Goal: Complete application form

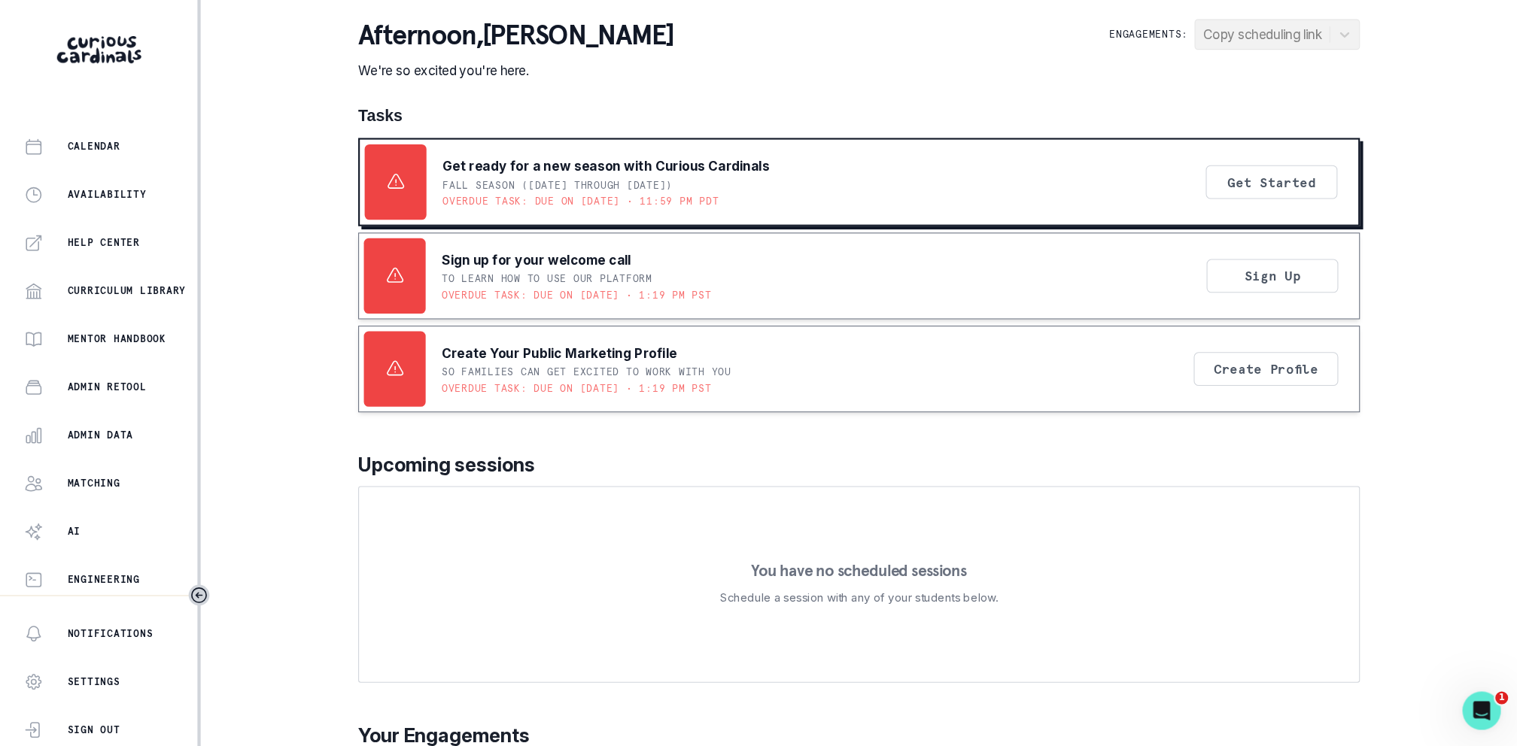
scroll to position [176, 0]
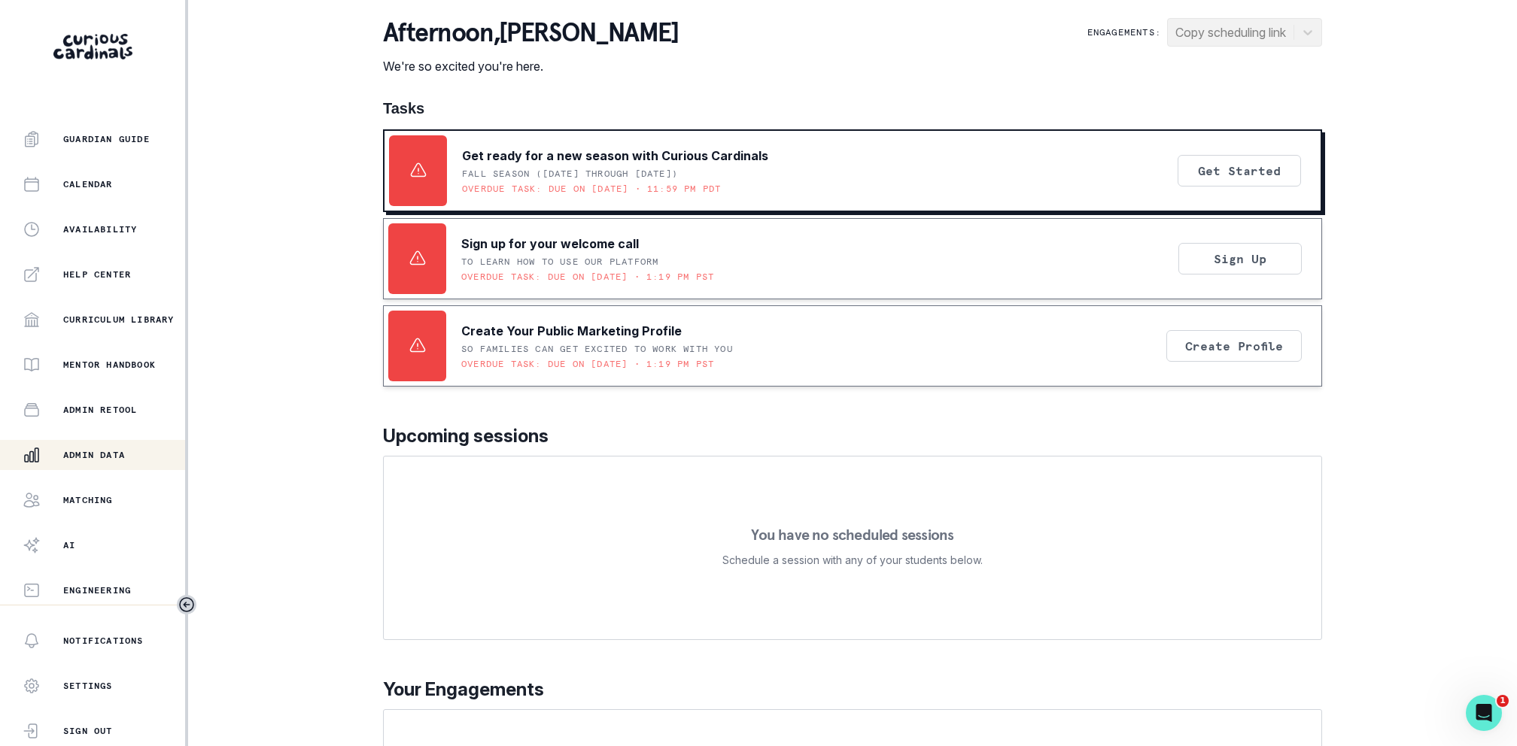
click at [111, 466] on button "Admin Data" at bounding box center [92, 455] width 185 height 30
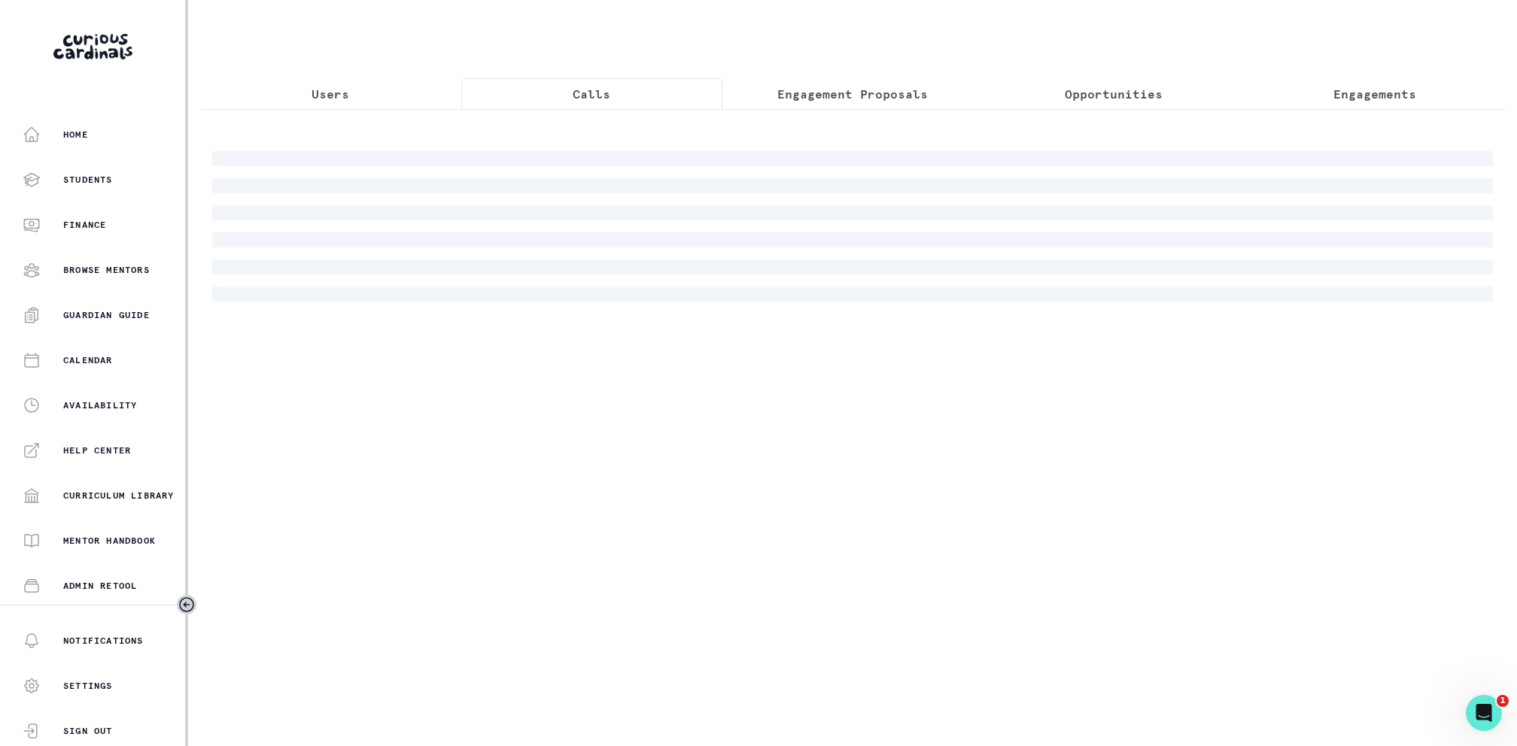
click at [583, 100] on p "Calls" at bounding box center [592, 94] width 38 height 18
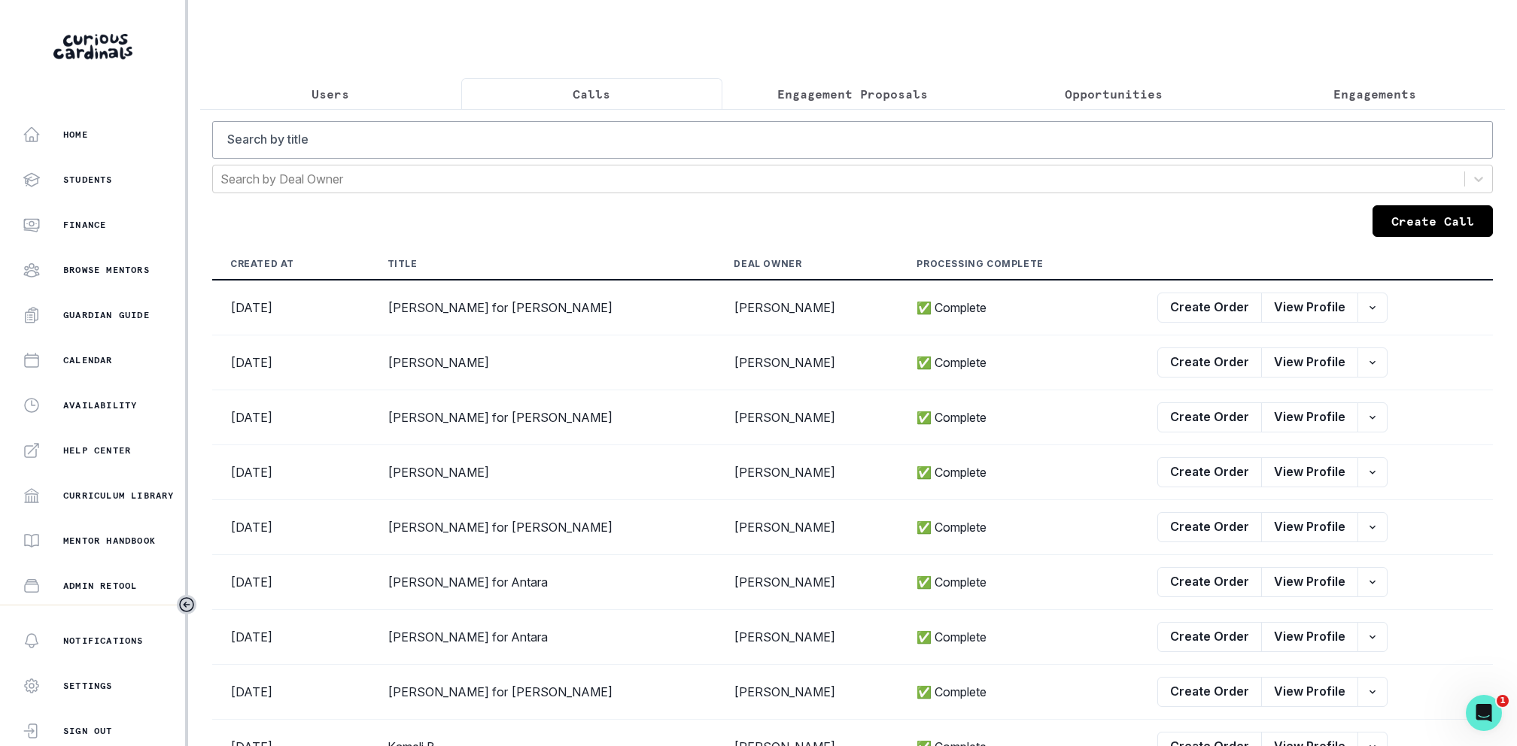
click at [1263, 221] on button "Create Call" at bounding box center [1432, 221] width 120 height 32
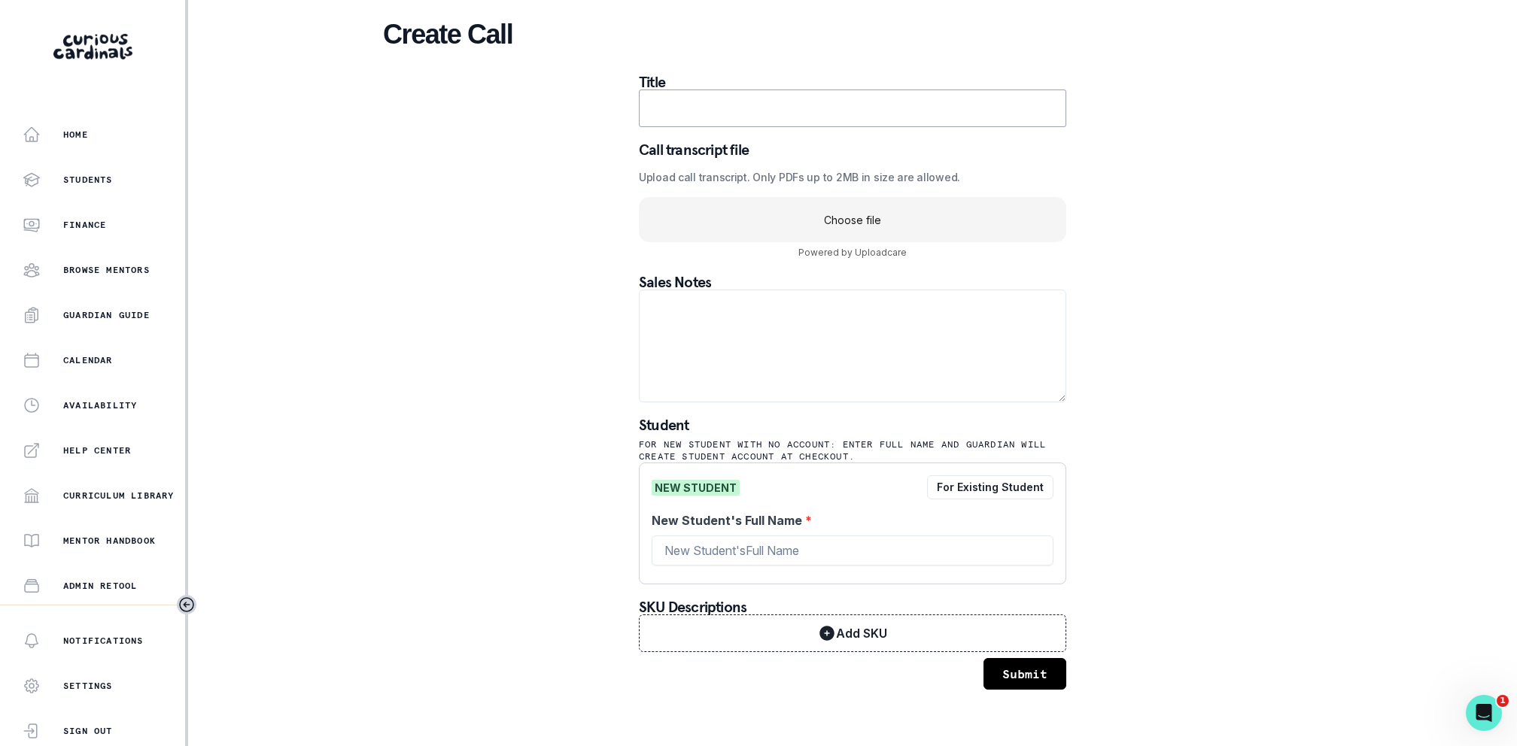
click at [729, 111] on input "text" at bounding box center [852, 109] width 427 height 38
paste input "$760 [PERSON_NAME] for [PERSON_NAME]"
drag, startPoint x: 694, startPoint y: 108, endPoint x: 562, endPoint y: 108, distance: 132.4
click at [562, 108] on div "Create Call Title $760 [PERSON_NAME] for [PERSON_NAME] Call transcript file Upl…" at bounding box center [852, 354] width 939 height 708
click at [748, 112] on input "[PERSON_NAME] for [PERSON_NAME]" at bounding box center [852, 109] width 427 height 38
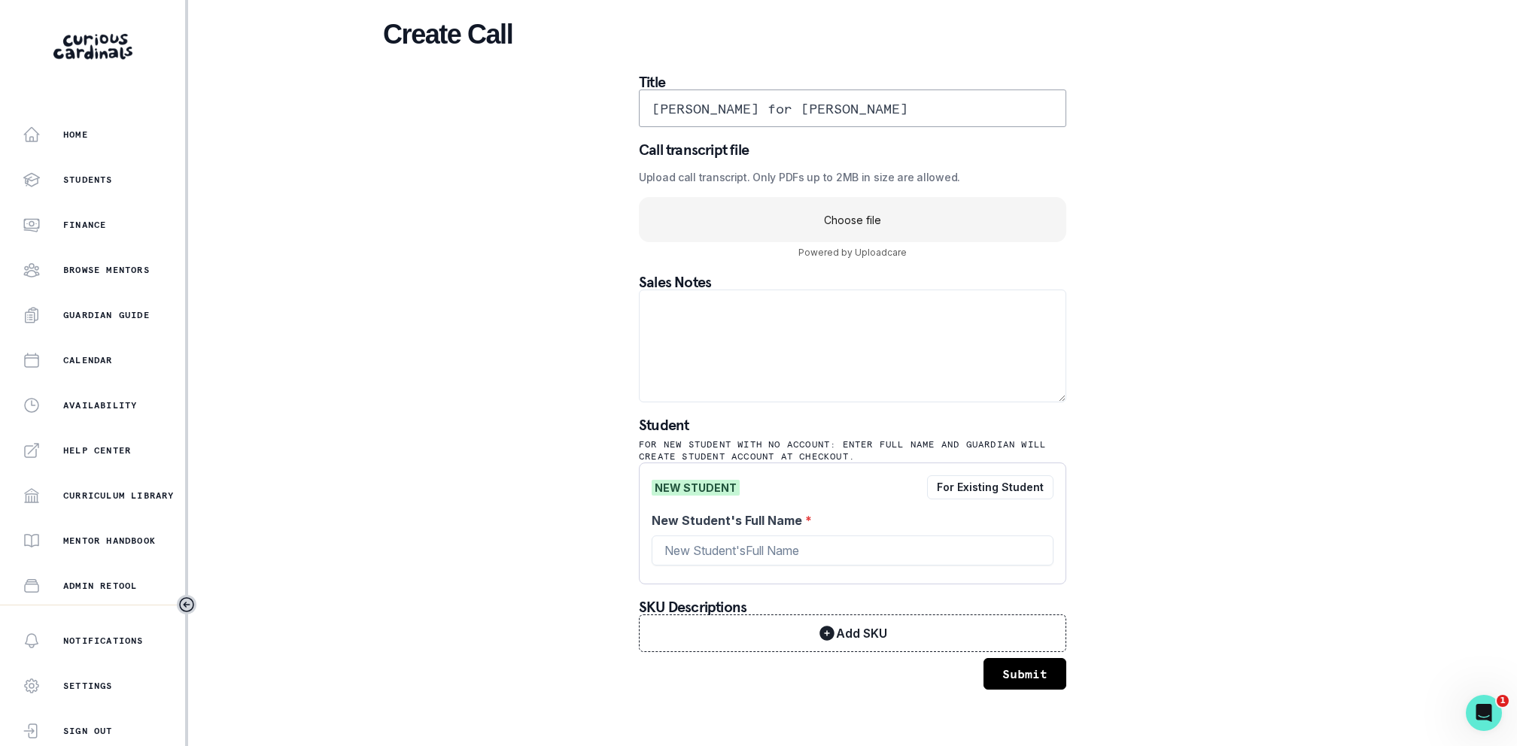
click at [748, 112] on input "[PERSON_NAME] for [PERSON_NAME]" at bounding box center [852, 109] width 427 height 38
click at [737, 108] on input "[PERSON_NAME] for [PERSON_NAME]" at bounding box center [852, 109] width 427 height 38
type input "[PERSON_NAME] for [PERSON_NAME]"
click at [693, 542] on input "New Student's Full Name *" at bounding box center [853, 551] width 402 height 30
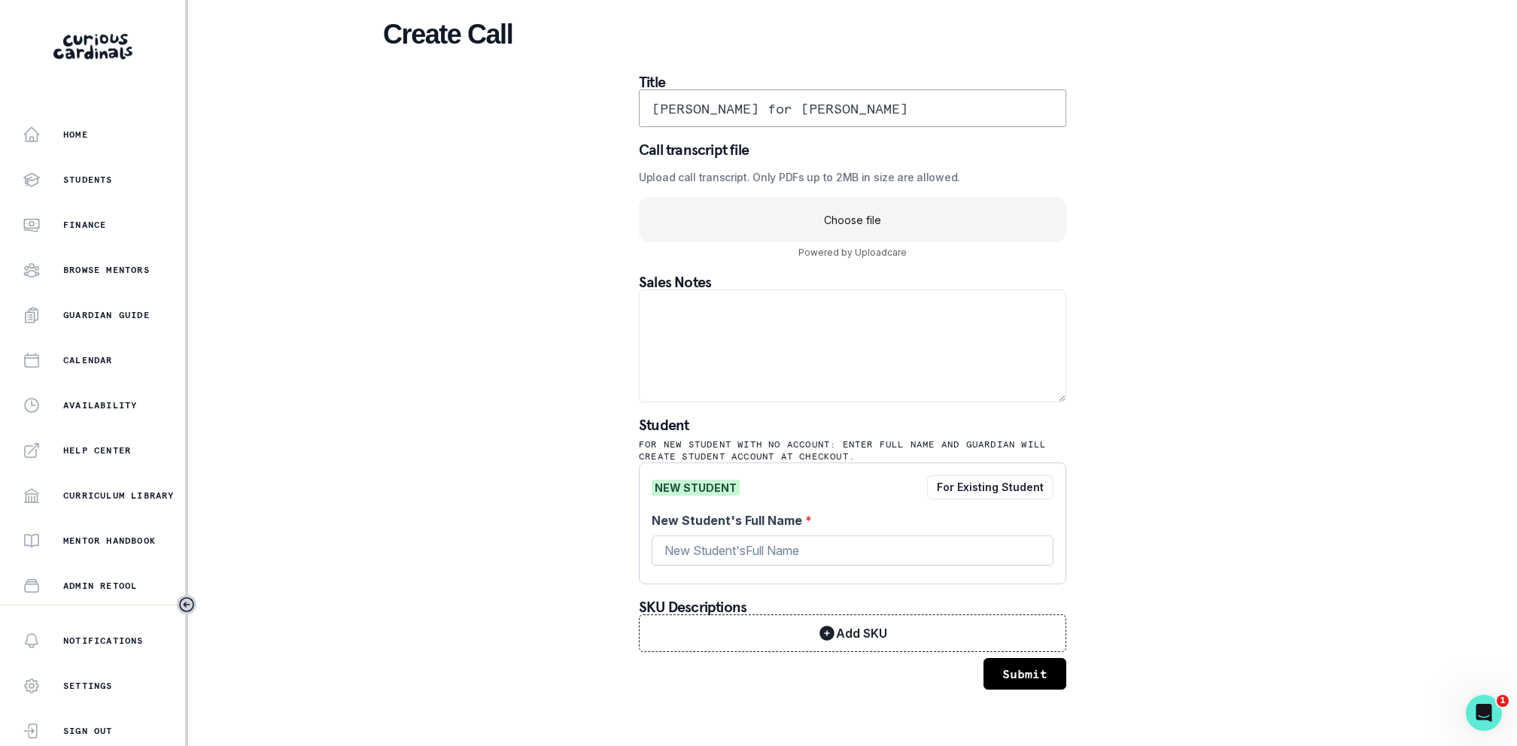
paste input "[PERSON_NAME]"
type input "[PERSON_NAME]"
click at [518, 536] on div "Create Call Title [PERSON_NAME] for [PERSON_NAME] Call transcript file Upload c…" at bounding box center [852, 354] width 939 height 708
click at [822, 226] on uc-drop-area "Choose file" at bounding box center [852, 219] width 427 height 45
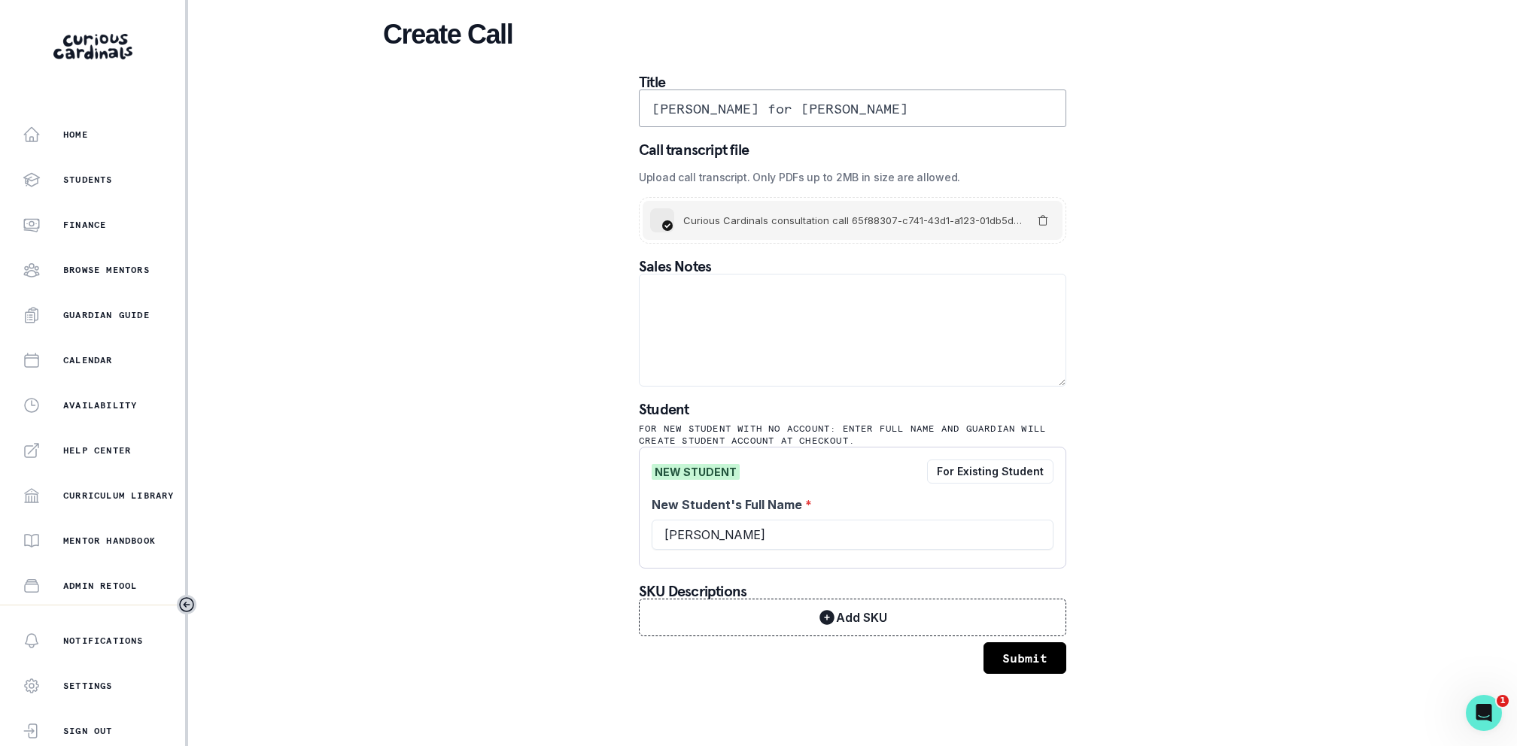
click at [1018, 621] on button "Submit" at bounding box center [1024, 659] width 83 height 32
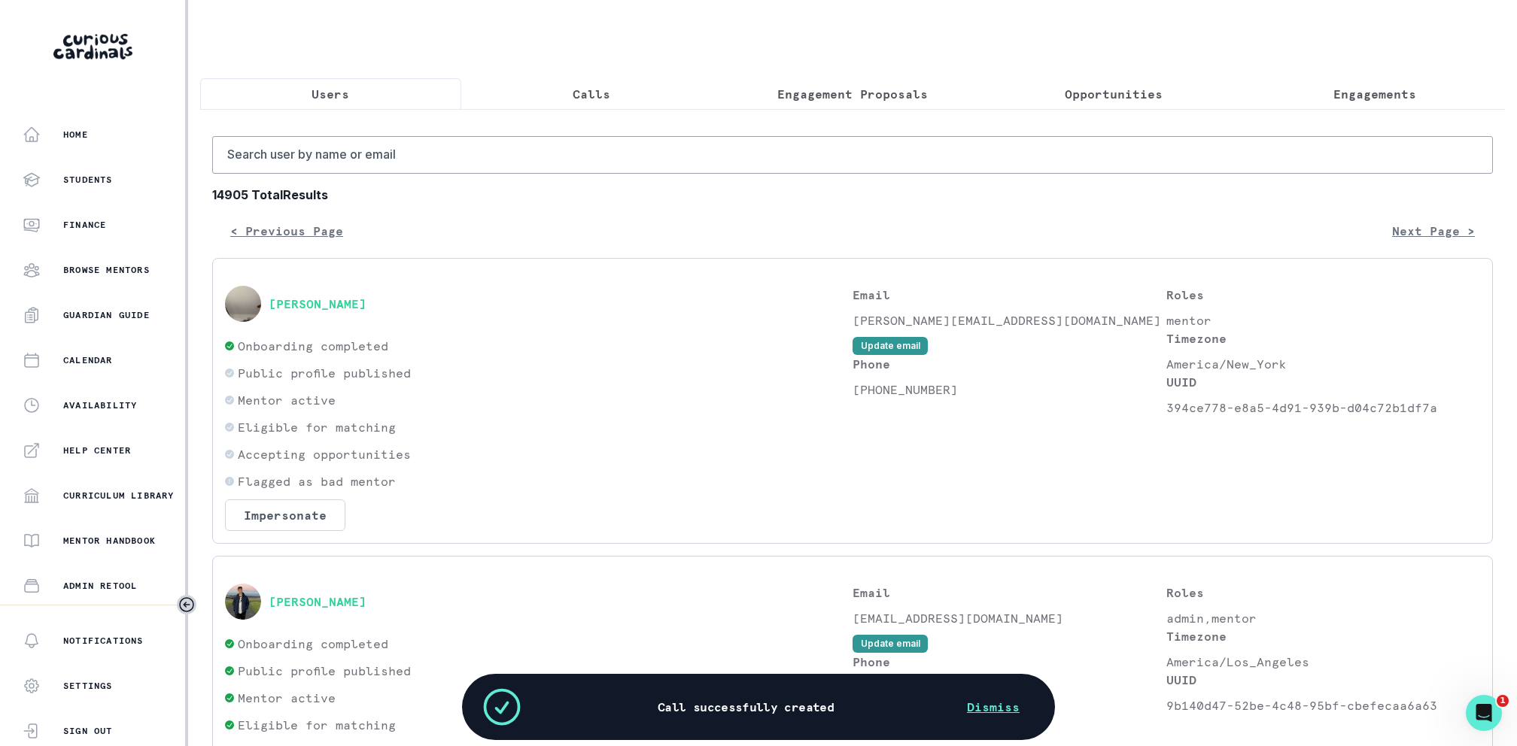
click at [591, 81] on button "Calls" at bounding box center [591, 94] width 261 height 32
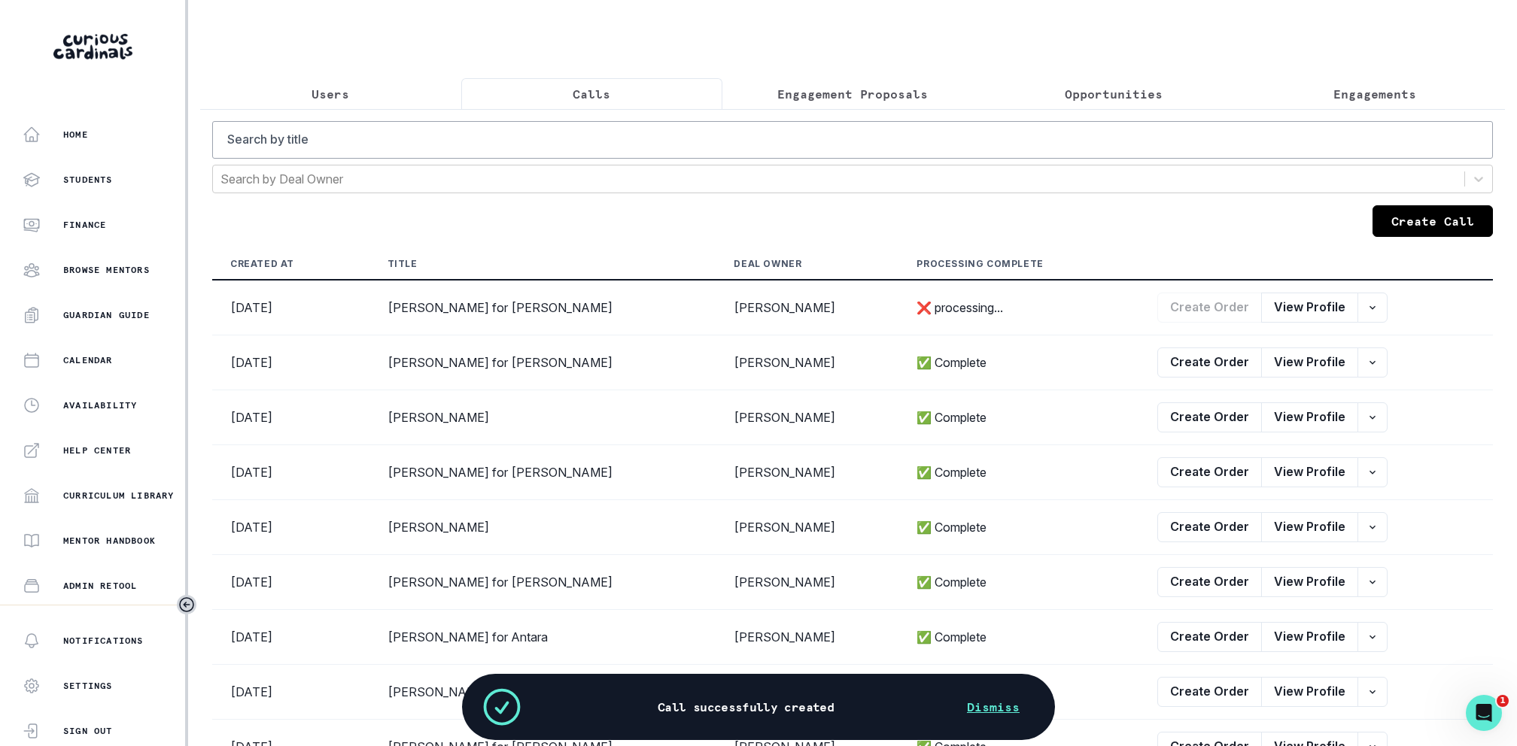
click at [1263, 214] on button "Create Call" at bounding box center [1432, 221] width 120 height 32
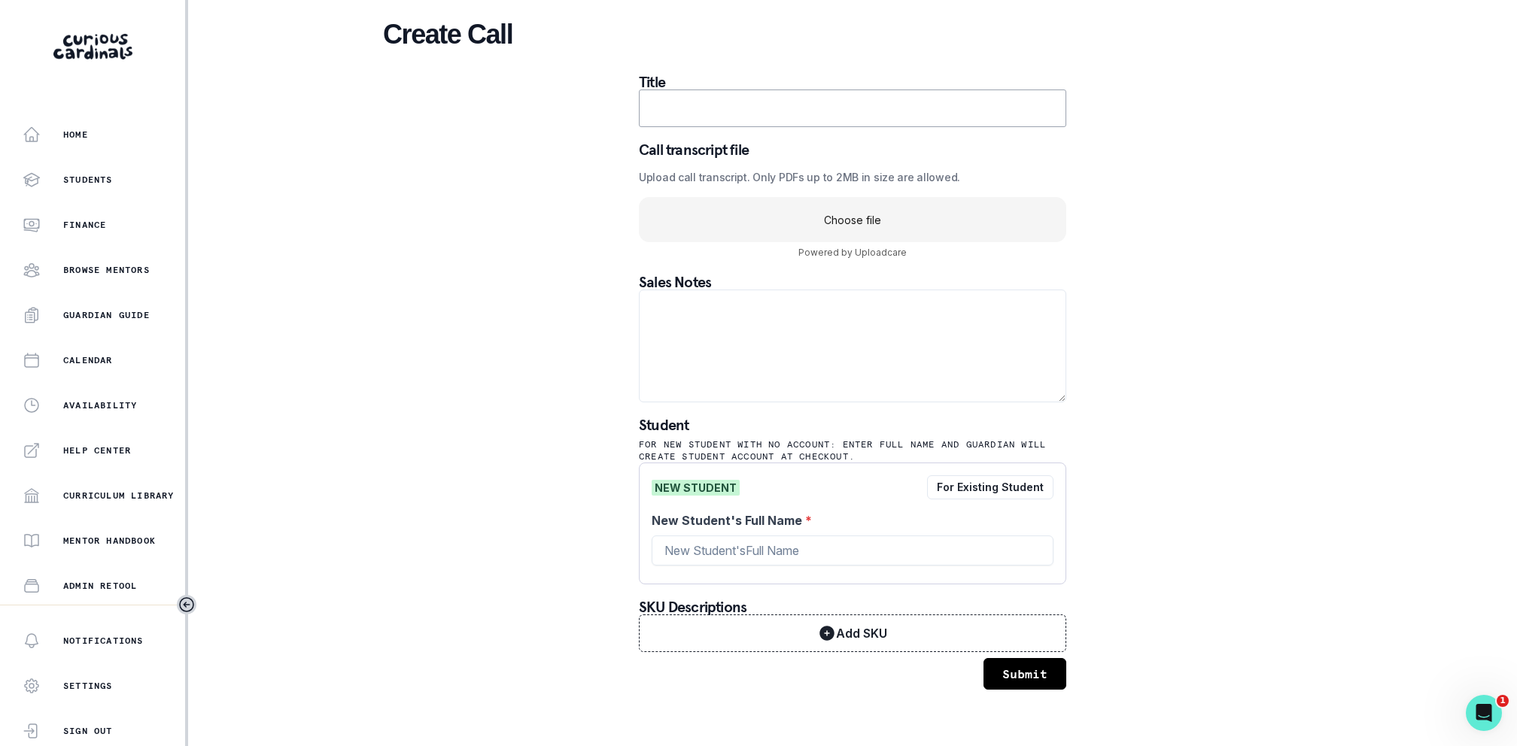
click at [745, 99] on input "text" at bounding box center [852, 109] width 427 height 38
paste input "[PERSON_NAME] - Mentor for [PERSON_NAME]"
click at [791, 103] on input "[PERSON_NAME] - Mentor for [PERSON_NAME]" at bounding box center [852, 109] width 427 height 38
click at [828, 111] on input "[PERSON_NAME] for [PERSON_NAME]" at bounding box center [852, 109] width 427 height 38
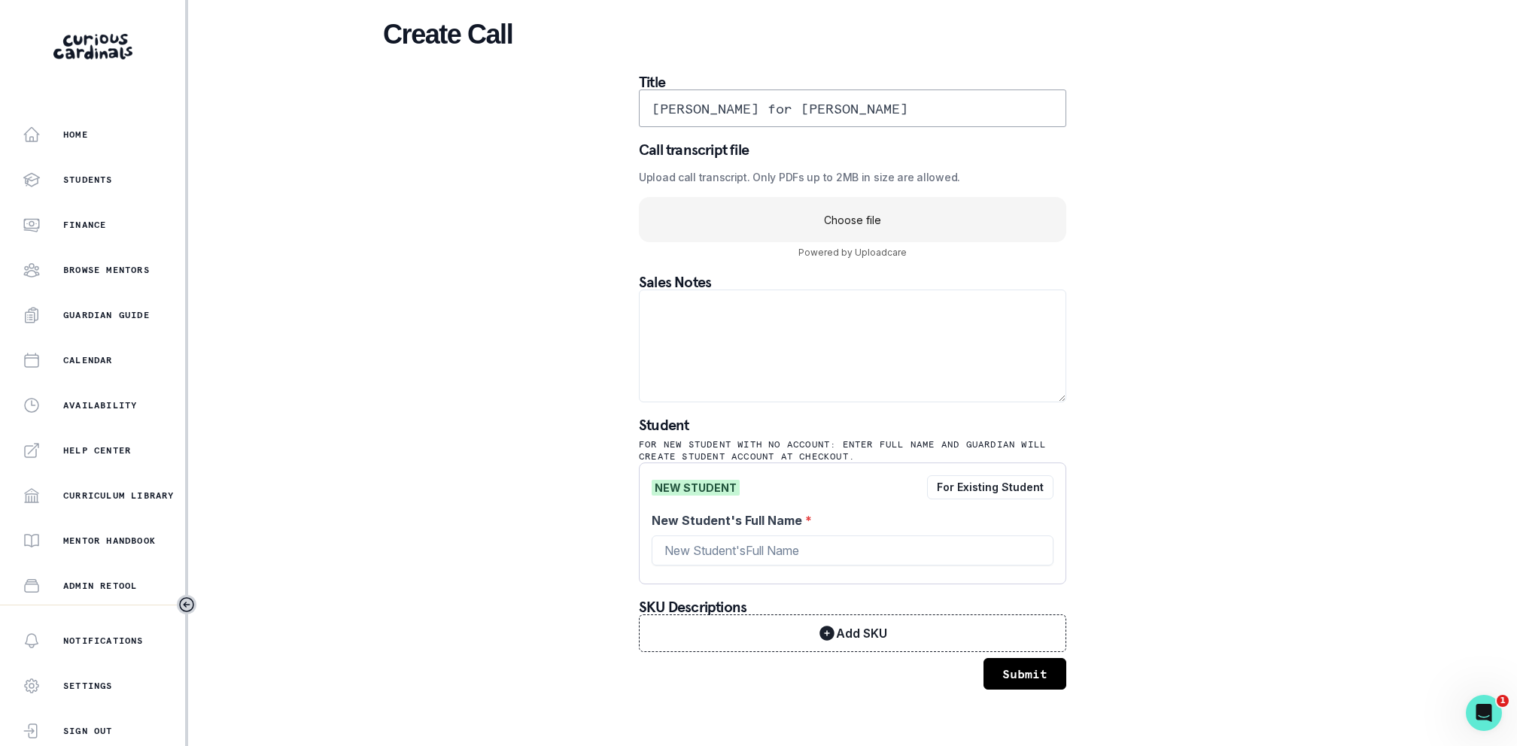
click at [828, 111] on input "[PERSON_NAME] for [PERSON_NAME]" at bounding box center [852, 109] width 427 height 38
type input "[PERSON_NAME] for [PERSON_NAME]"
click at [746, 545] on input "New Student's Full Name *" at bounding box center [853, 551] width 402 height 30
paste input "[PERSON_NAME]"
click at [723, 114] on input "[PERSON_NAME] for [PERSON_NAME]" at bounding box center [852, 109] width 427 height 38
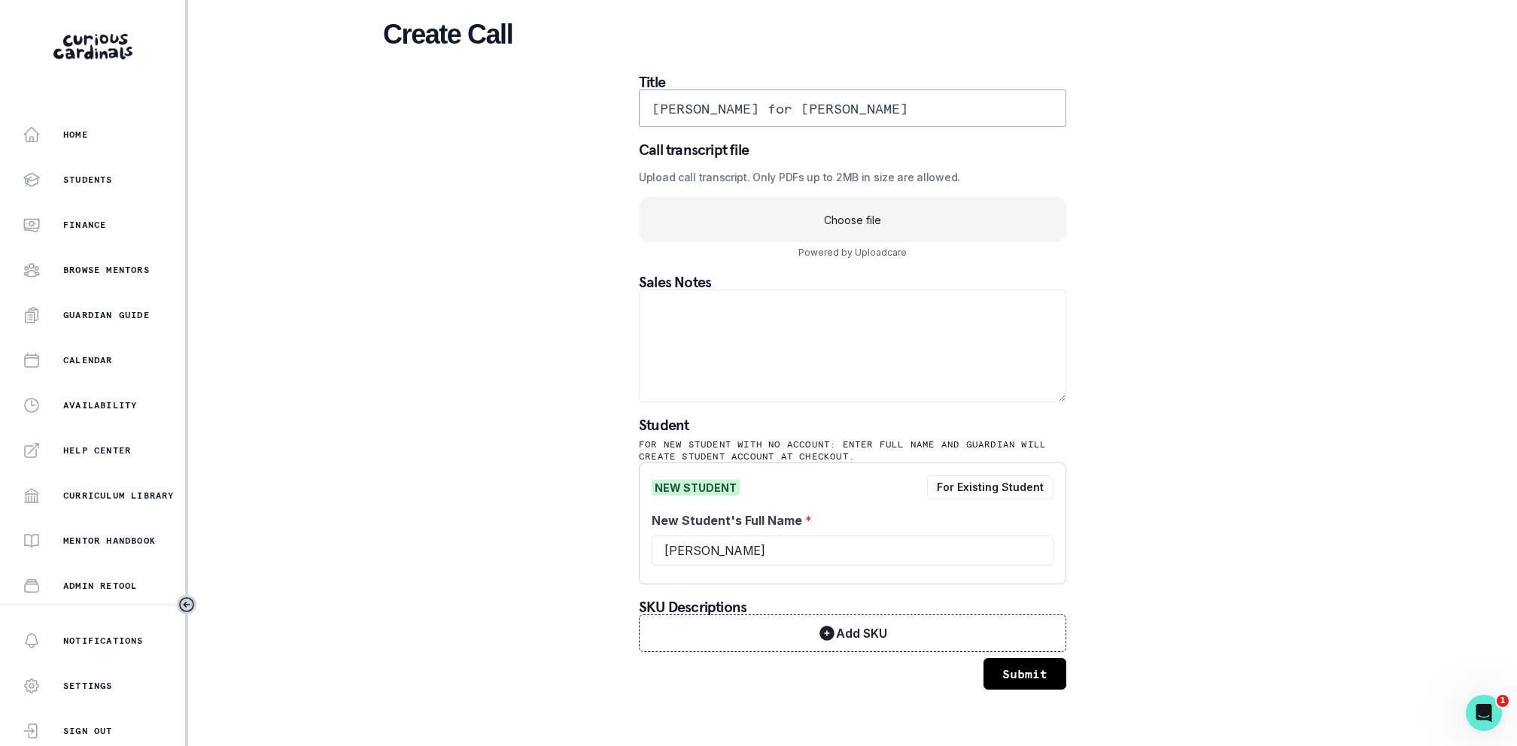
click at [723, 114] on input "[PERSON_NAME] for [PERSON_NAME]" at bounding box center [852, 109] width 427 height 38
click at [795, 557] on input "[PERSON_NAME]" at bounding box center [853, 551] width 402 height 30
paste input "[PERSON_NAME]"
type input "[PERSON_NAME]"
click at [504, 549] on div "Create Call Title [PERSON_NAME] for [PERSON_NAME] Call transcript file Upload c…" at bounding box center [852, 354] width 939 height 708
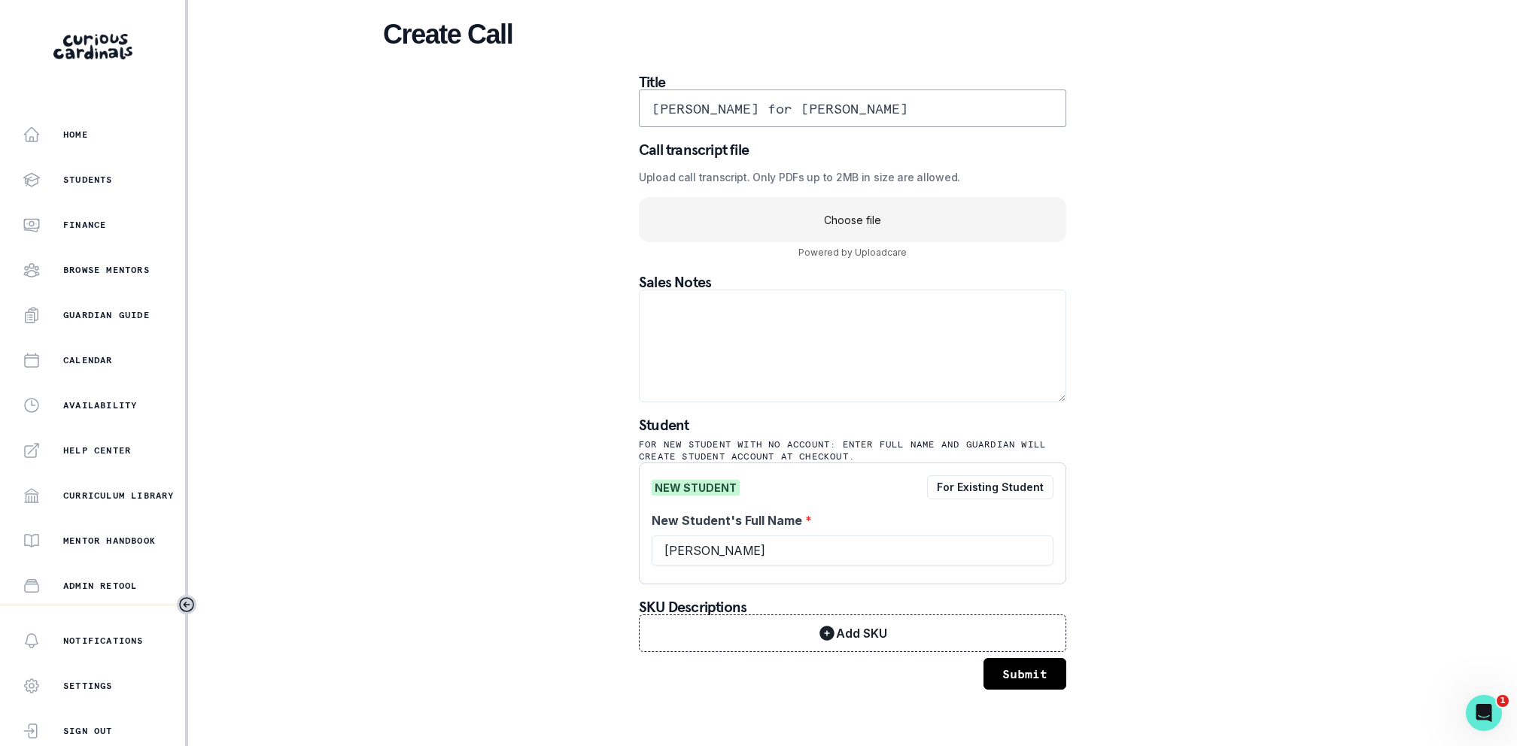
click at [920, 199] on uc-drop-area "Choose file" at bounding box center [852, 219] width 427 height 45
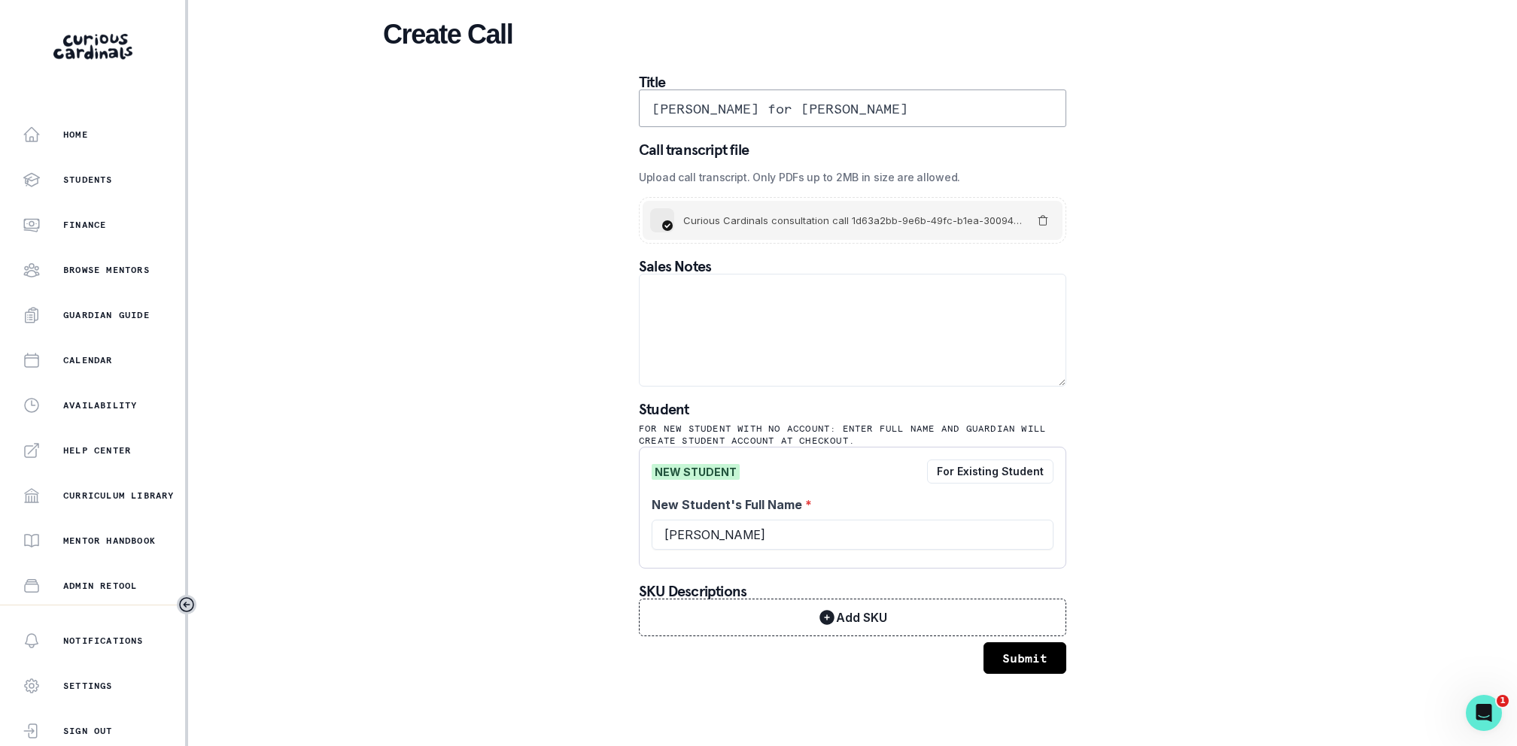
click at [1005, 621] on button "Submit" at bounding box center [1024, 659] width 83 height 32
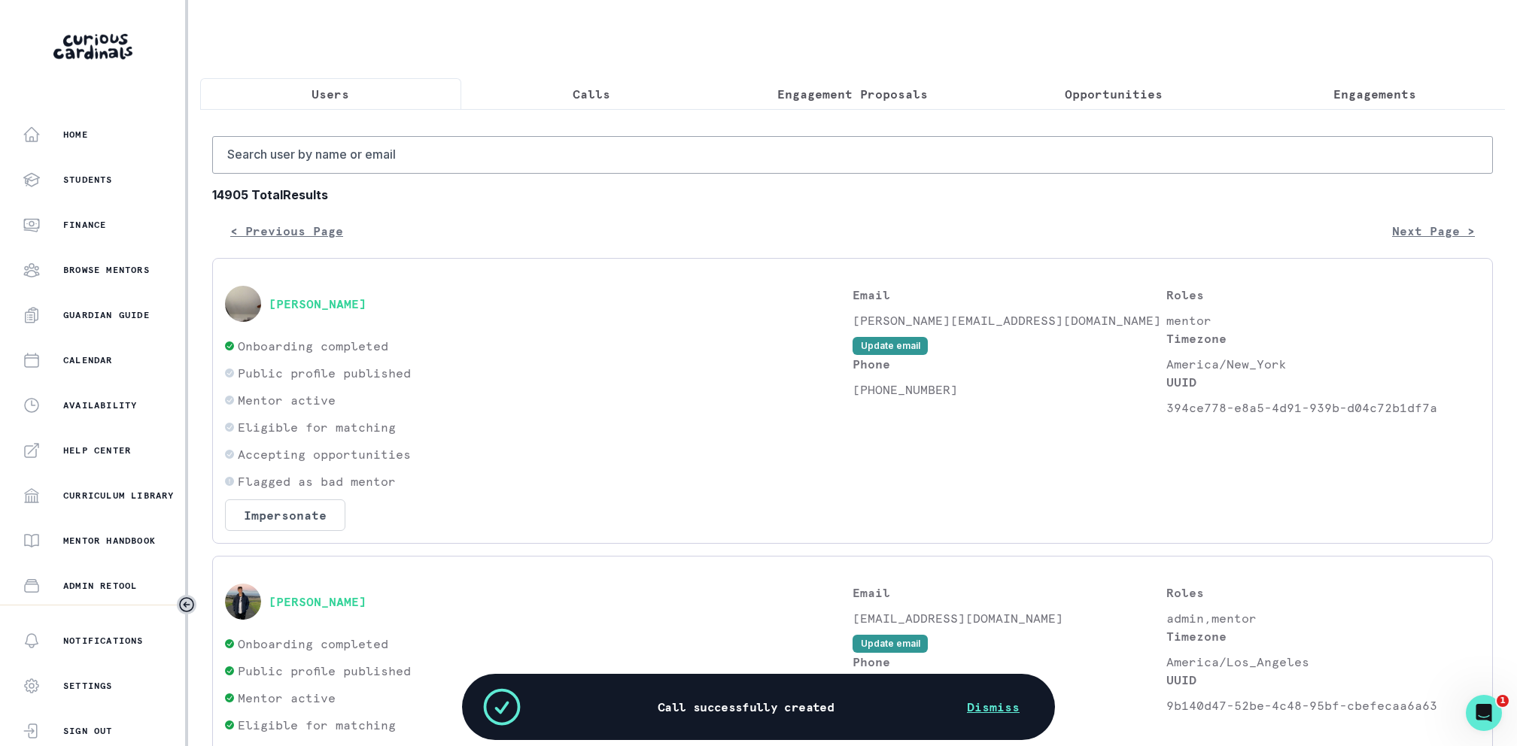
click at [567, 104] on button "Calls" at bounding box center [591, 94] width 261 height 32
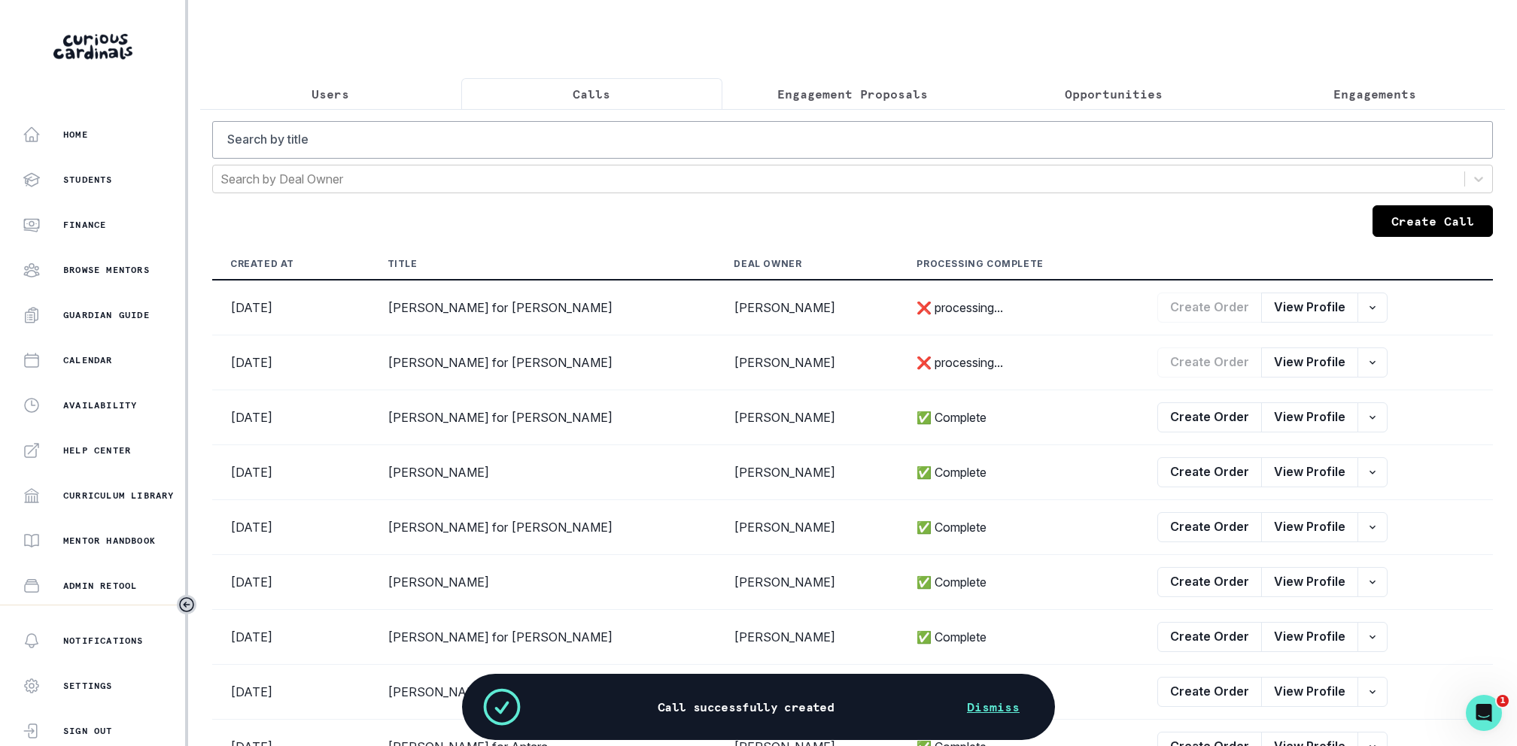
click at [1263, 217] on button "Create Call" at bounding box center [1432, 221] width 120 height 32
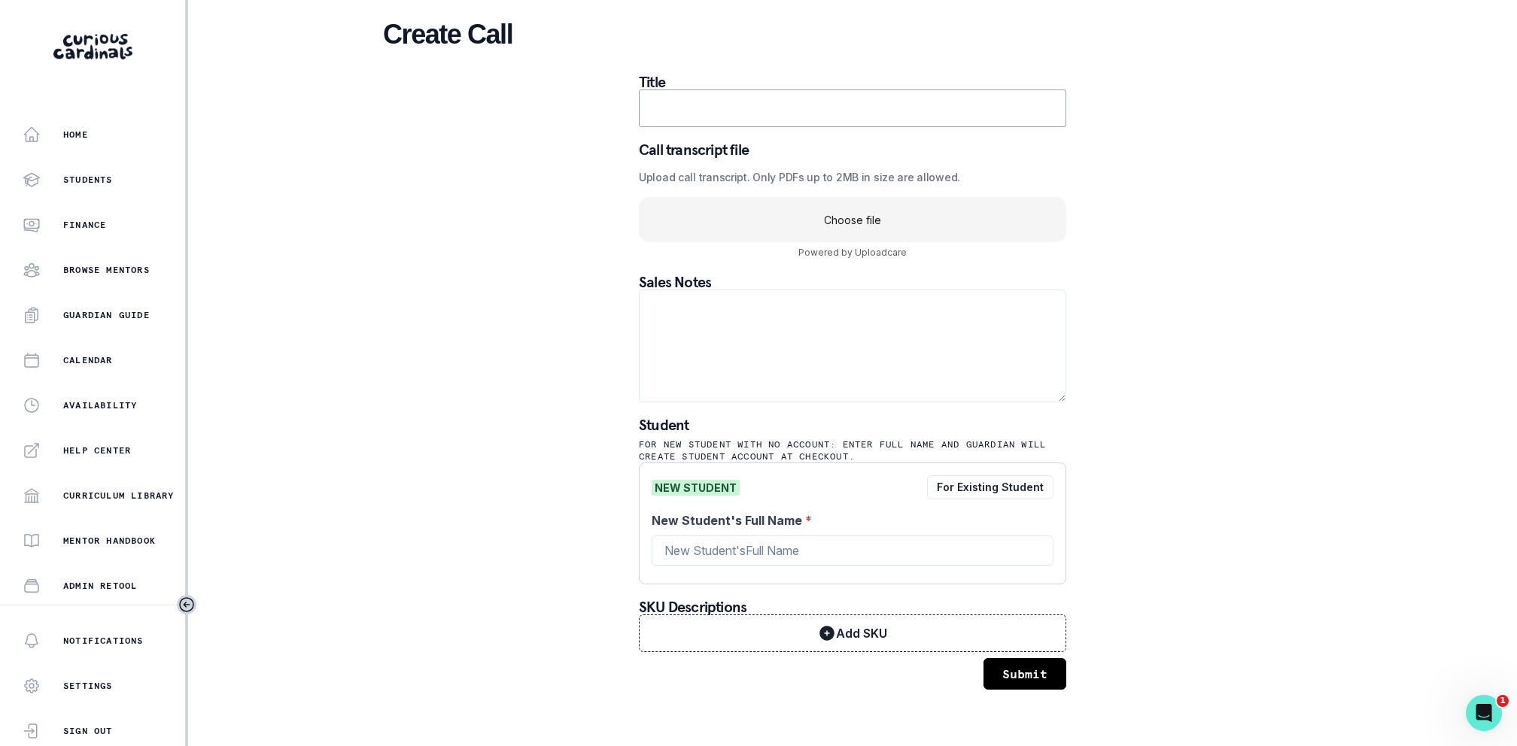
click at [739, 125] on input "text" at bounding box center [852, 109] width 427 height 38
paste input "[PERSON_NAME] - Mentor for [PERSON_NAME]"
click at [794, 99] on input "[PERSON_NAME] - Mentor for [PERSON_NAME]" at bounding box center [852, 109] width 427 height 38
click at [791, 111] on input "[PERSON_NAME] - Mentor for [PERSON_NAME]" at bounding box center [852, 109] width 427 height 38
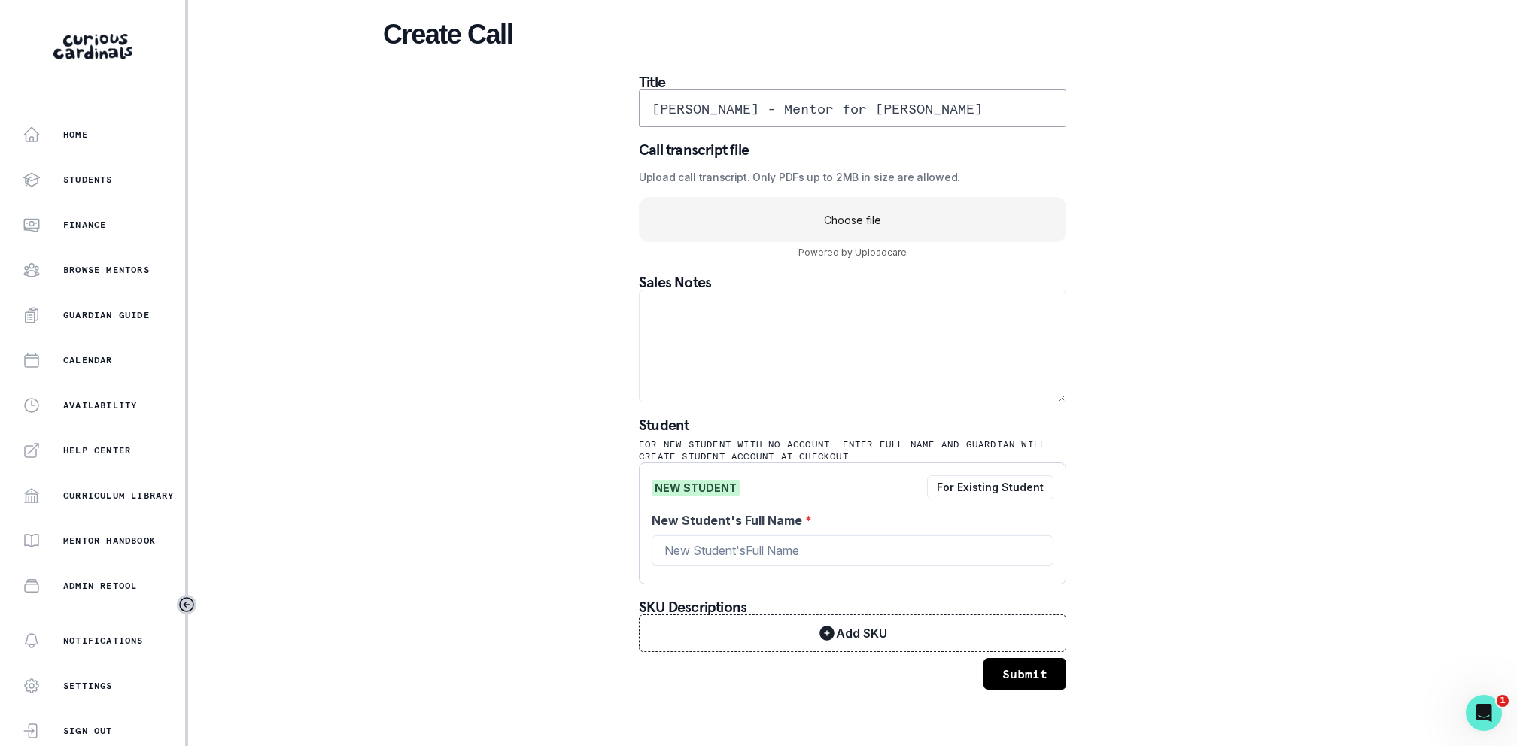
click at [791, 111] on input "[PERSON_NAME] - Mentor for [PERSON_NAME]" at bounding box center [852, 109] width 427 height 38
click at [818, 108] on input "[PERSON_NAME] for [PERSON_NAME]" at bounding box center [852, 109] width 427 height 38
type input "[PERSON_NAME] for [PERSON_NAME]"
click at [737, 548] on input "New Student's Full Name *" at bounding box center [853, 551] width 402 height 30
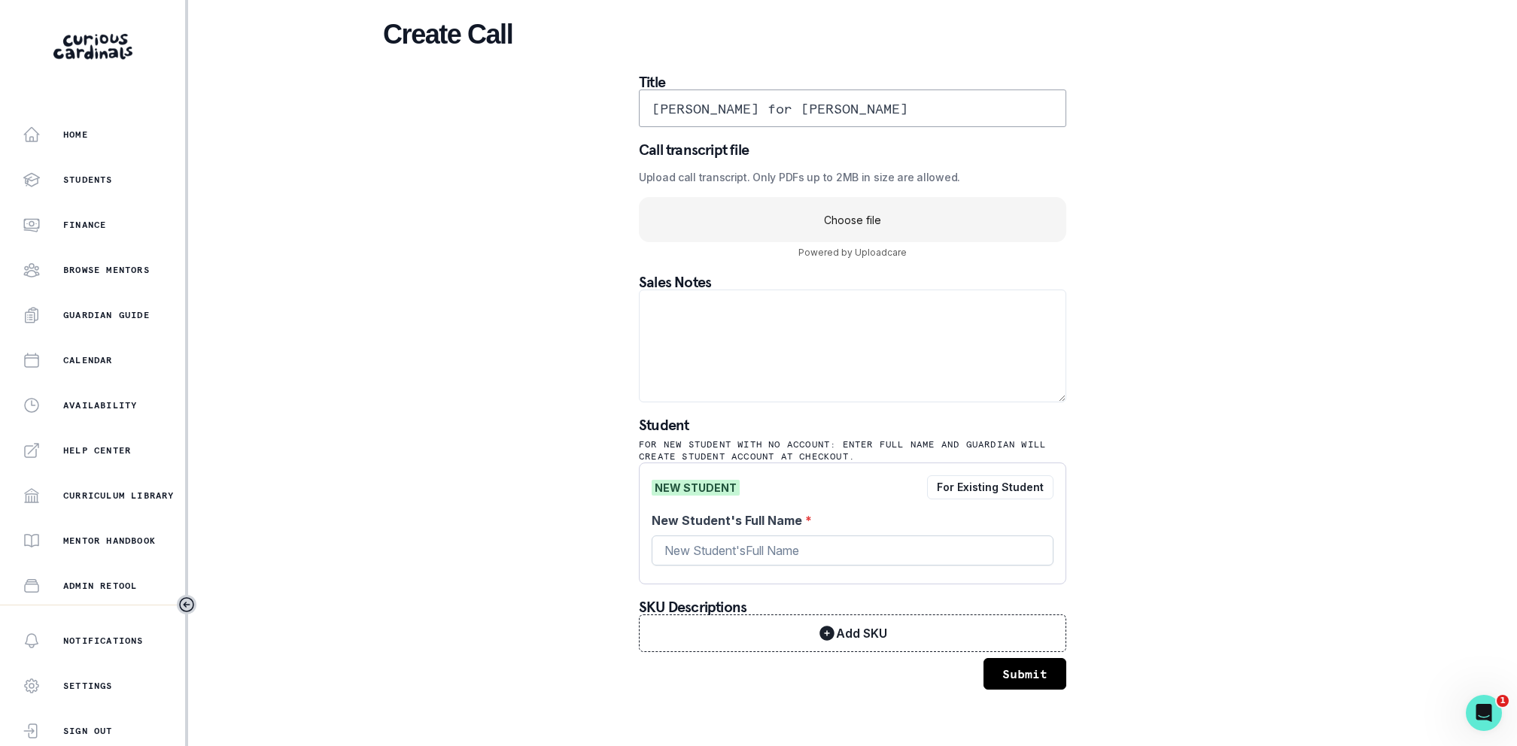
paste input "Sloane"
click at [693, 113] on input "[PERSON_NAME] for [PERSON_NAME]" at bounding box center [852, 109] width 427 height 38
click at [717, 553] on input "Sloane" at bounding box center [853, 551] width 402 height 30
paste input "[PERSON_NAME]"
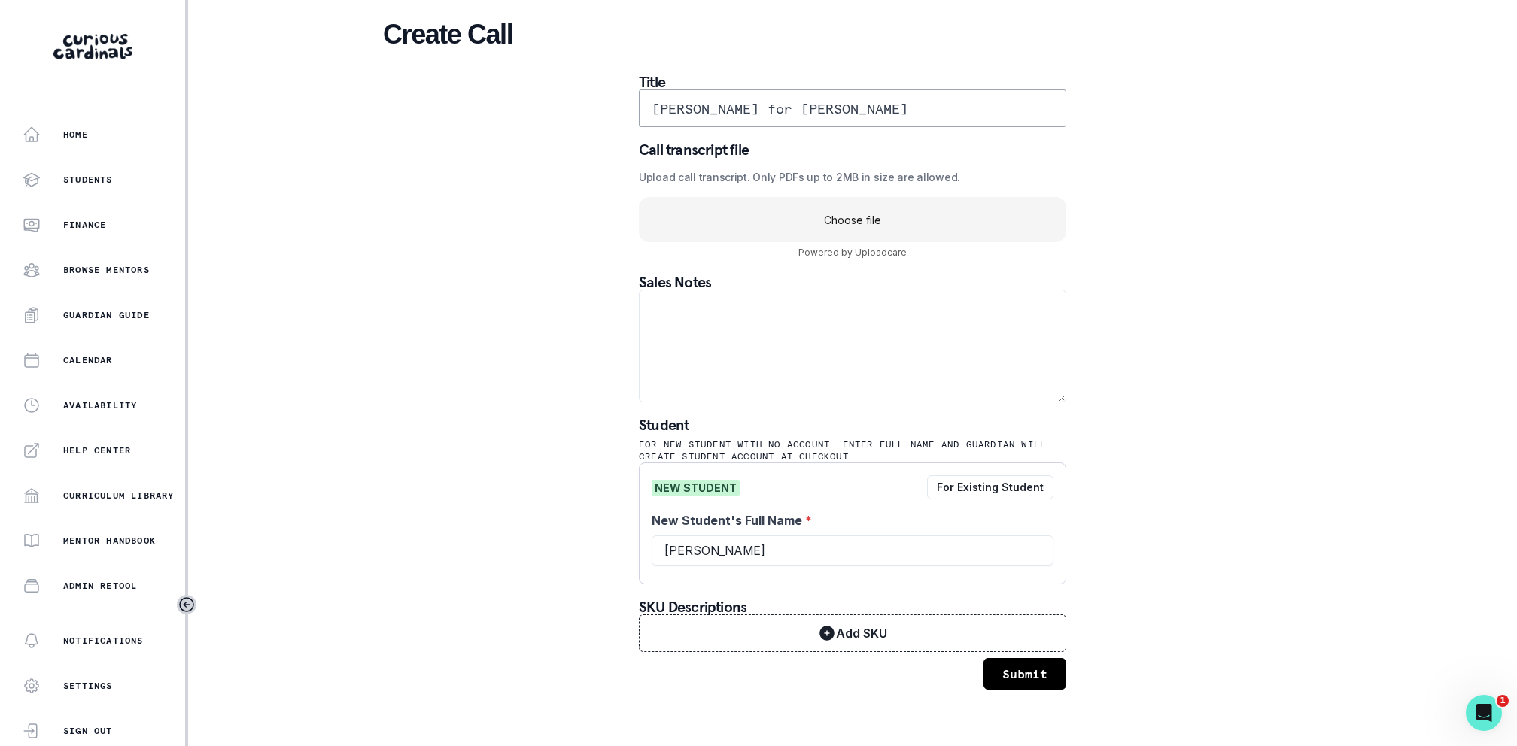
type input "[PERSON_NAME]"
click at [499, 553] on div "Create Call Title [PERSON_NAME] for [PERSON_NAME] Call transcript file Upload c…" at bounding box center [852, 354] width 939 height 708
click at [935, 229] on uc-drop-area "Choose file" at bounding box center [852, 219] width 427 height 45
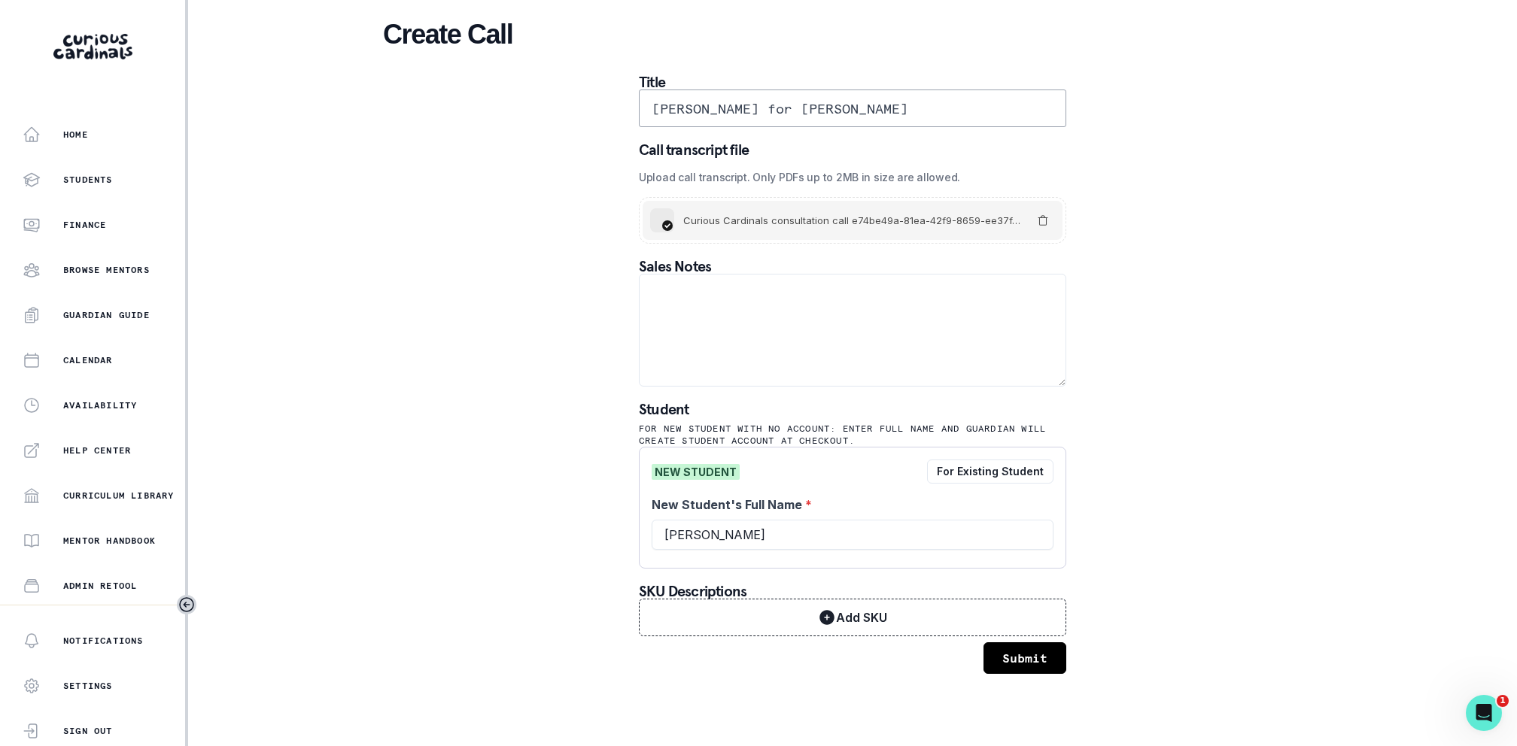
click at [1043, 621] on button "Submit" at bounding box center [1024, 659] width 83 height 32
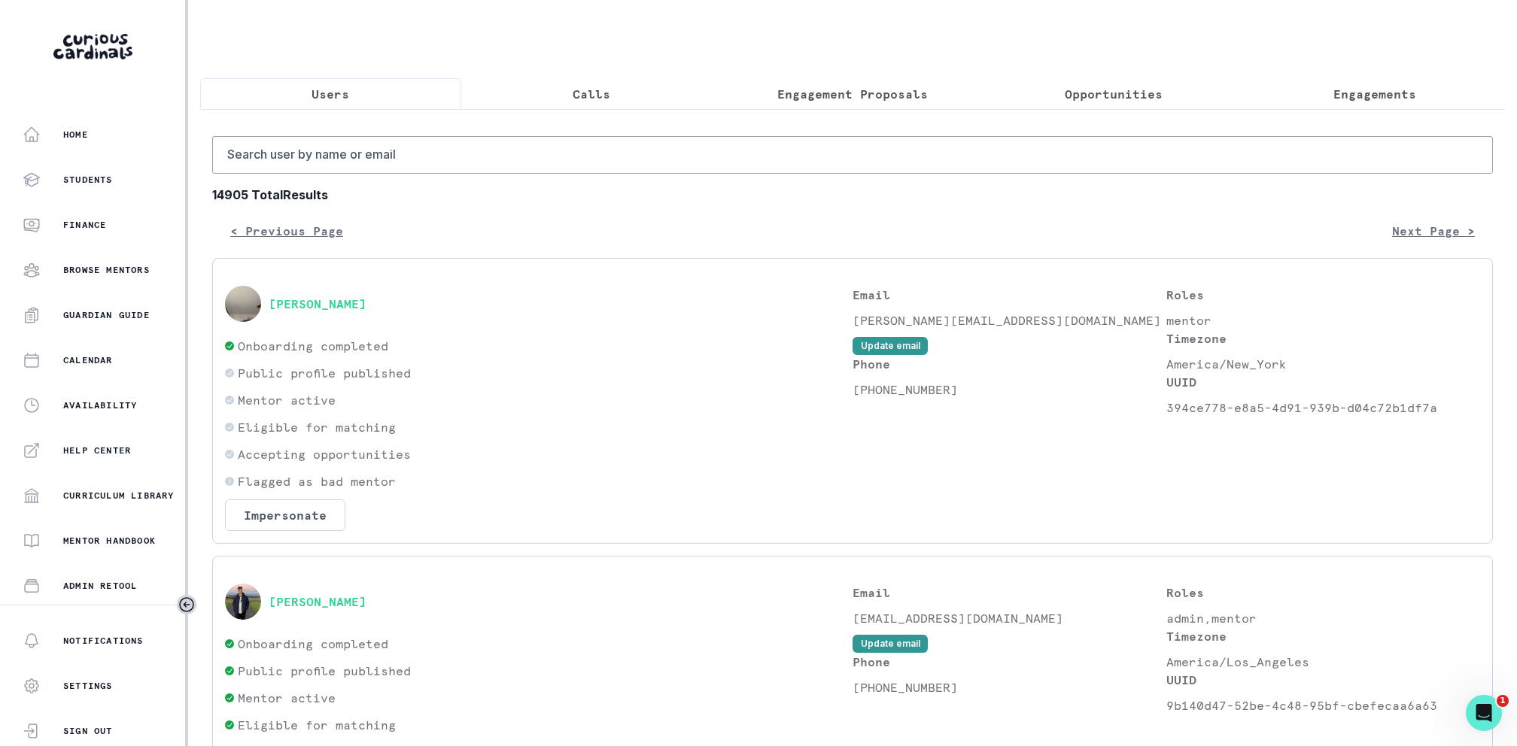
click at [609, 83] on button "Calls" at bounding box center [591, 94] width 261 height 32
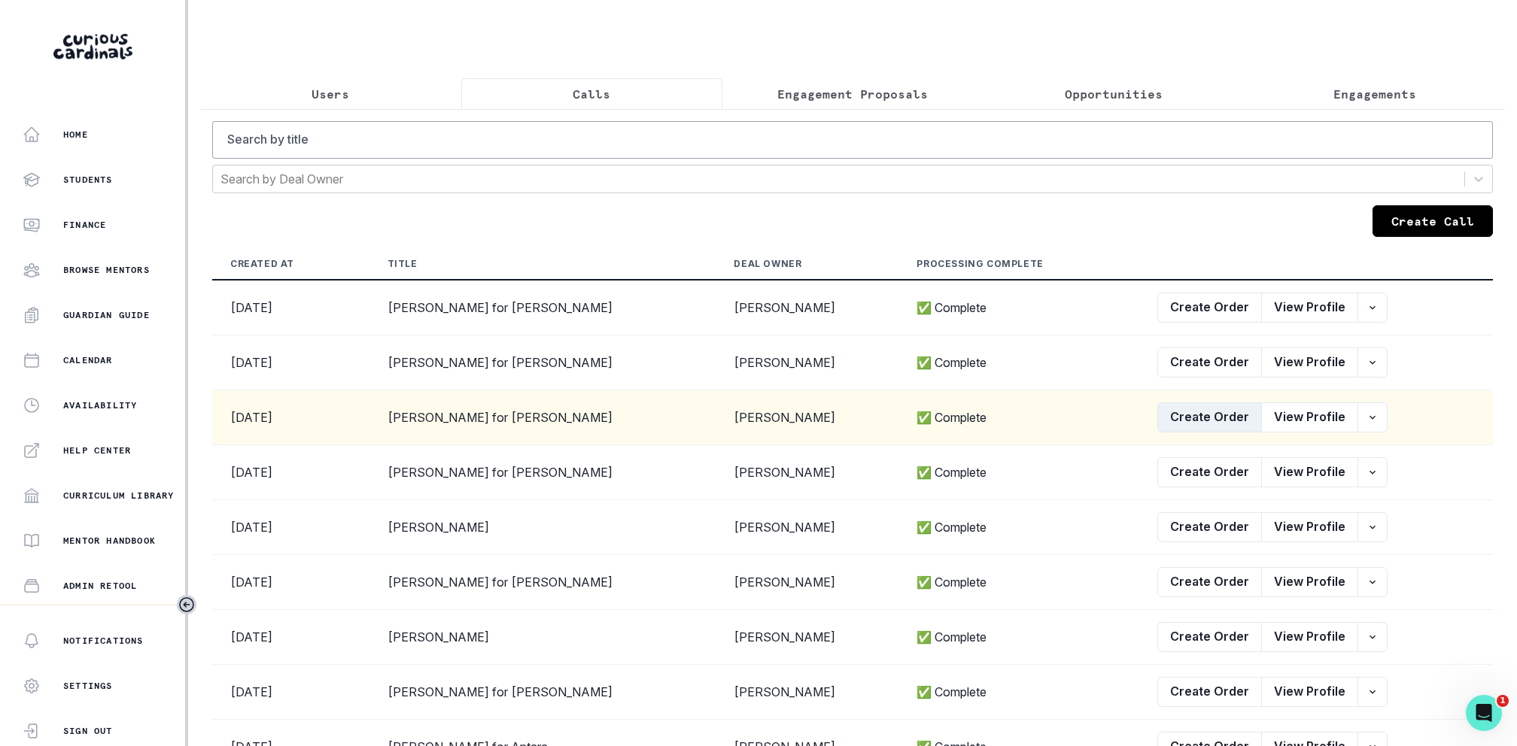
click at [1196, 418] on button "Create Order" at bounding box center [1209, 418] width 105 height 30
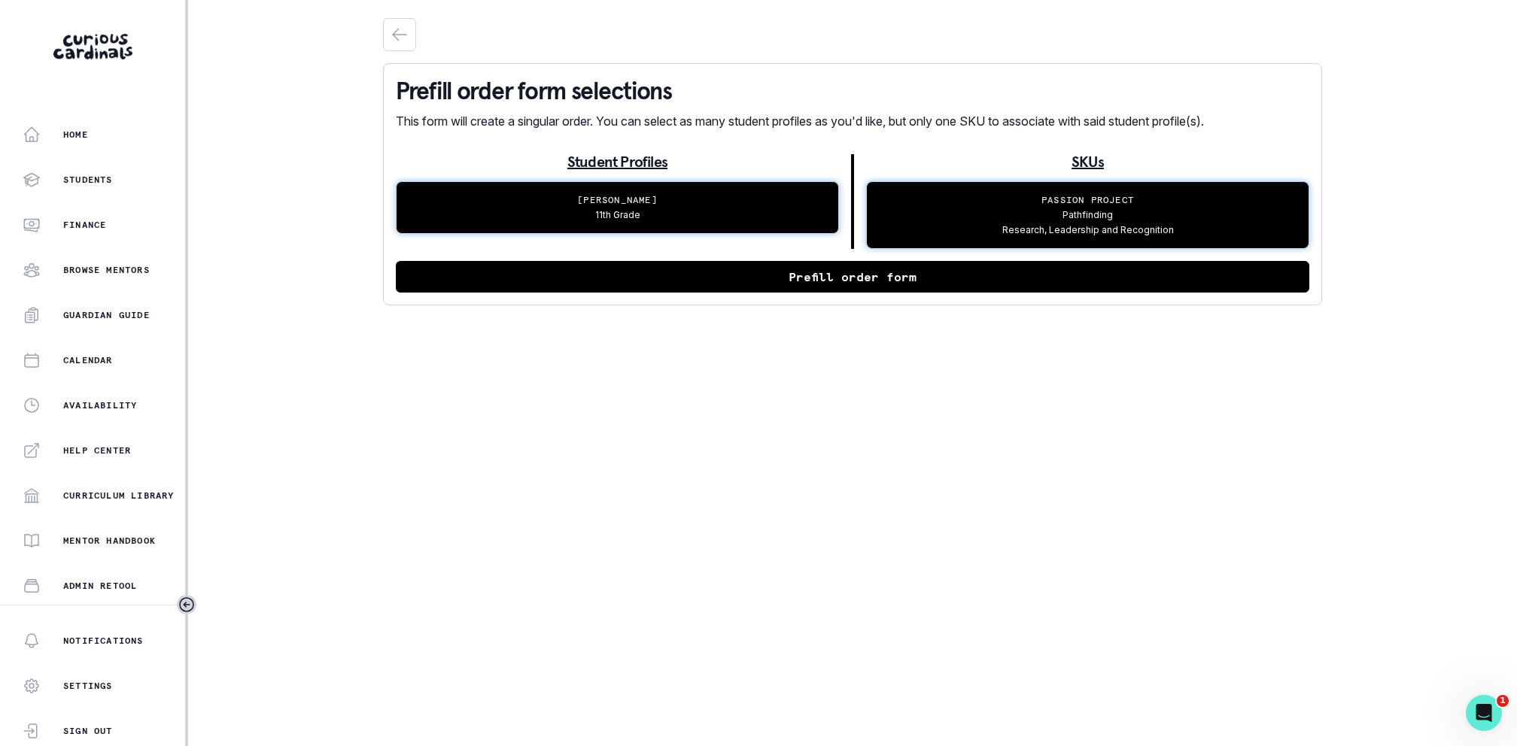
click at [755, 290] on button "Prefill order form" at bounding box center [852, 277] width 913 height 32
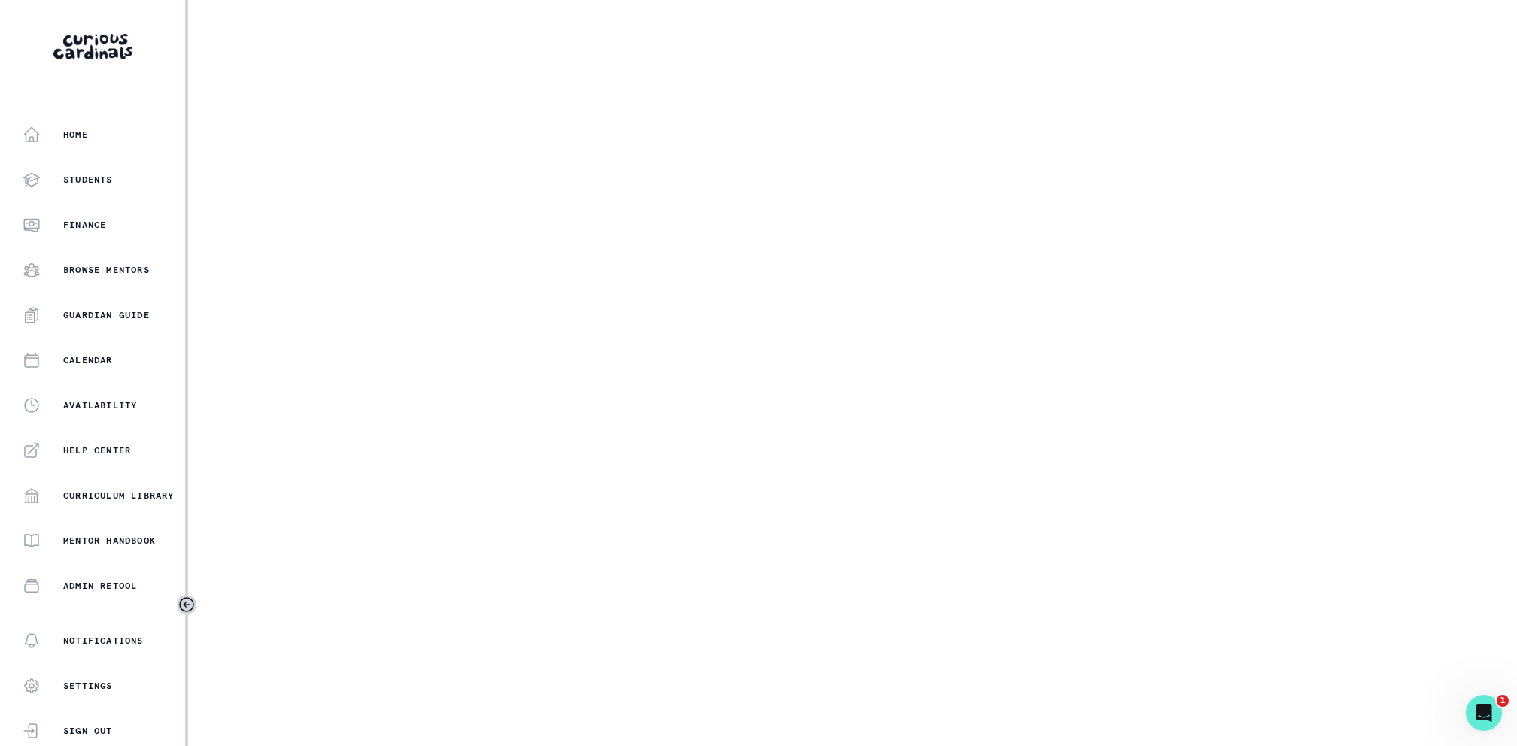
select select "2e0e0867-17d0-41a8-92b9-7b446b3bc83e"
select select "1f768ce5-94ec-405c-a41f-9a186f037998"
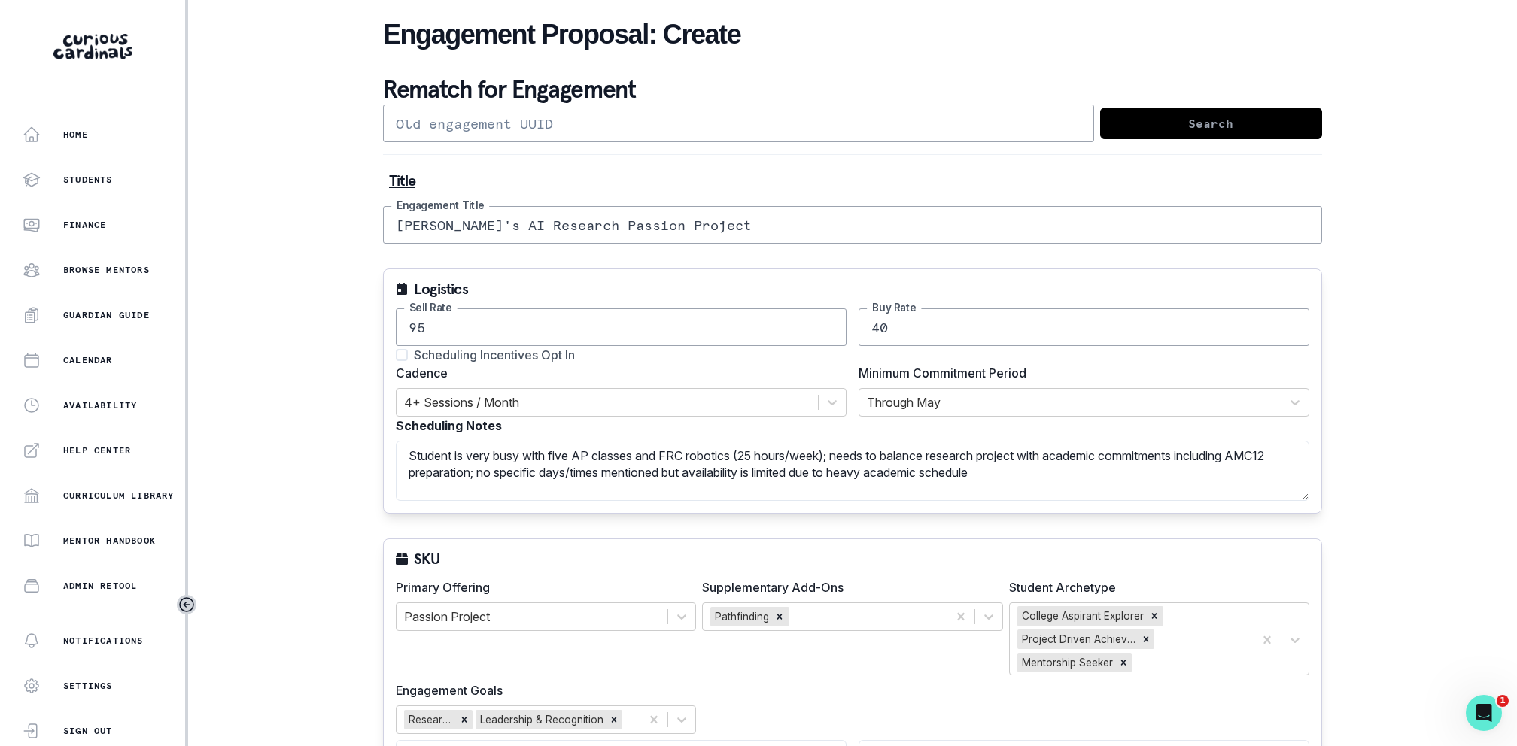
click at [474, 351] on span "Scheduling Incentives Opt In" at bounding box center [494, 355] width 161 height 18
click at [396, 355] on input "Scheduling Incentives Opt In" at bounding box center [395, 355] width 1 height 1
checkbox input "true"
click at [923, 407] on div at bounding box center [1070, 402] width 406 height 21
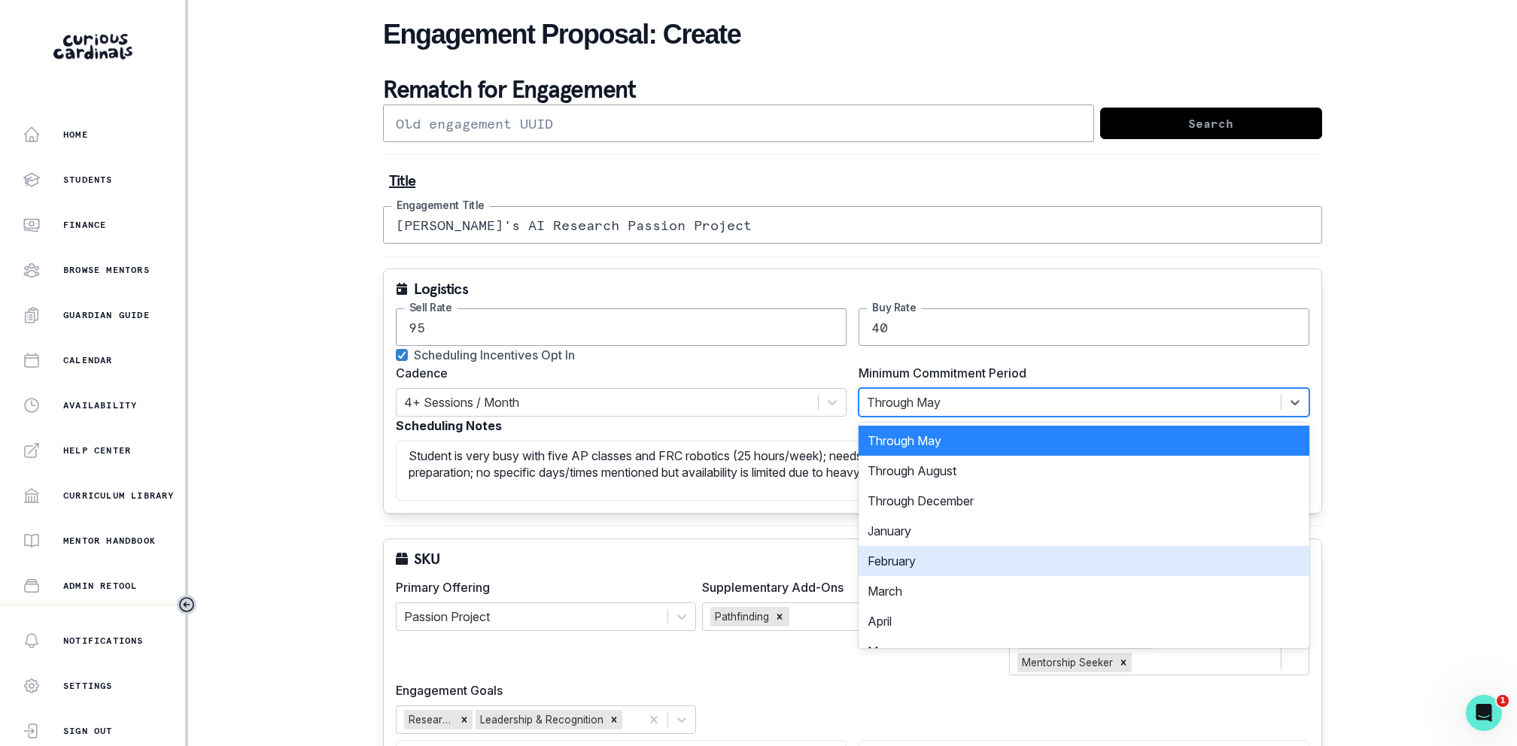
click at [921, 553] on div "February" at bounding box center [1083, 561] width 451 height 30
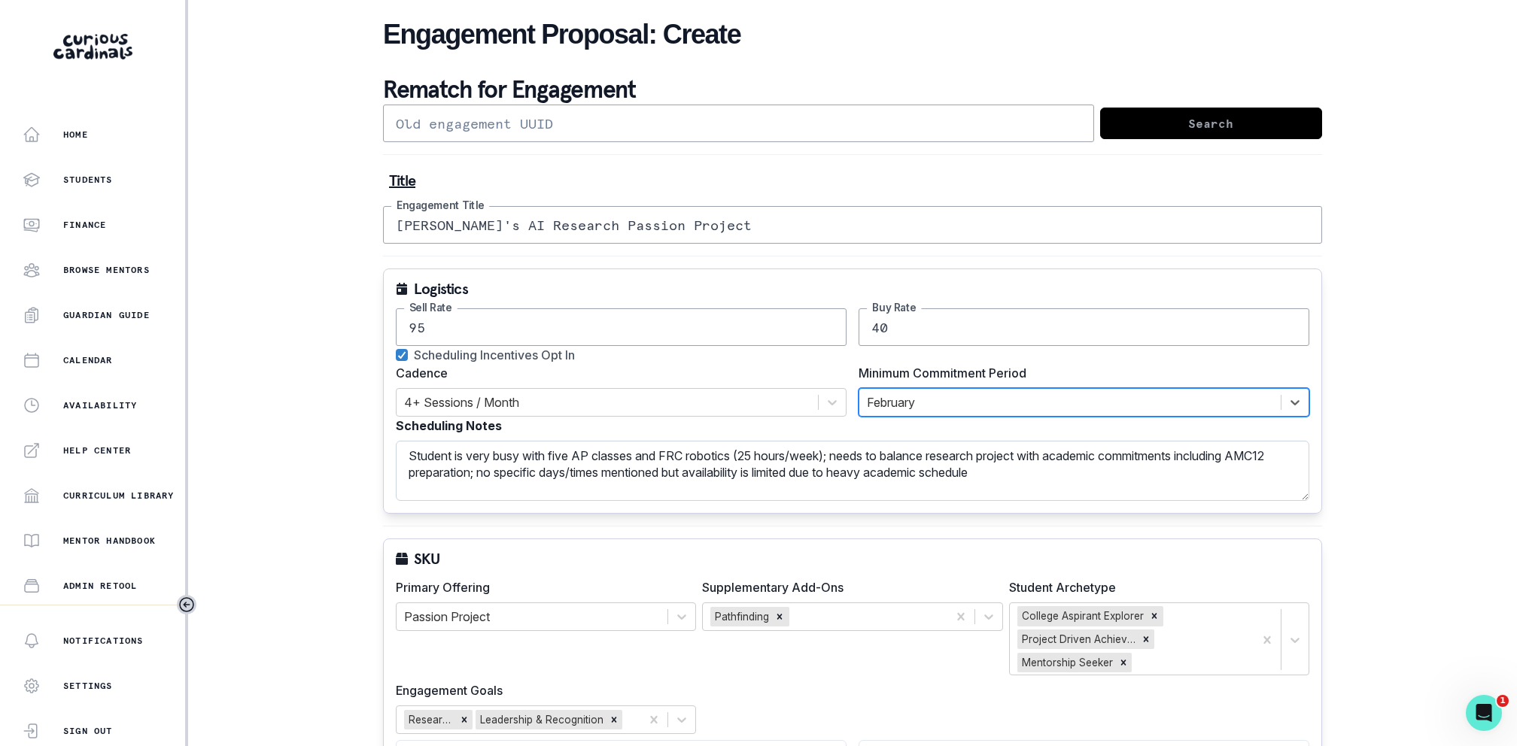
click at [1162, 479] on textarea "Student is very busy with five AP classes and FRC robotics (25 hours/week); nee…" at bounding box center [852, 471] width 913 height 60
type textarea "Student is very busy with five AP classes and FRC robotics (25 hours/week); nee…"
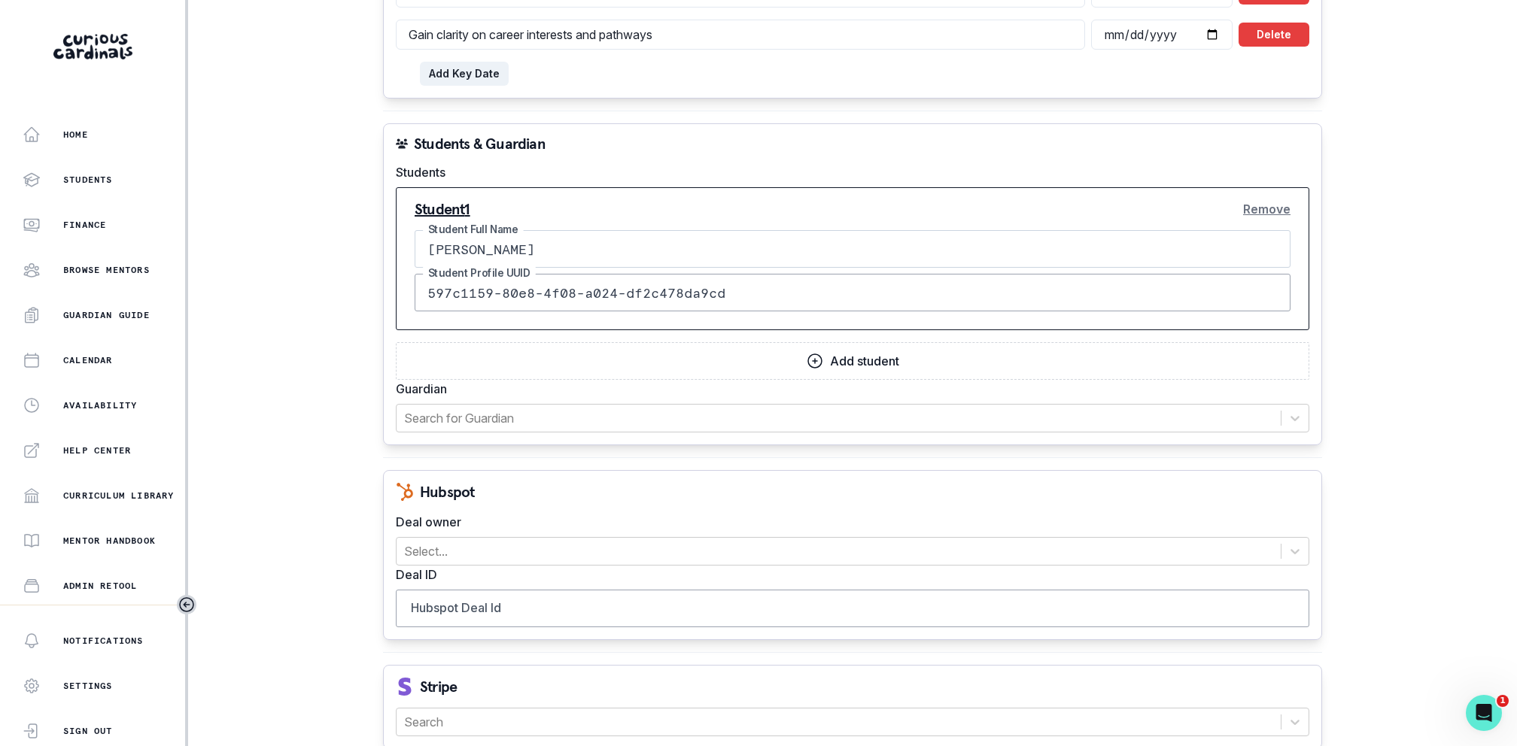
scroll to position [1440, 0]
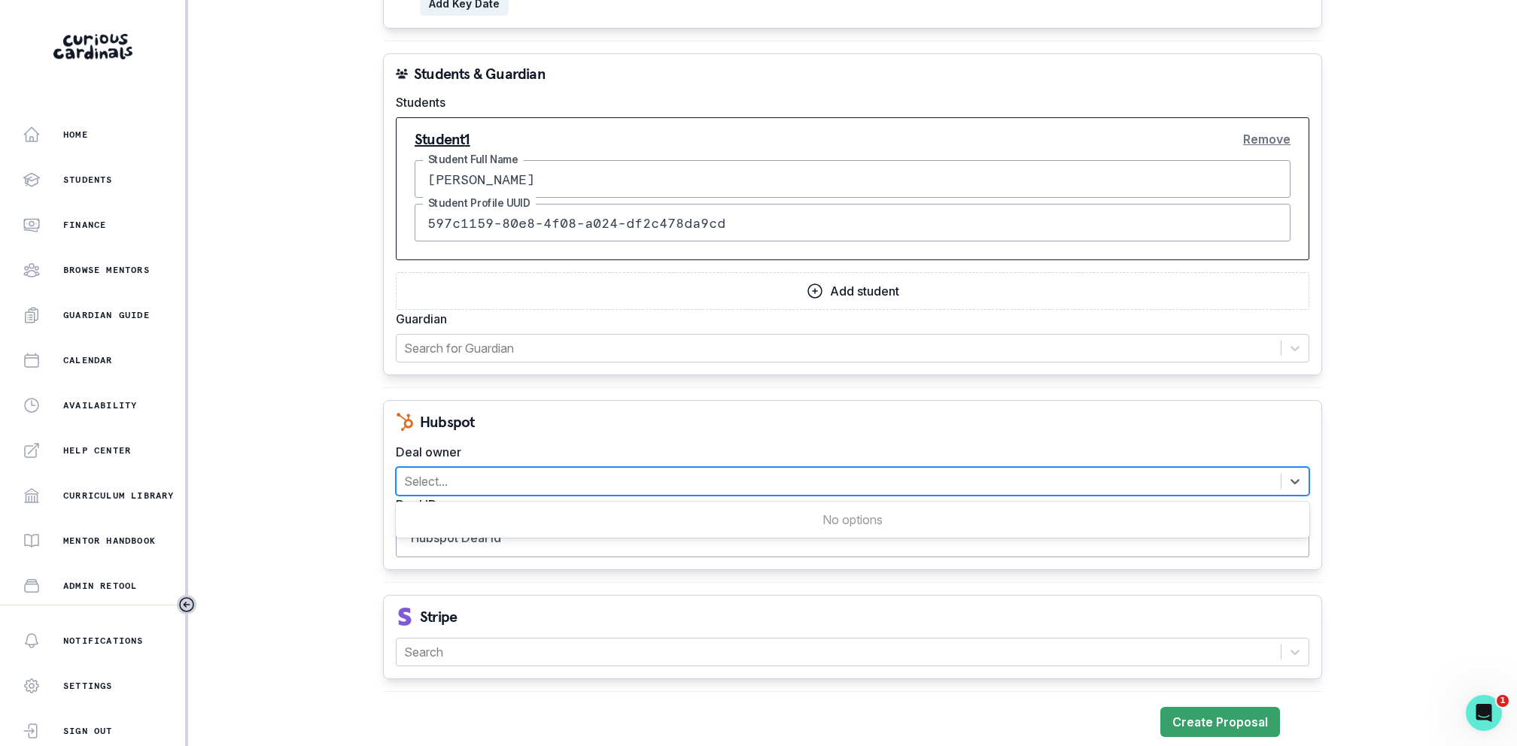
click at [733, 475] on div at bounding box center [838, 481] width 869 height 21
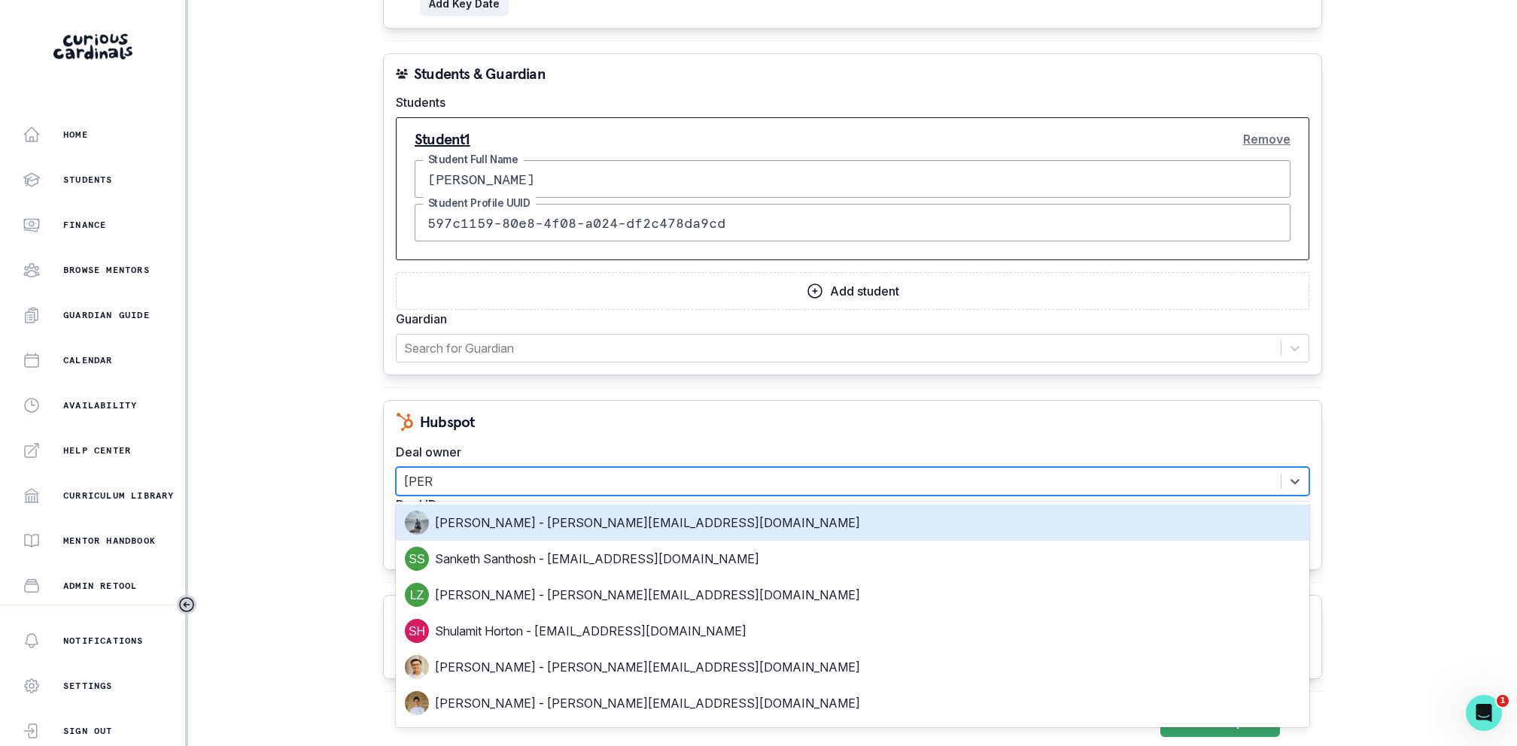
type input "[PERSON_NAME]"
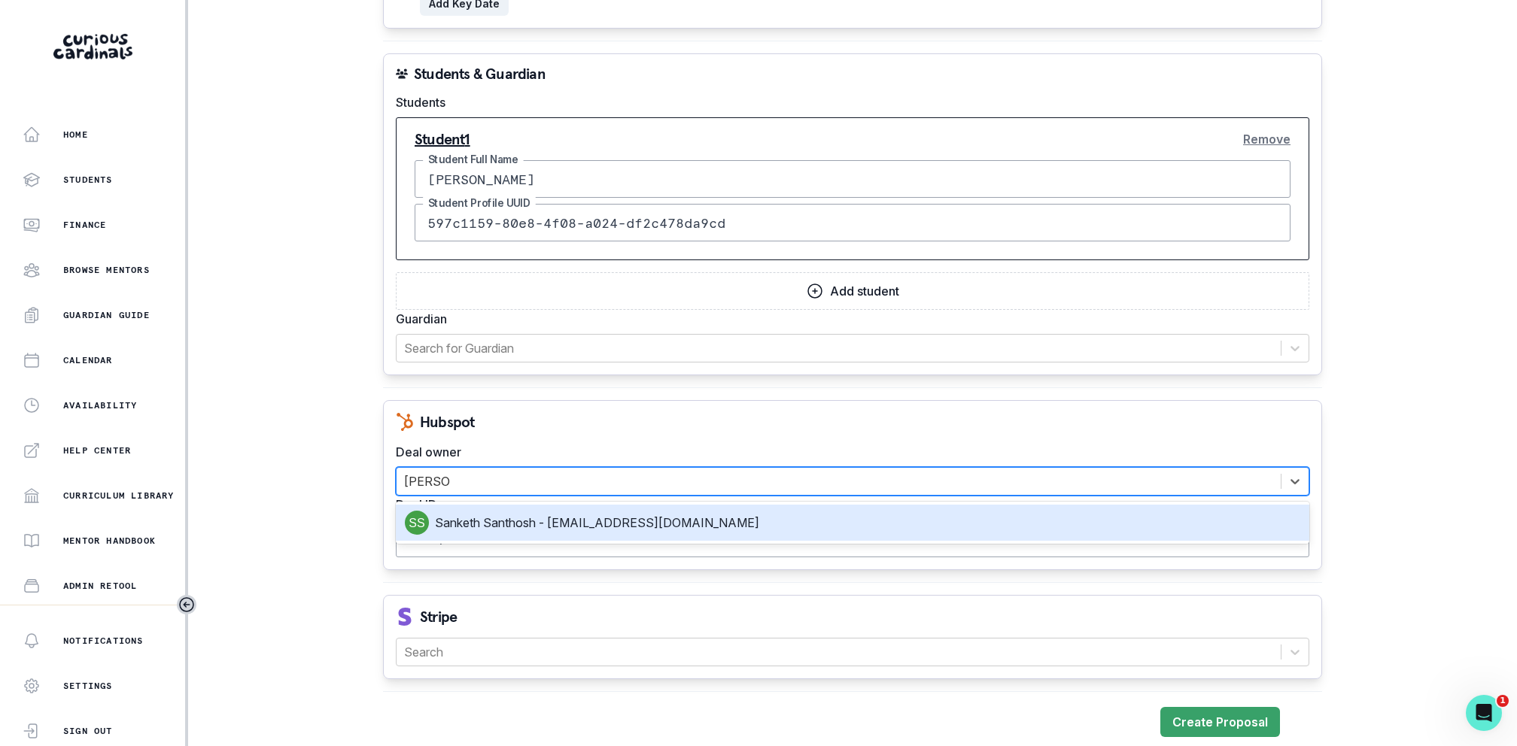
click at [631, 527] on div "Sanketh Santhosh - [EMAIL_ADDRESS][DOMAIN_NAME]" at bounding box center [852, 523] width 895 height 24
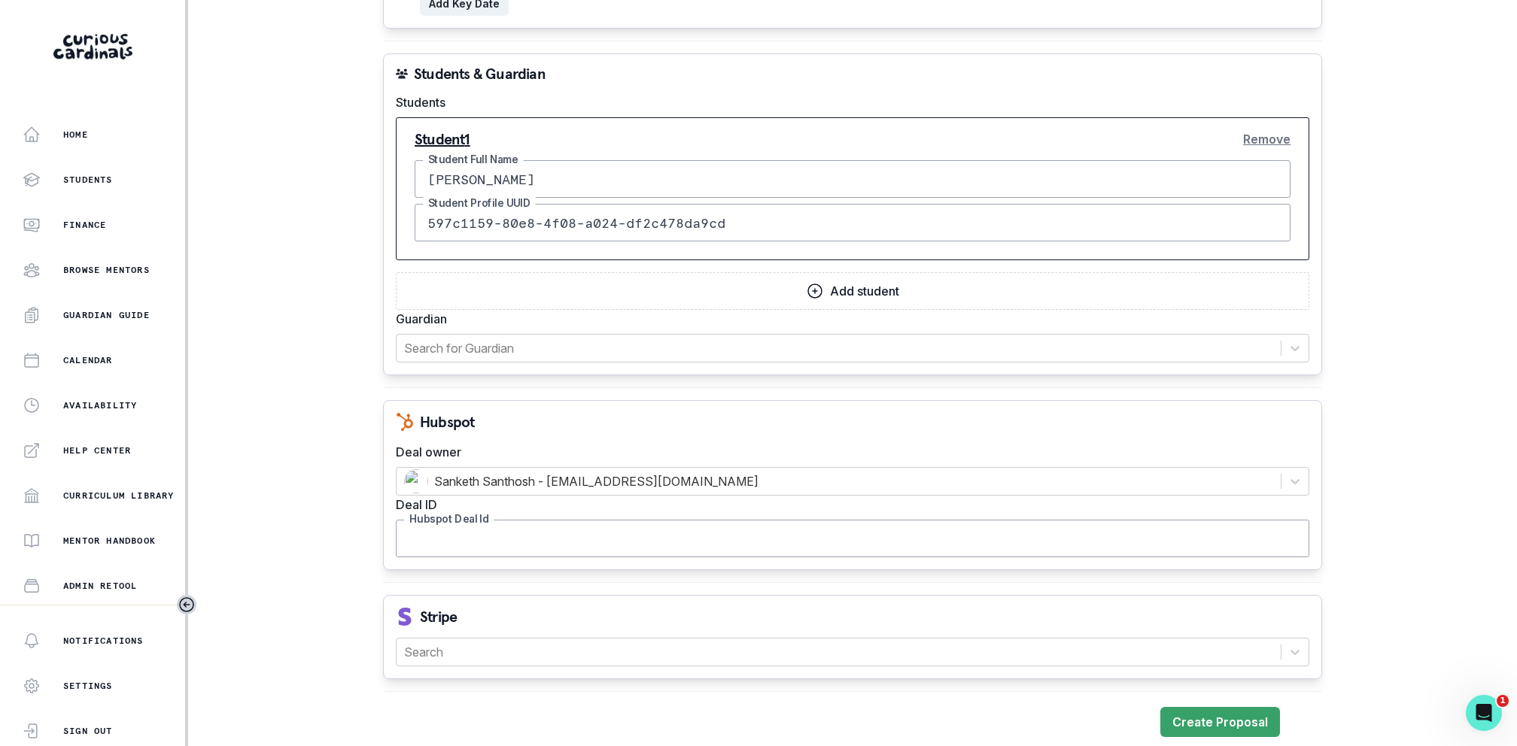
click at [619, 529] on input "Hubspot Deal Id" at bounding box center [852, 539] width 913 height 38
paste input "41621965424"
type input "41621965424"
click at [610, 621] on div "Stripe Search" at bounding box center [852, 637] width 939 height 84
click at [610, 621] on div at bounding box center [838, 652] width 869 height 21
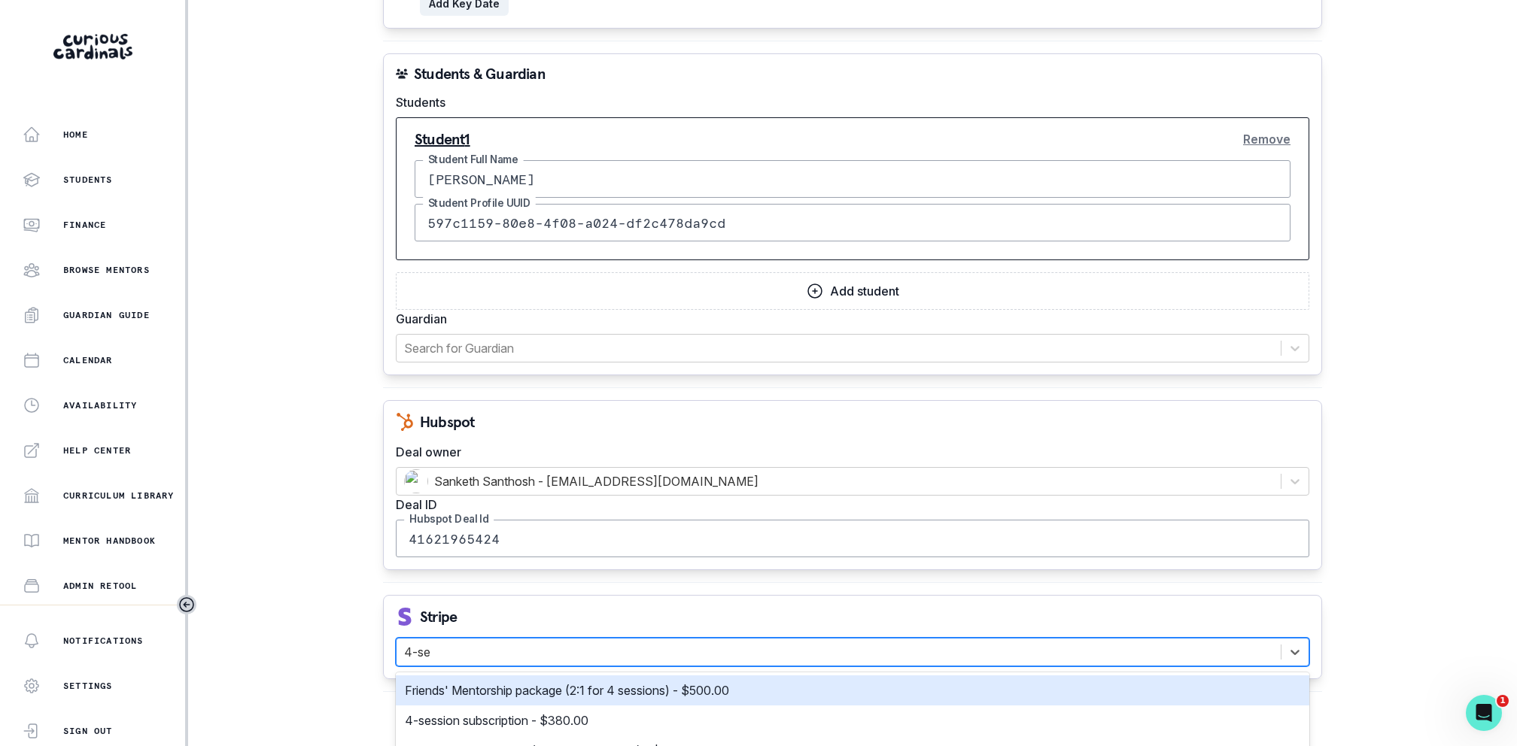
type input "4-ses"
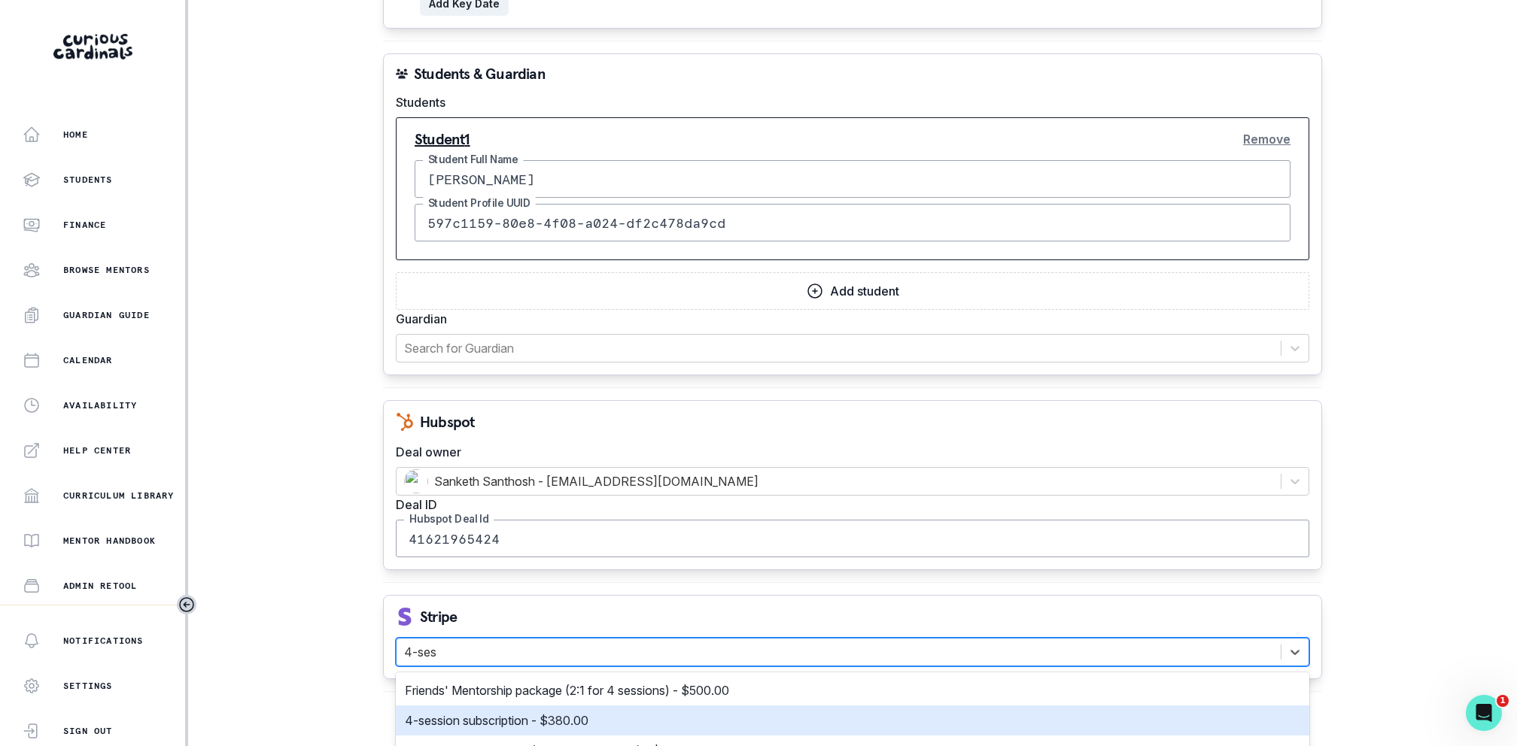
click at [609, 621] on div "4-session subscription - $380.00" at bounding box center [852, 721] width 895 height 18
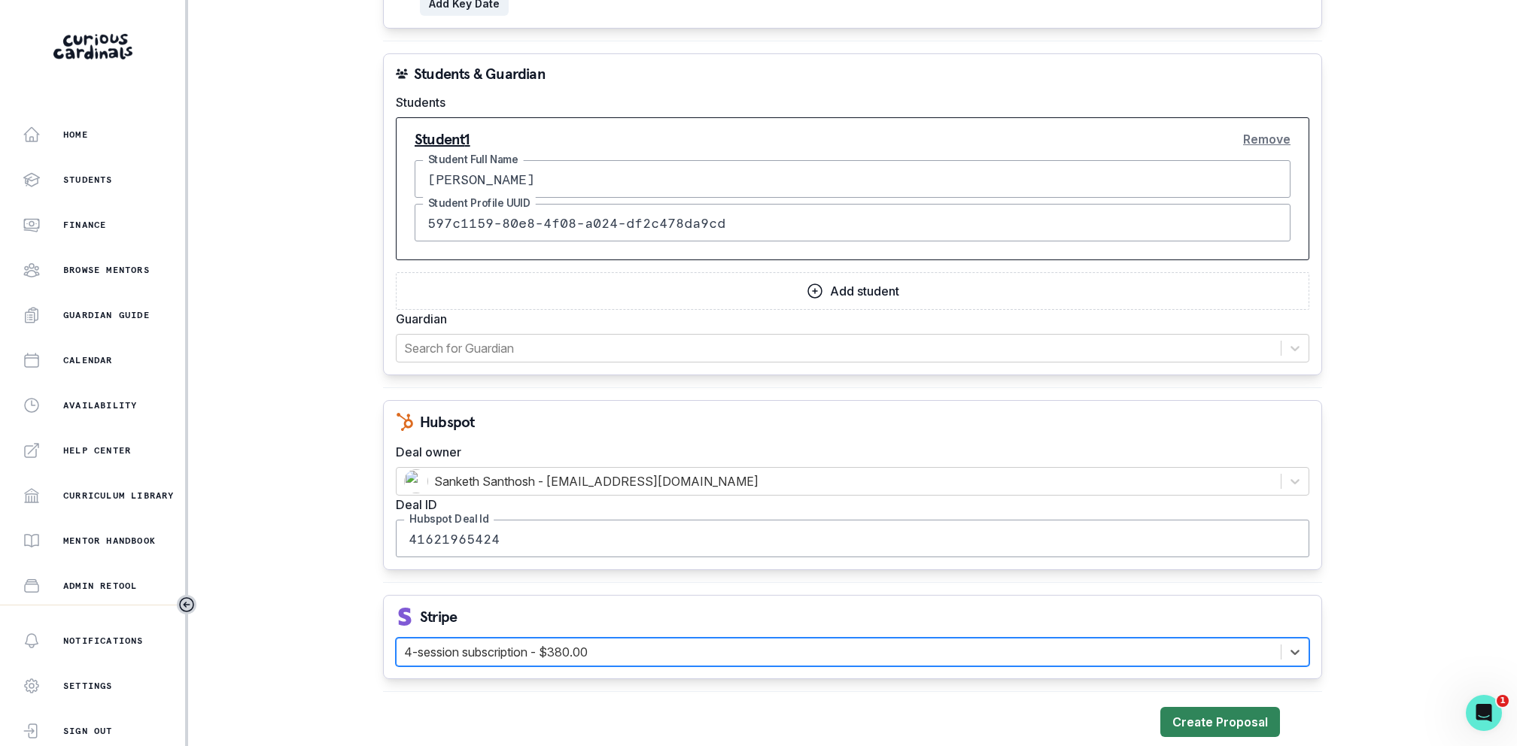
click at [1241, 621] on button "Create Proposal" at bounding box center [1220, 722] width 120 height 30
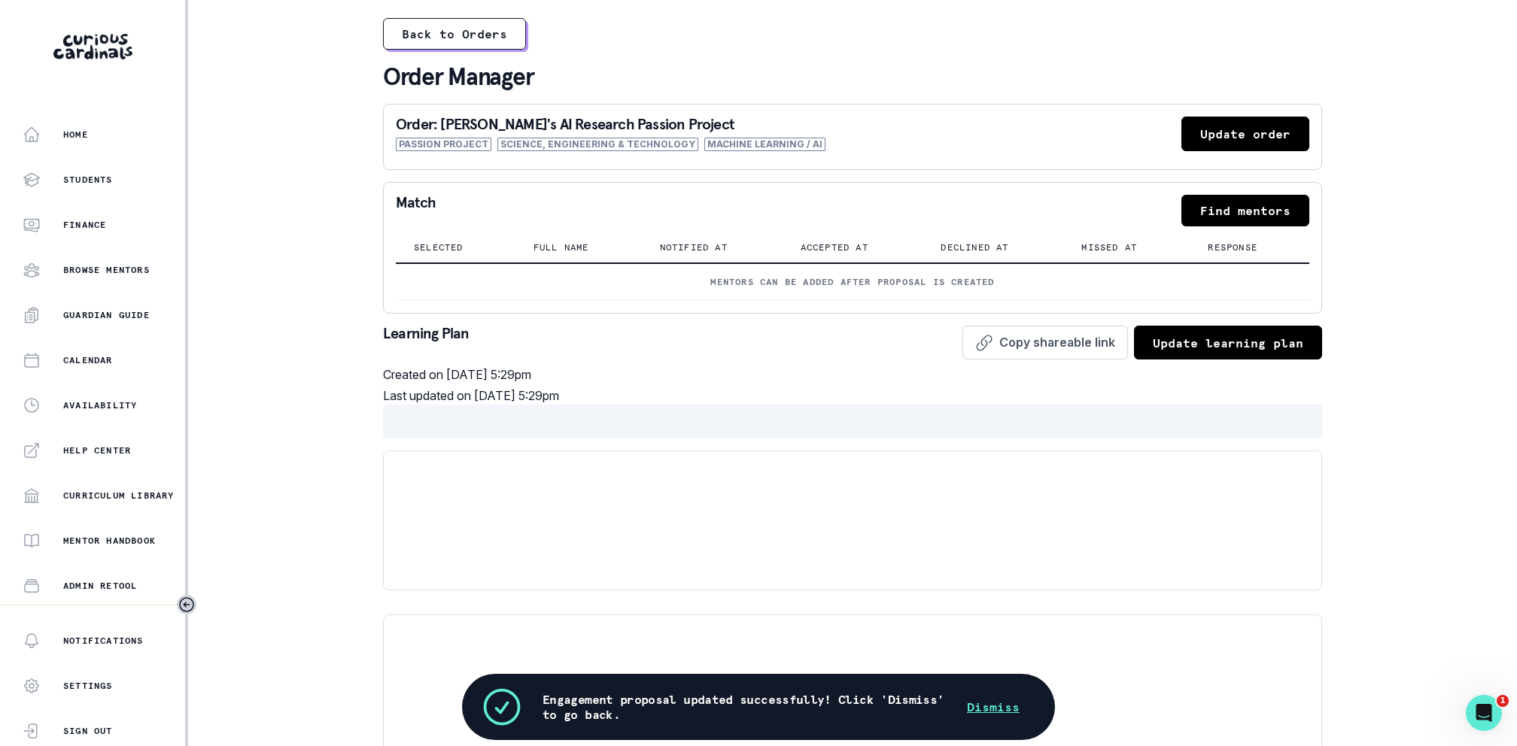
scroll to position [176, 0]
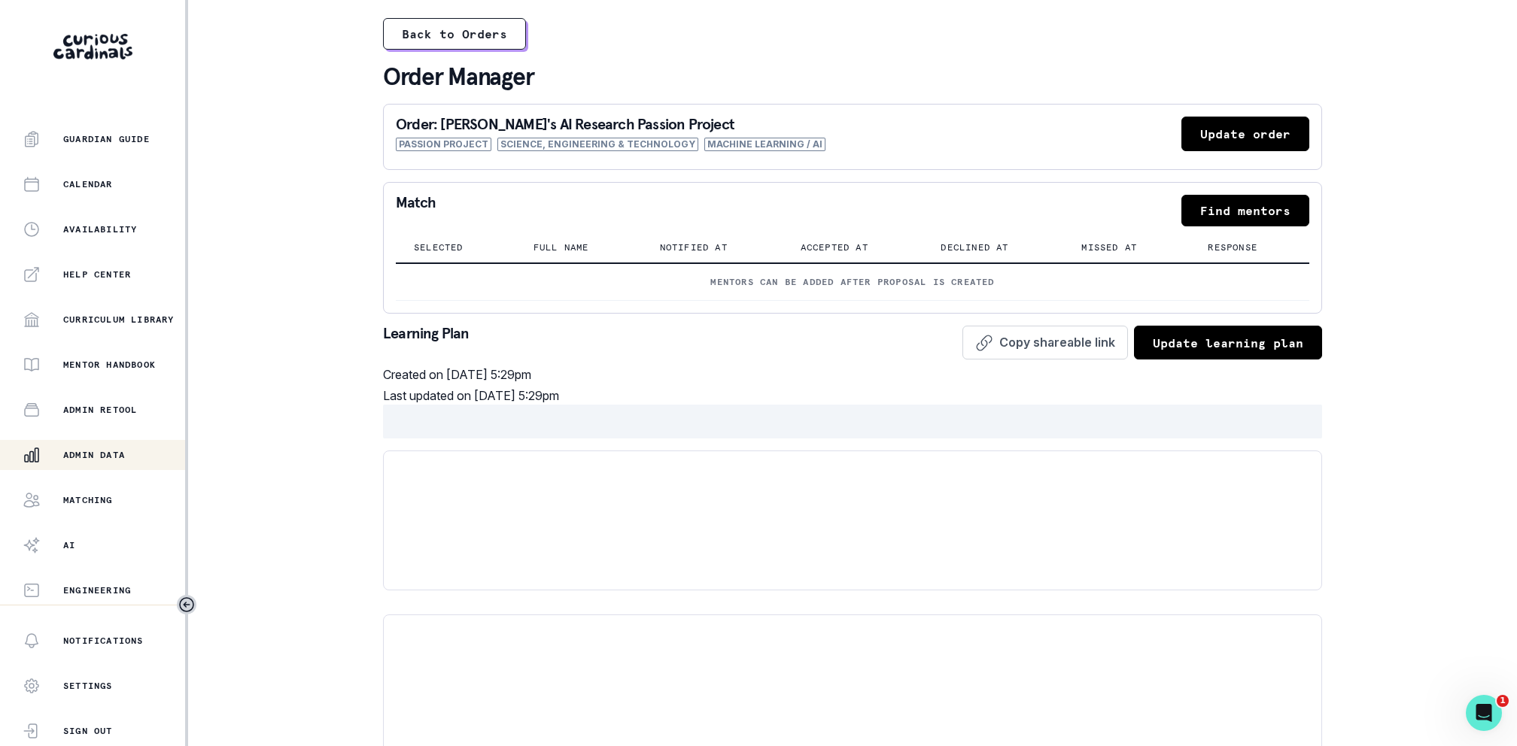
click at [114, 449] on p "Admin Data" at bounding box center [94, 455] width 62 height 12
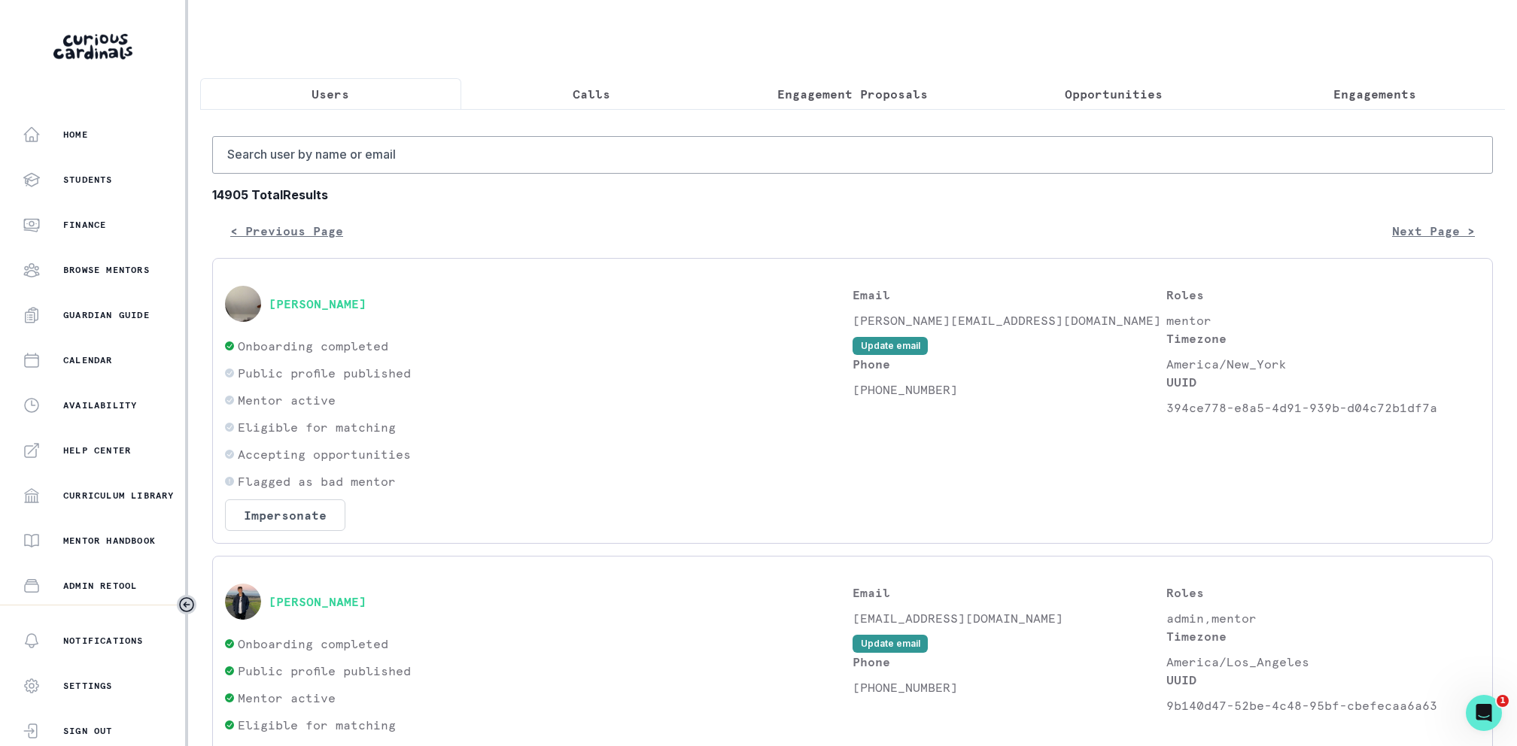
click at [591, 86] on p "Calls" at bounding box center [592, 94] width 38 height 18
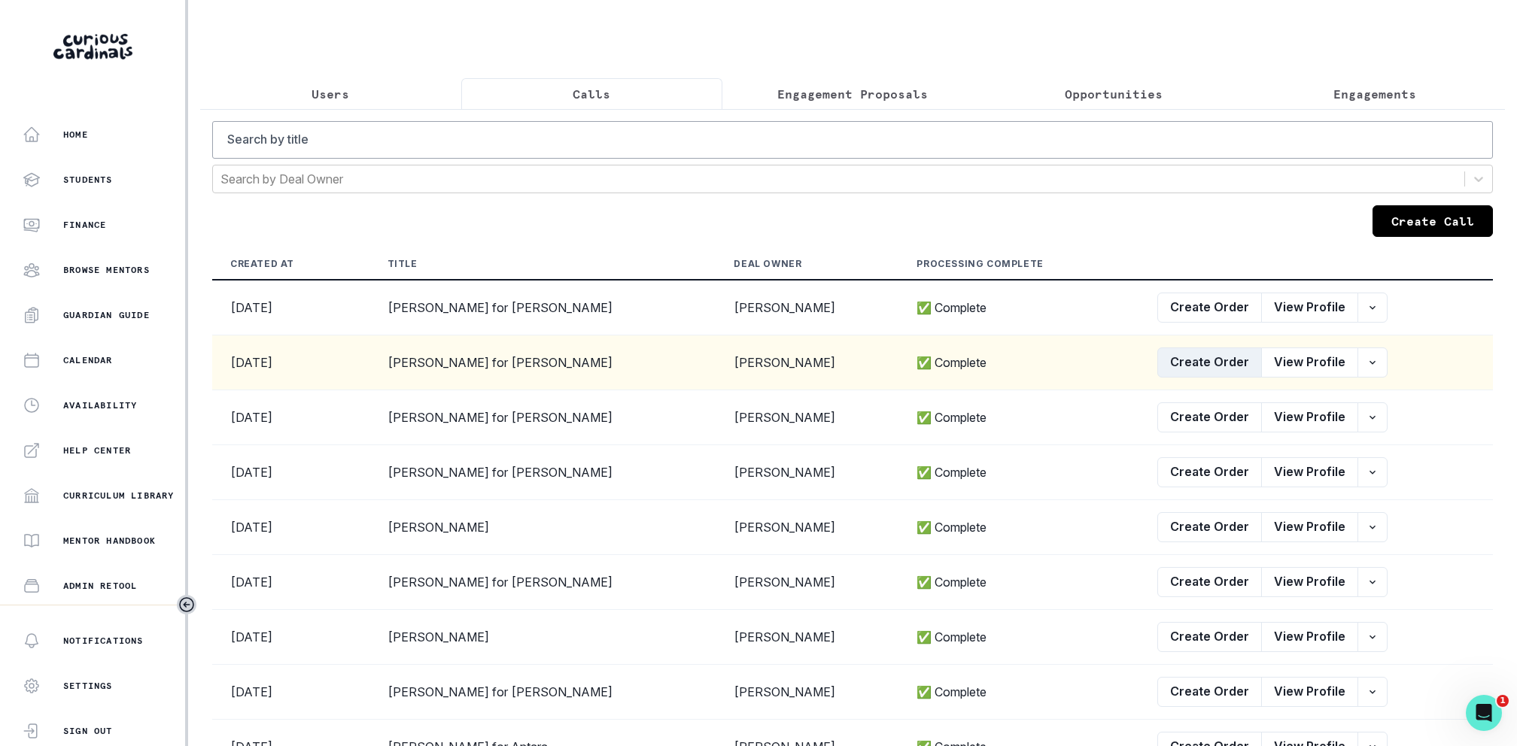
click at [1165, 357] on button "Create Order" at bounding box center [1209, 363] width 105 height 30
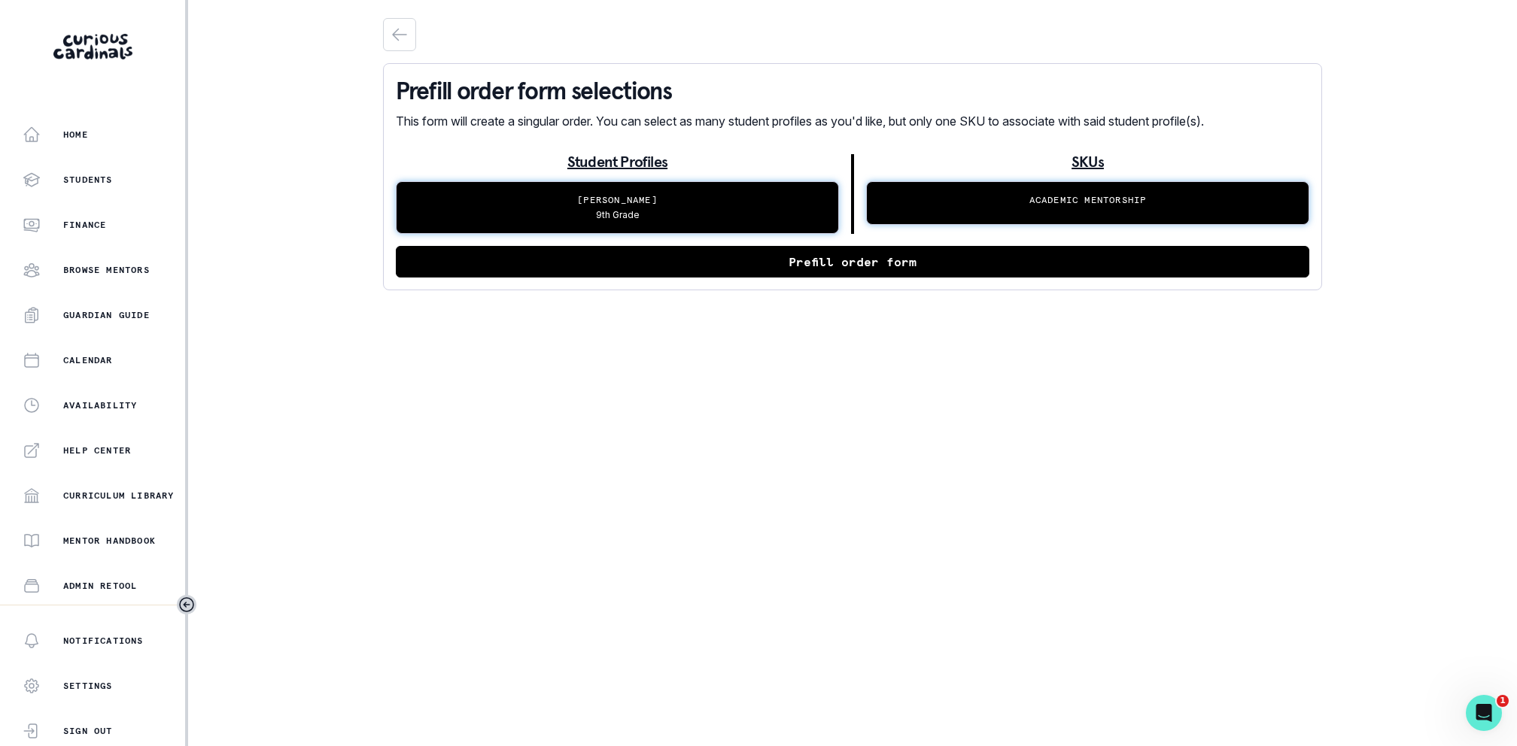
click at [869, 272] on button "Prefill order form" at bounding box center [852, 262] width 913 height 32
select select "6267cc0b-1467-404d-8526-2734dc3f89d1"
select select "6b6ccbdf-c577-4168-8561-6779e0971dae"
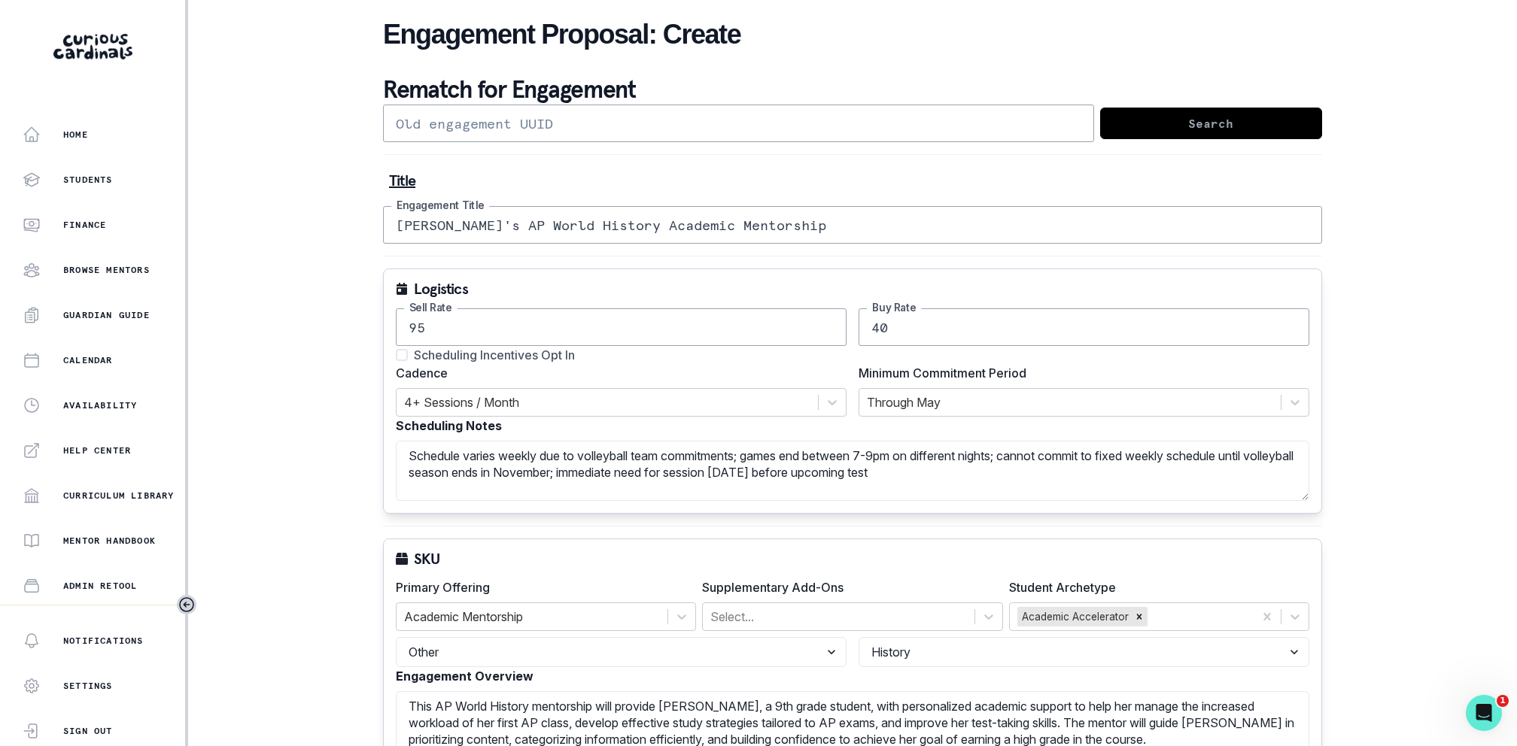
click at [548, 320] on input "95" at bounding box center [621, 327] width 451 height 38
type input "150"
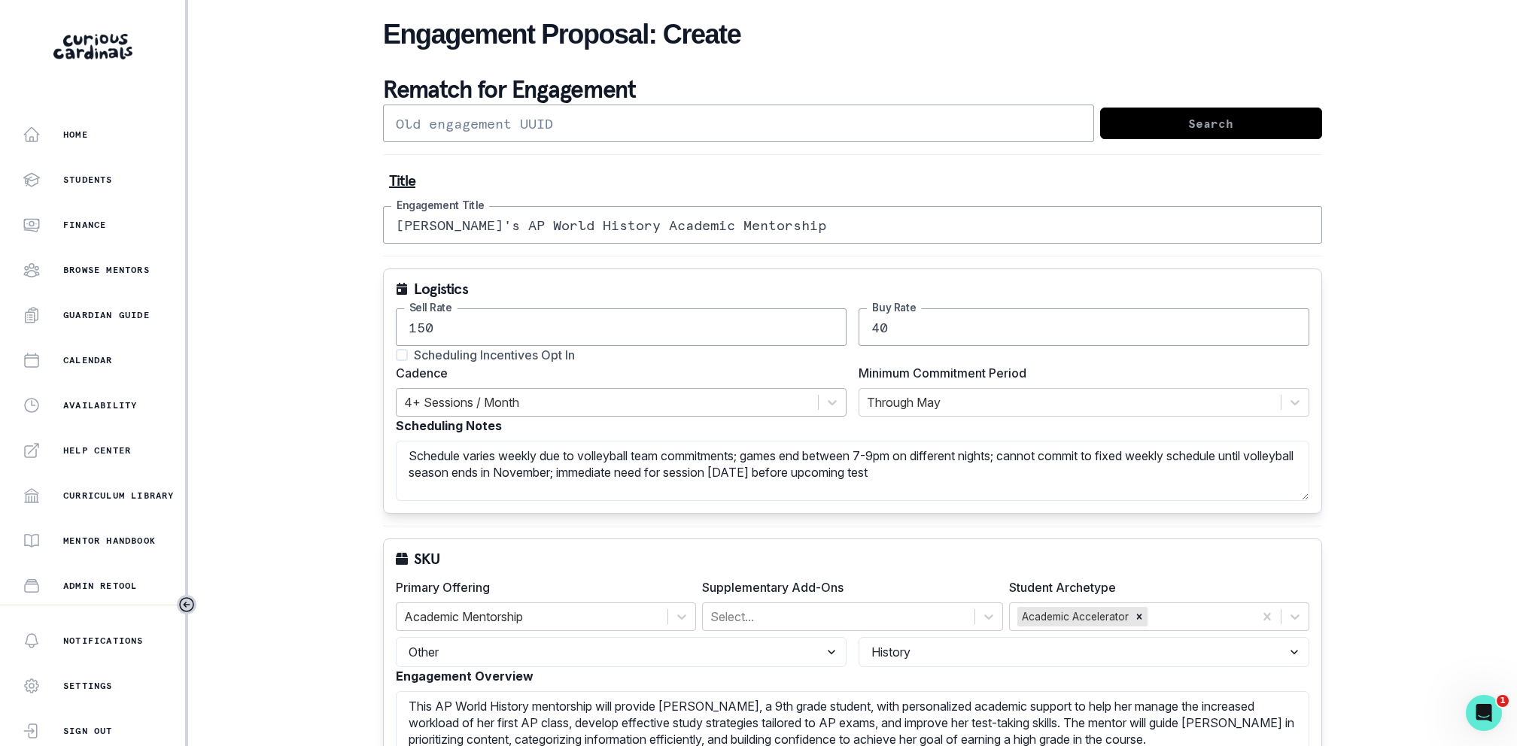
click at [505, 396] on div at bounding box center [607, 402] width 406 height 21
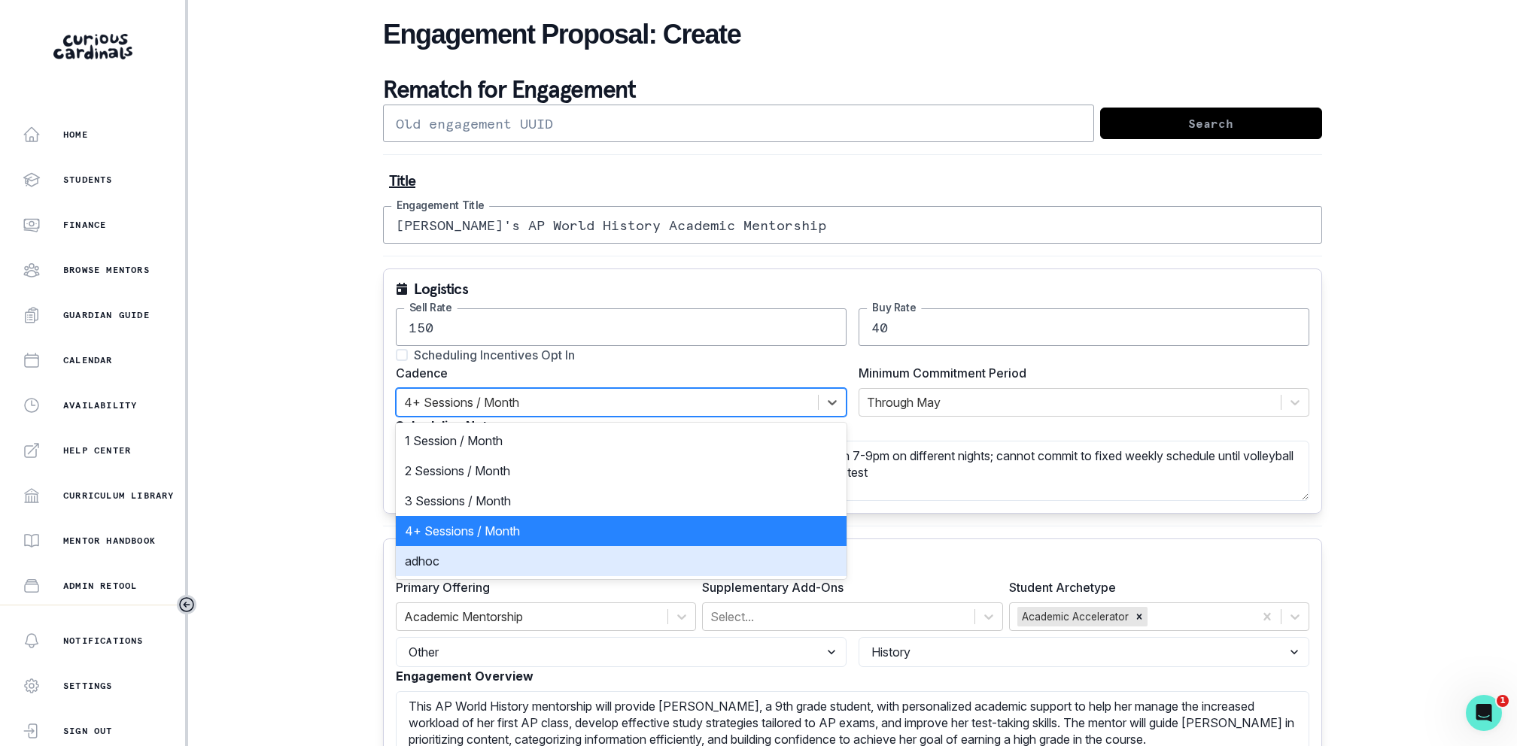
click at [509, 558] on div "adhoc" at bounding box center [621, 561] width 451 height 30
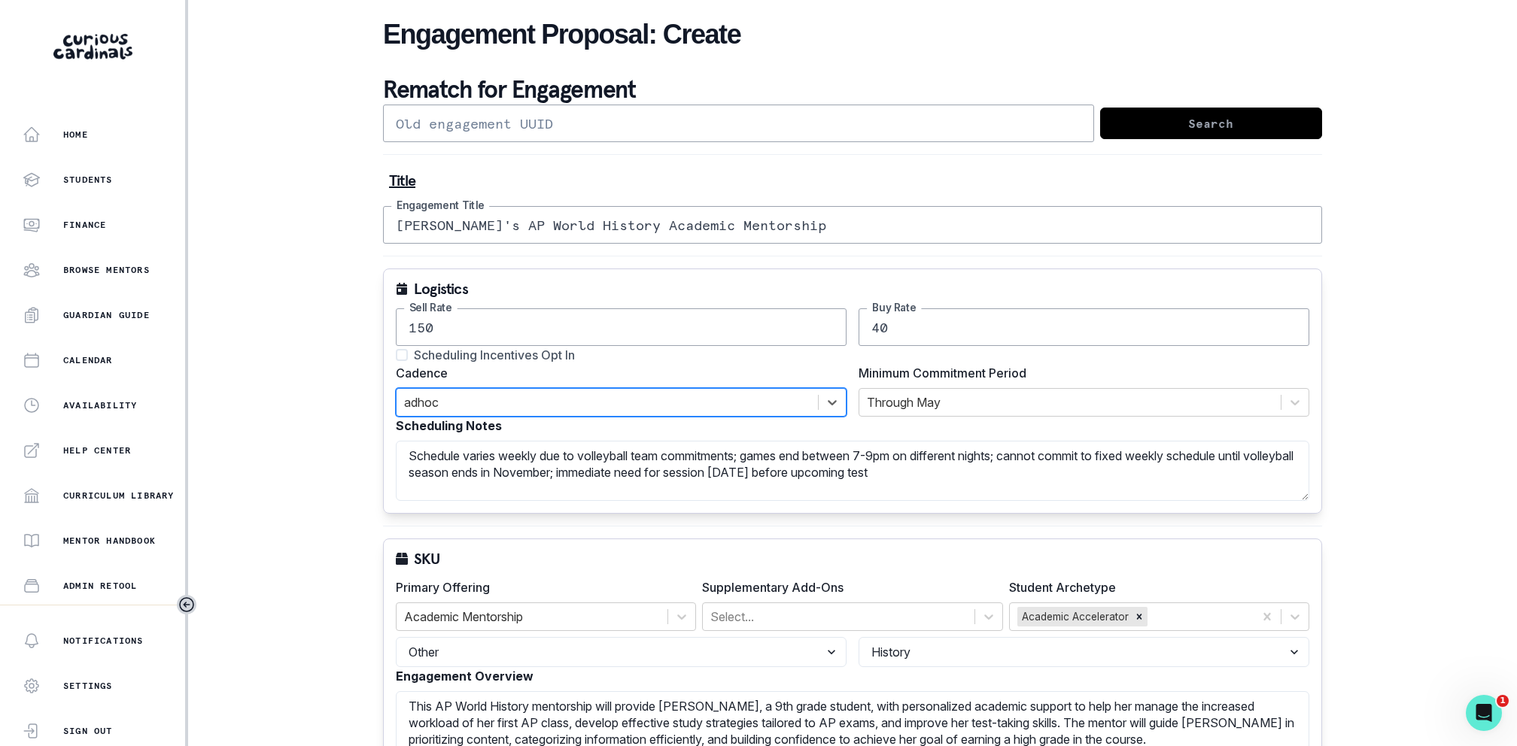
click at [749, 540] on div "SKU Primary Offering Academic Mentorship Supplementary Add-Ons Select... Studen…" at bounding box center [852, 667] width 939 height 256
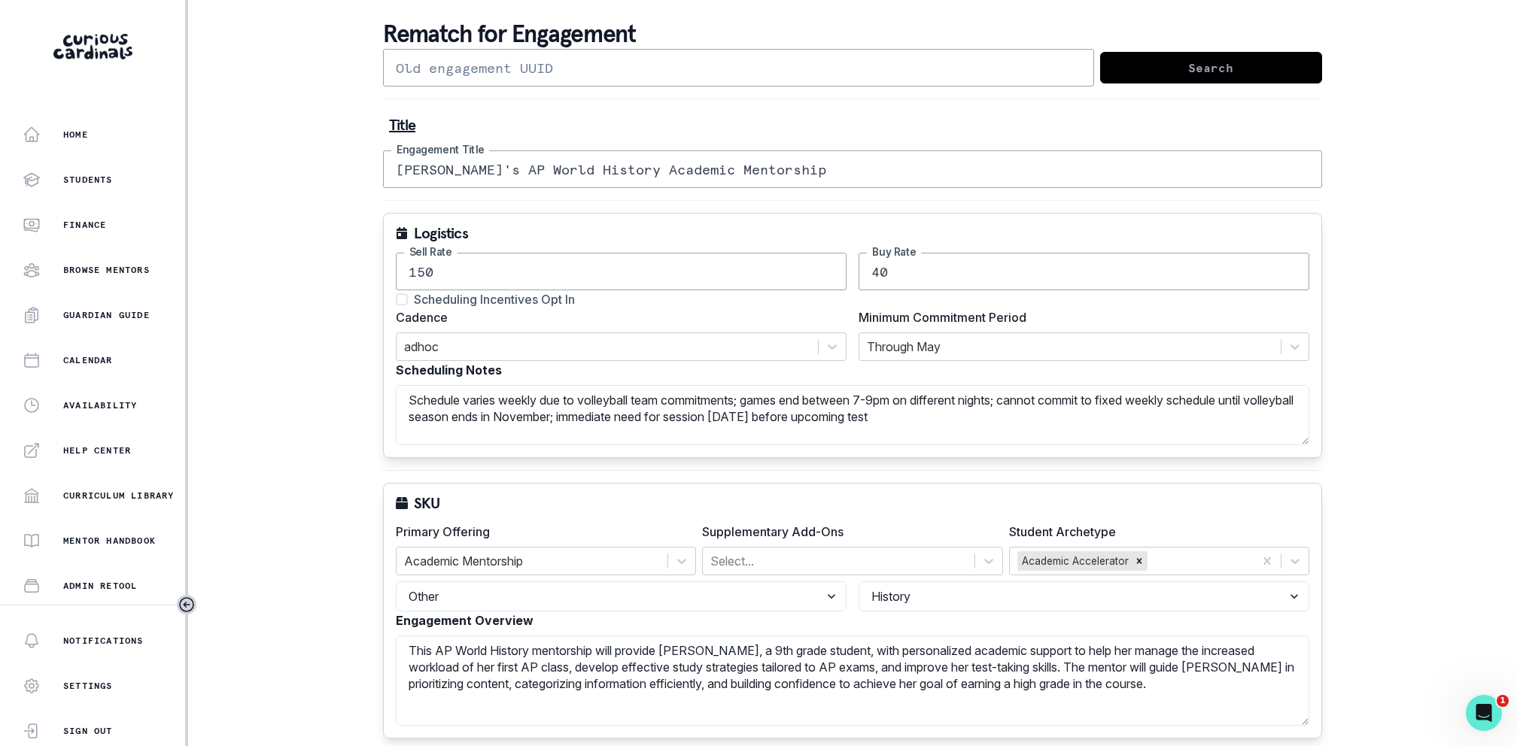
scroll to position [64, 0]
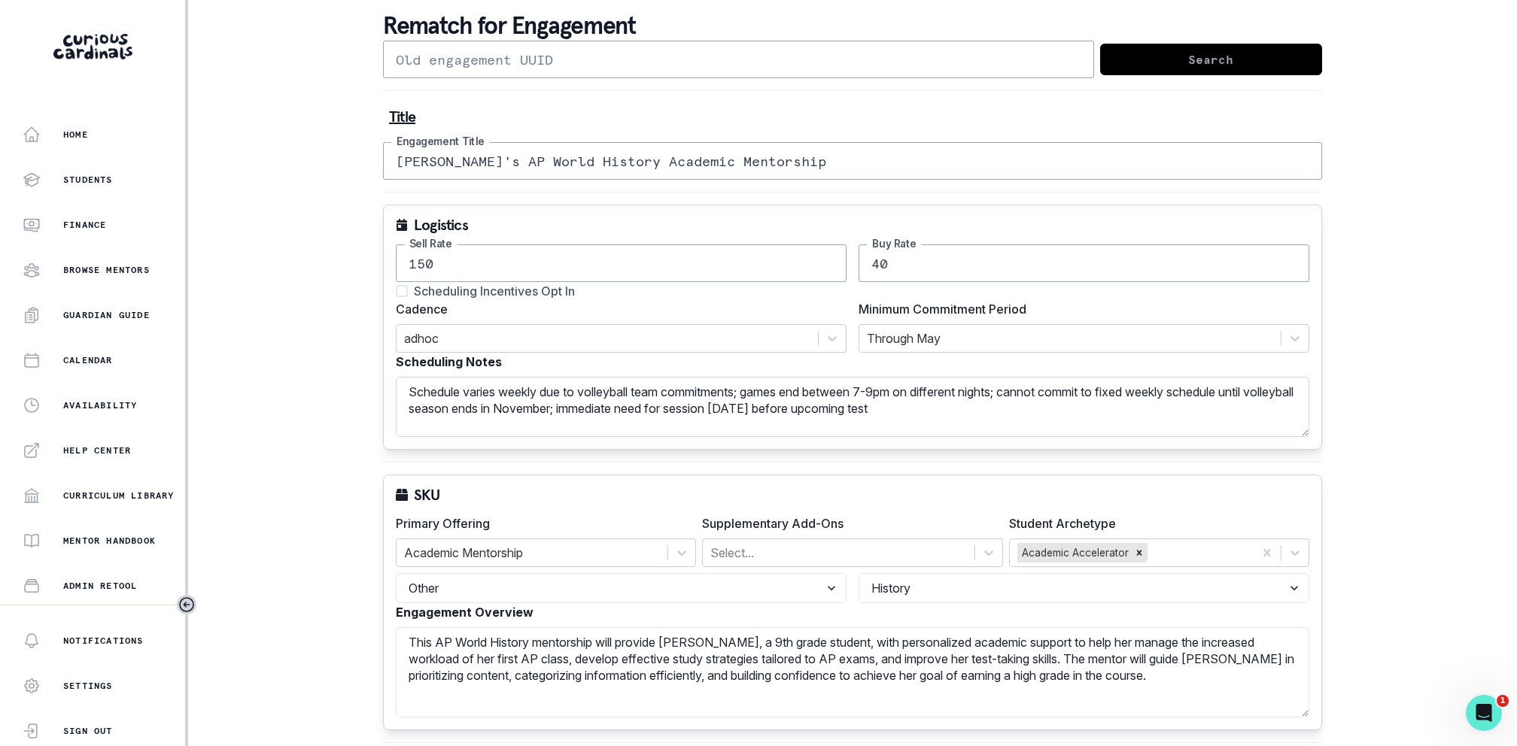
click at [1053, 407] on textarea "Schedule varies weekly due to volleyball team commitments; games end between 7-…" at bounding box center [852, 407] width 913 height 60
type textarea "Schedule varies weekly due to volleyball team commitments; games end between 7-…"
click at [907, 475] on div "SKU Primary Offering Academic Mentorship Supplementary Add-Ons Select... Studen…" at bounding box center [852, 603] width 939 height 256
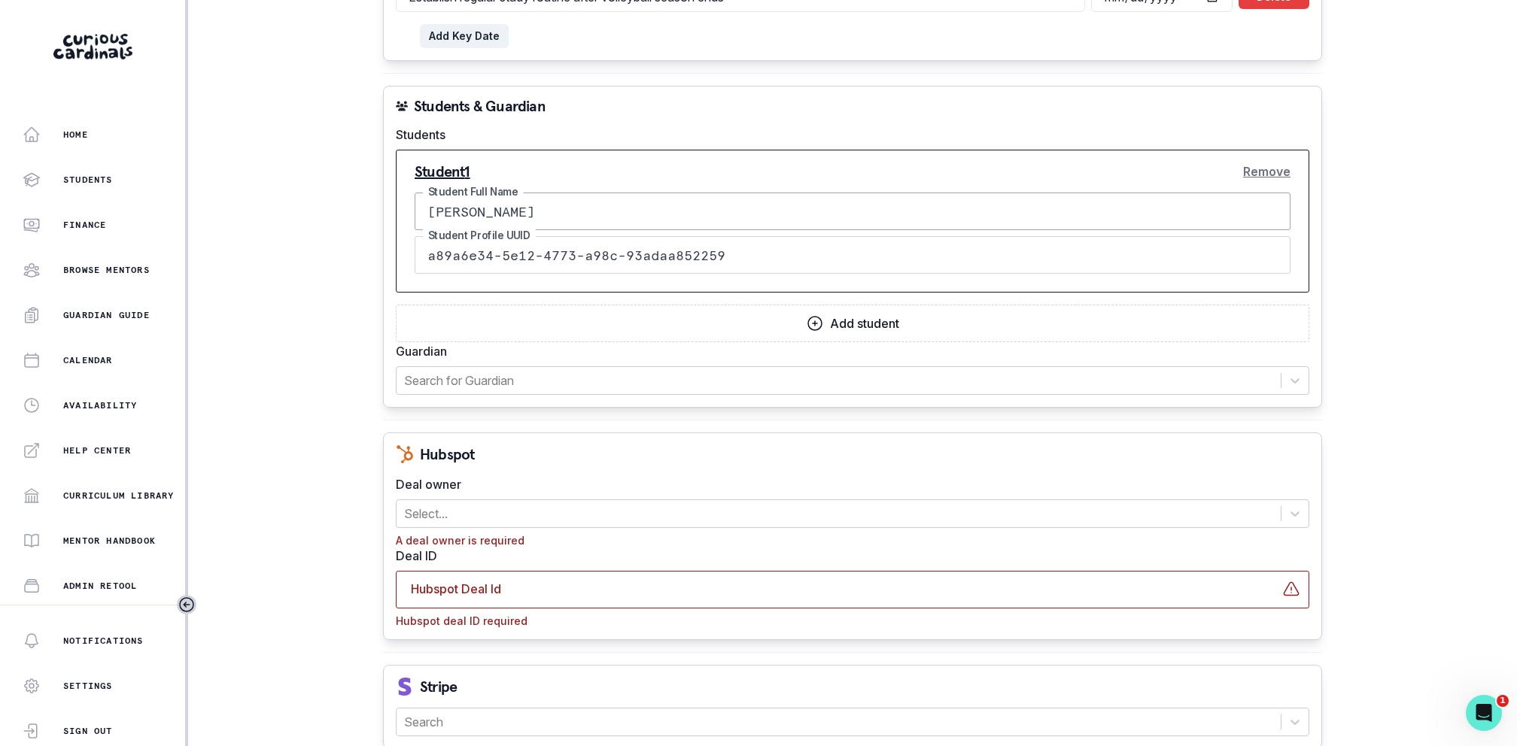
scroll to position [1244, 0]
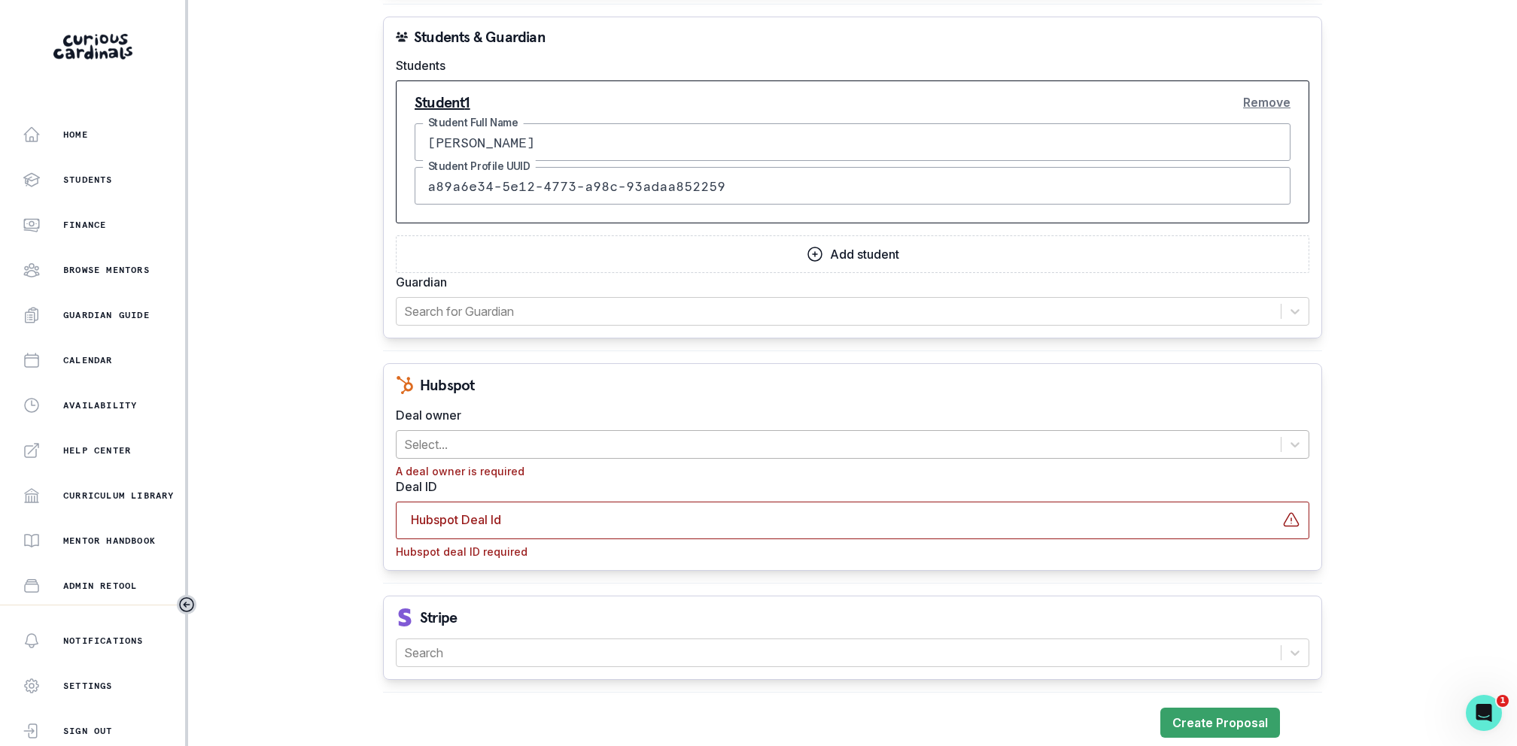
click at [719, 434] on div at bounding box center [838, 444] width 869 height 21
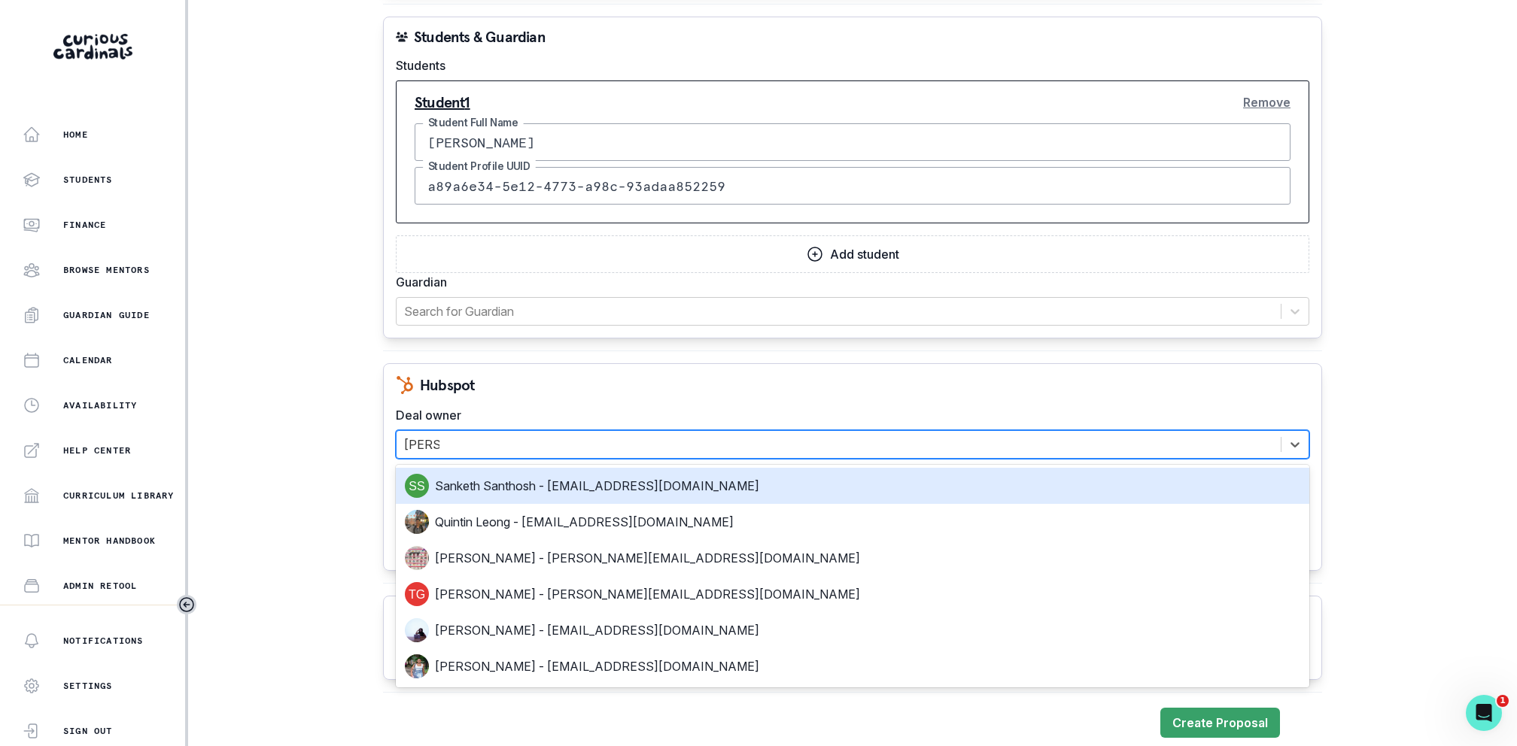
type input "[PERSON_NAME]"
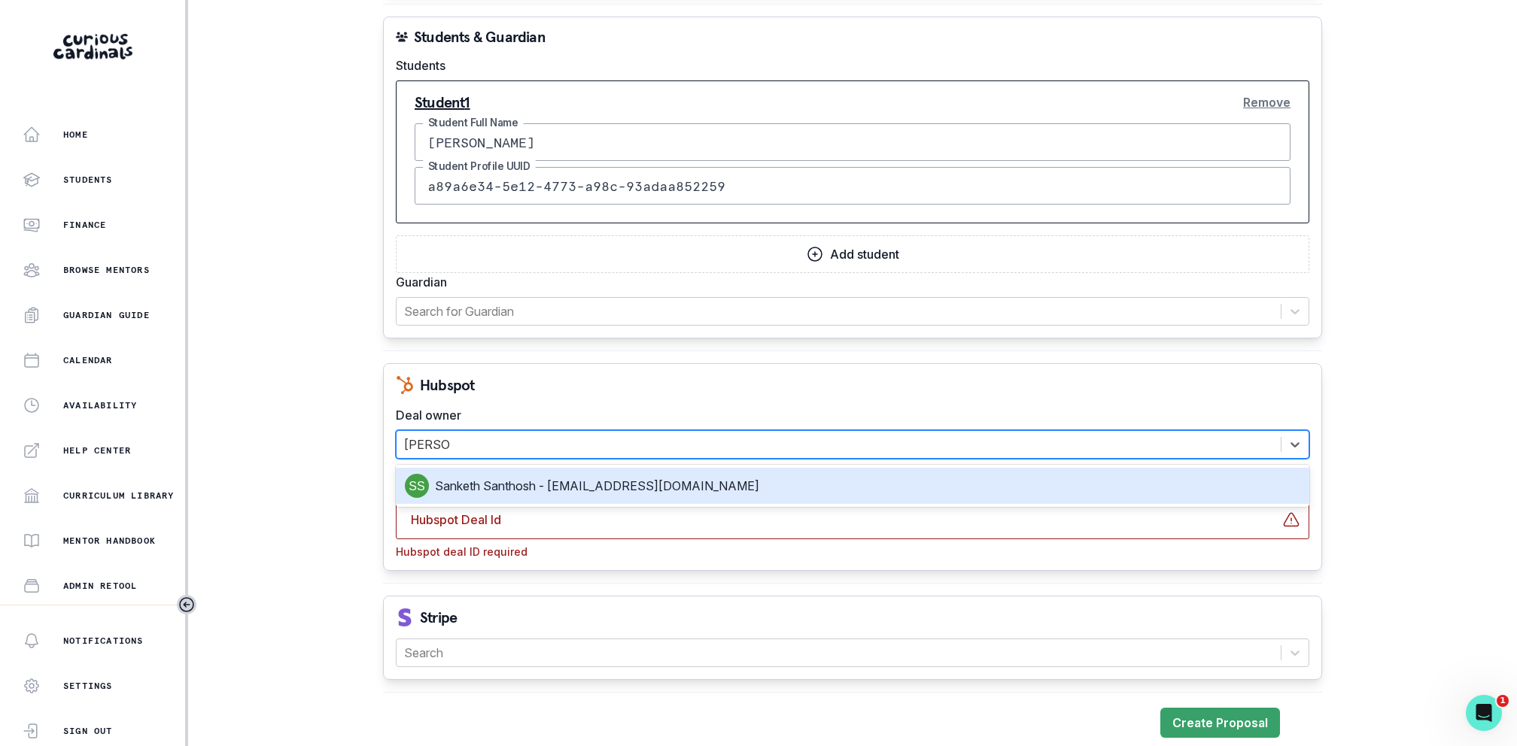
click at [636, 490] on div "Sanketh Santhosh - [EMAIL_ADDRESS][DOMAIN_NAME]" at bounding box center [852, 486] width 895 height 24
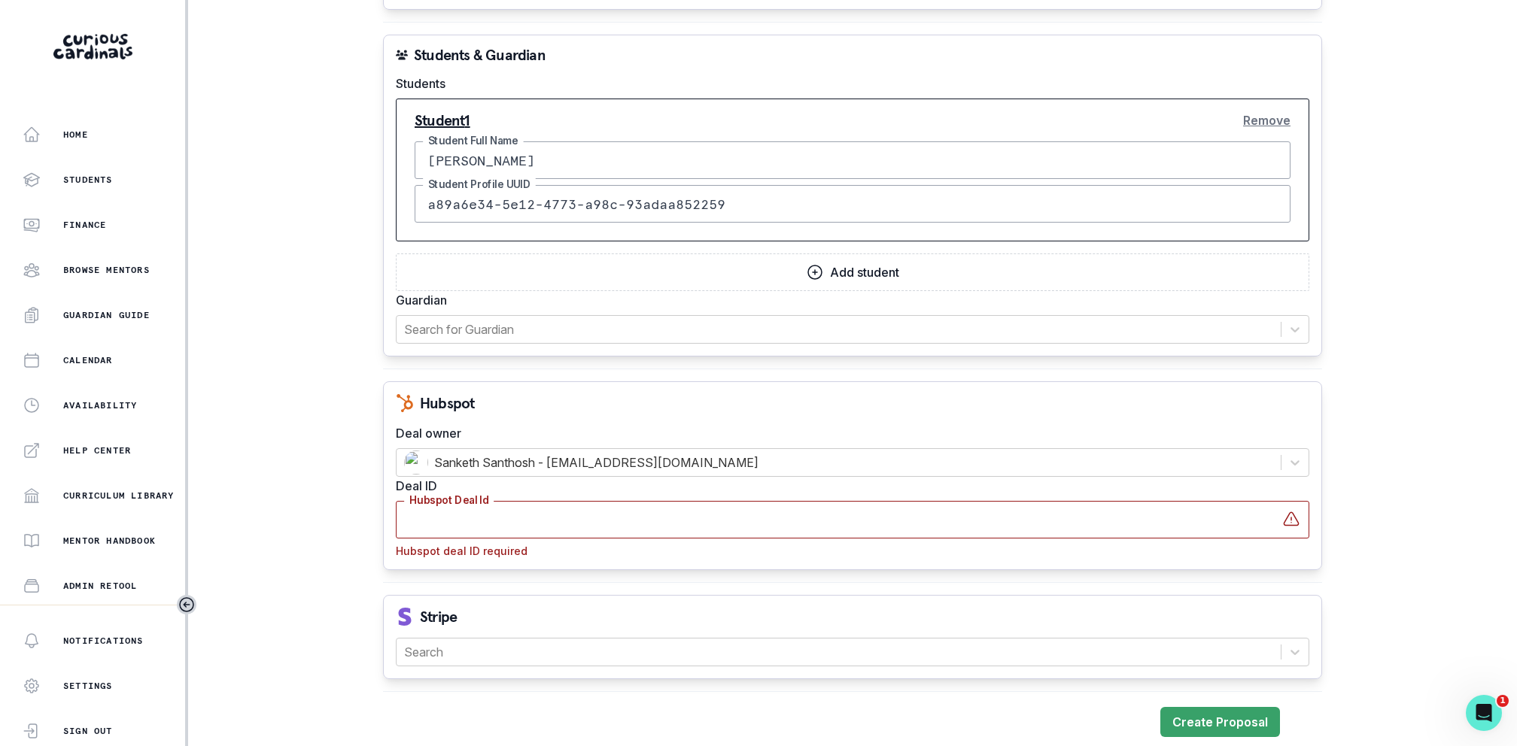
click at [578, 521] on input "Hubspot Deal Id" at bounding box center [852, 520] width 913 height 38
paste input "42825421426"
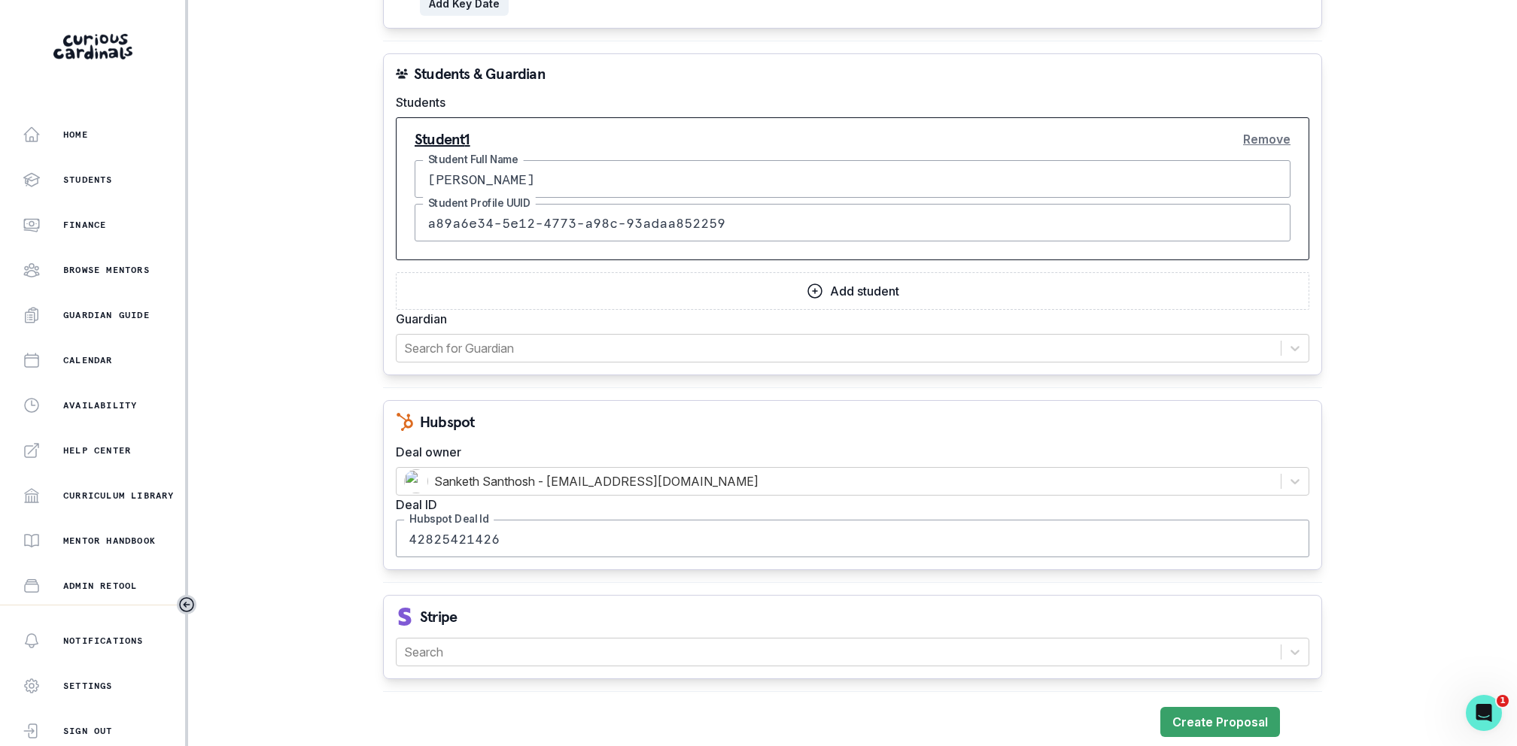
type input "42825421426"
click at [595, 621] on div at bounding box center [838, 652] width 869 height 21
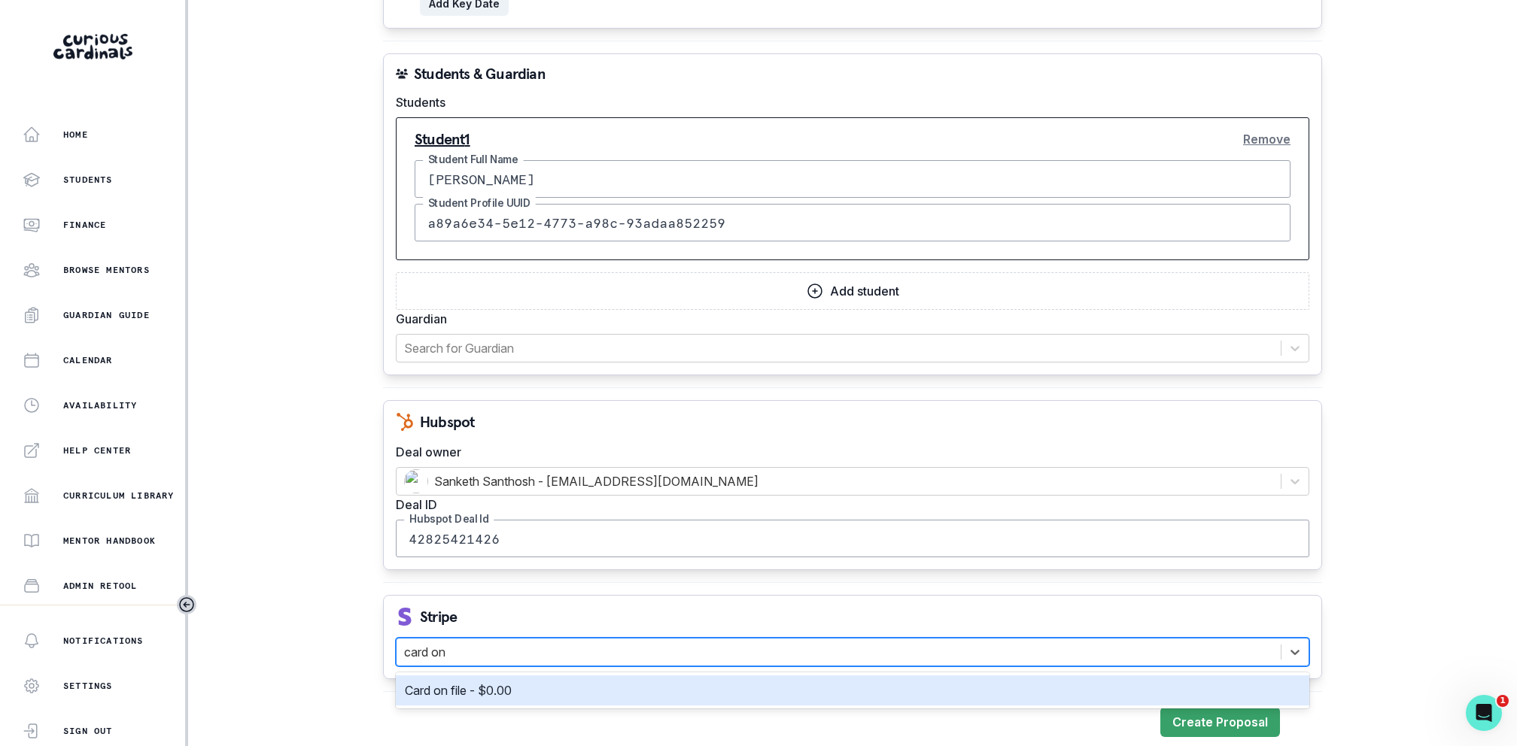
type input "card on"
click at [495, 621] on div "Card on file - $0.00" at bounding box center [852, 691] width 913 height 30
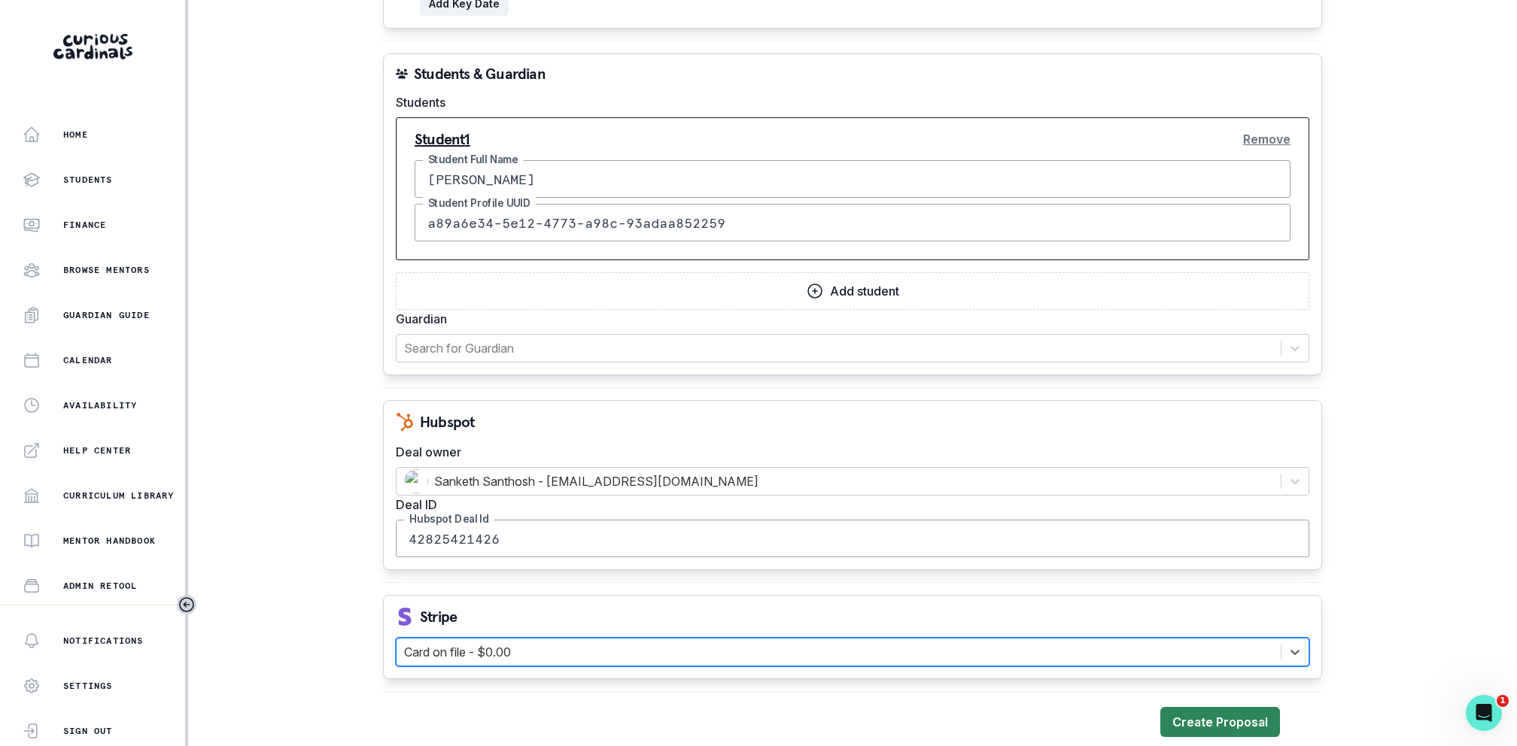
click at [1212, 621] on button "Create Proposal" at bounding box center [1220, 722] width 120 height 30
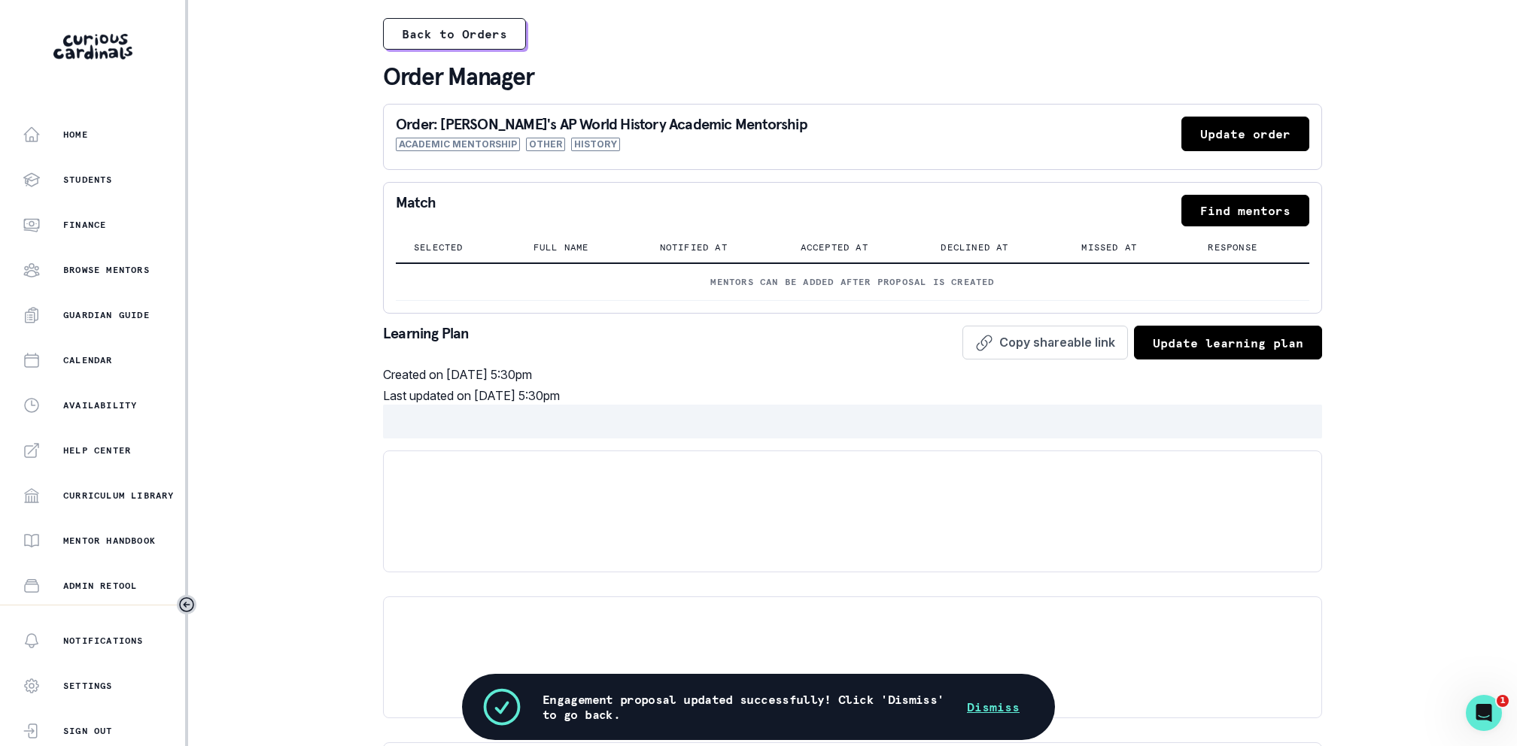
scroll to position [176, 0]
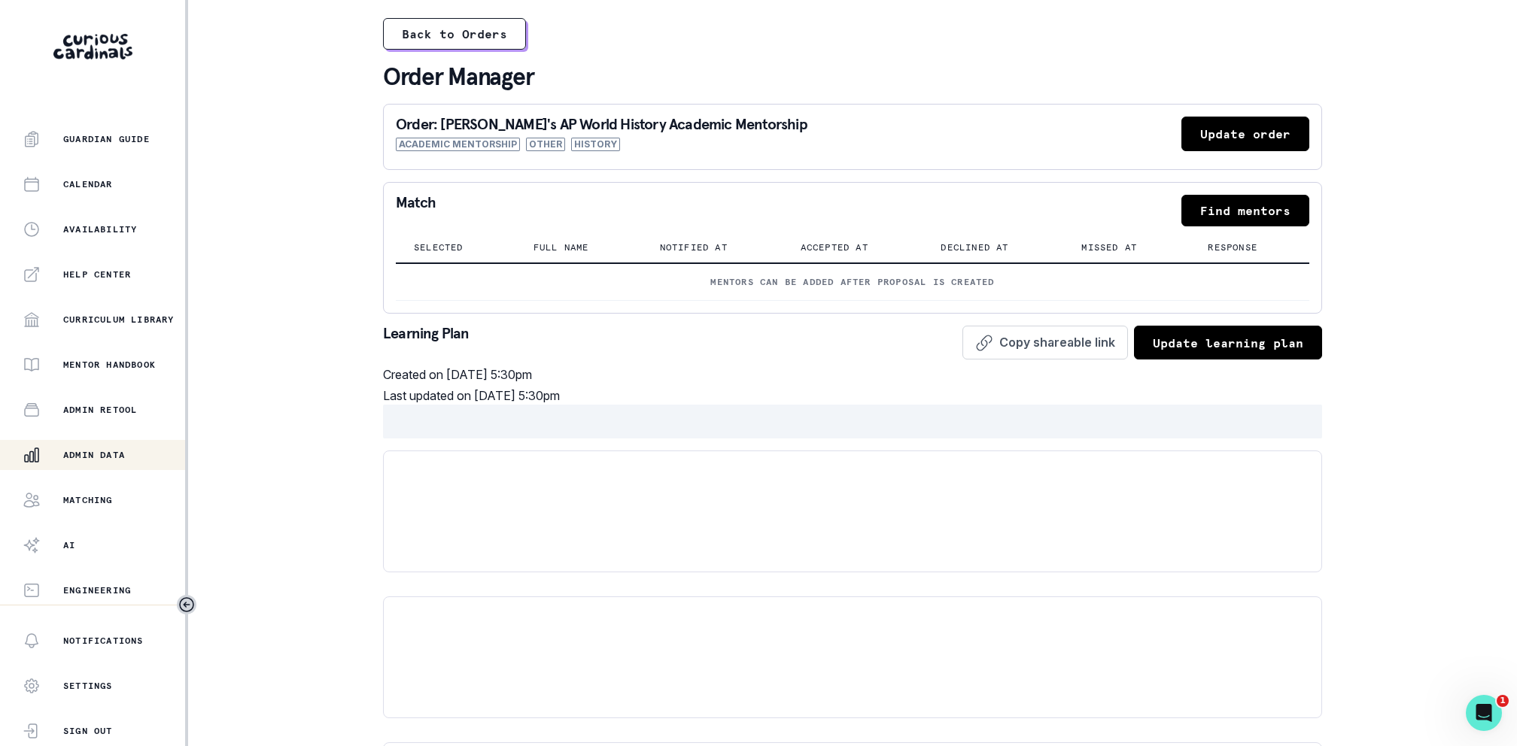
click at [117, 464] on button "Admin Data" at bounding box center [94, 455] width 188 height 30
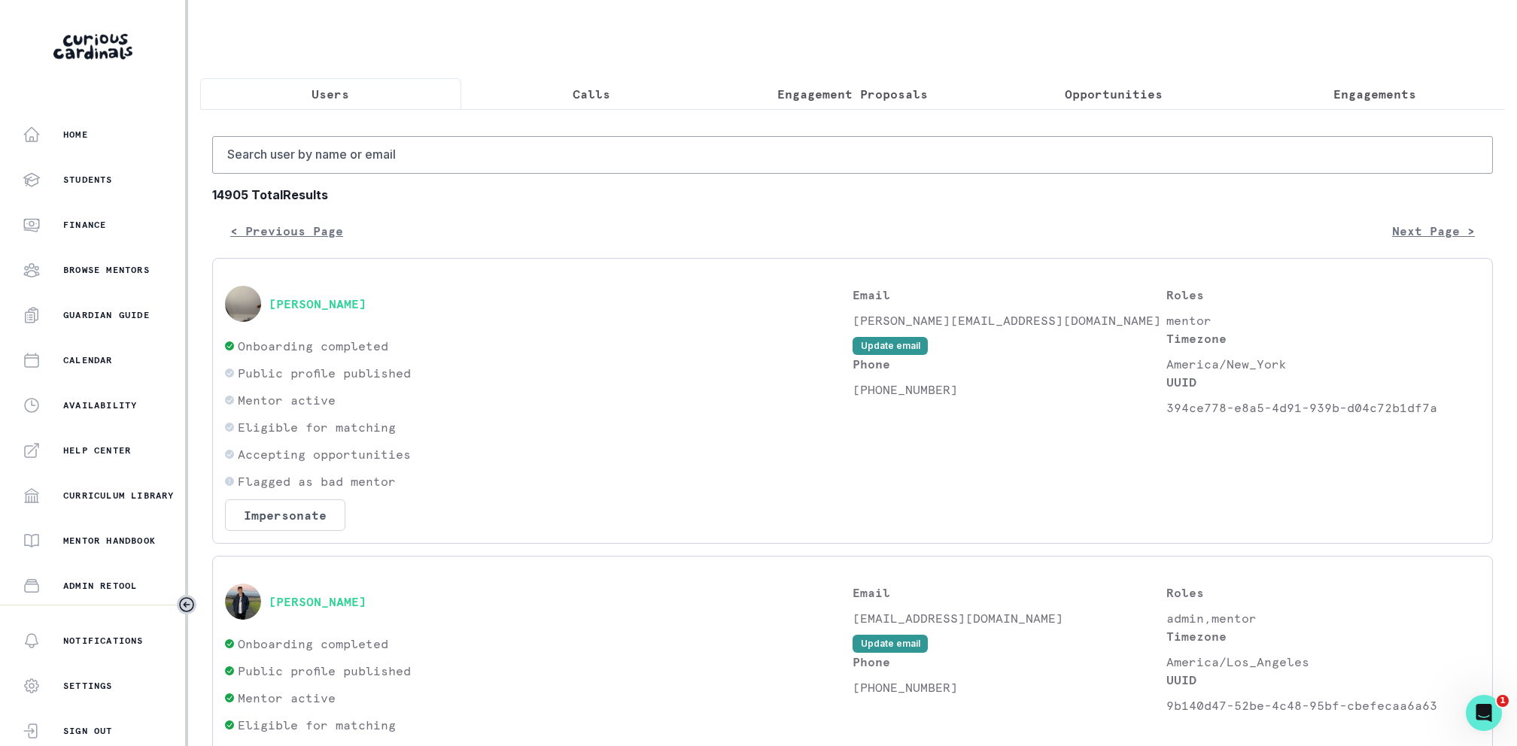
click at [603, 91] on p "Calls" at bounding box center [592, 94] width 38 height 18
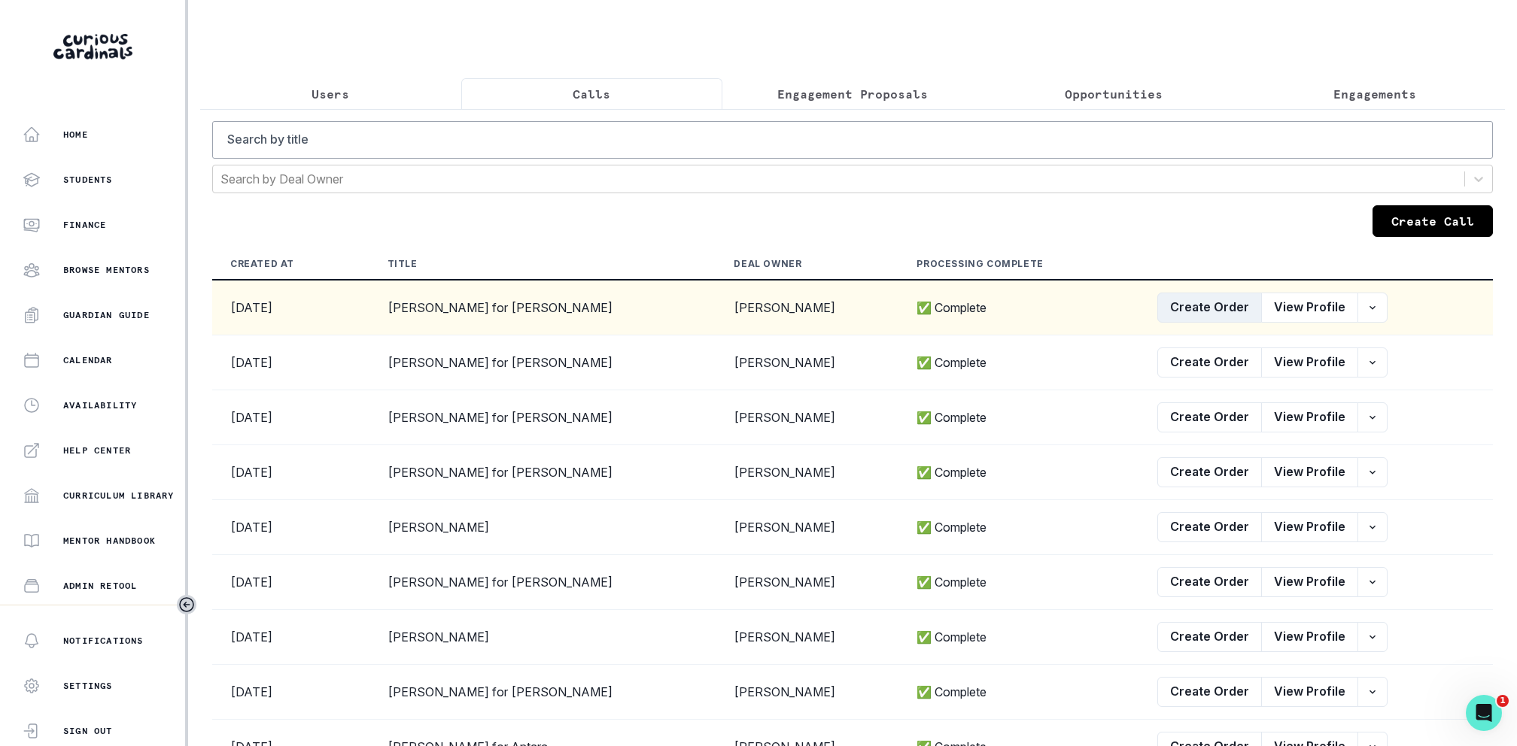
click at [1191, 305] on button "Create Order" at bounding box center [1209, 308] width 105 height 30
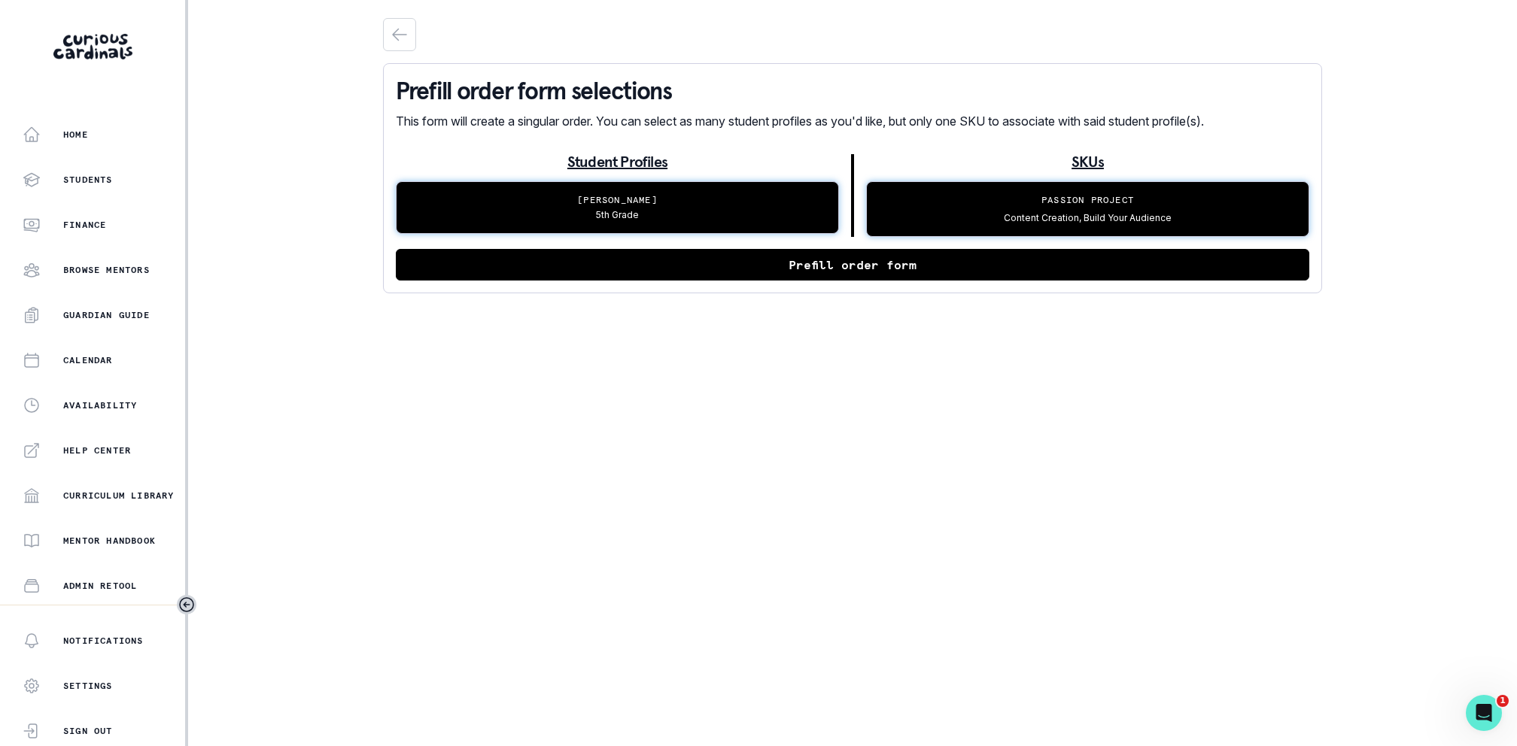
click at [855, 267] on button "Prefill order form" at bounding box center [852, 265] width 913 height 32
select select "17faa8e4-2b0e-4aee-abf5-4da8e9d87f5d"
select select "86b5cd67-d10b-41d9-bf98-4491c3ce4c84"
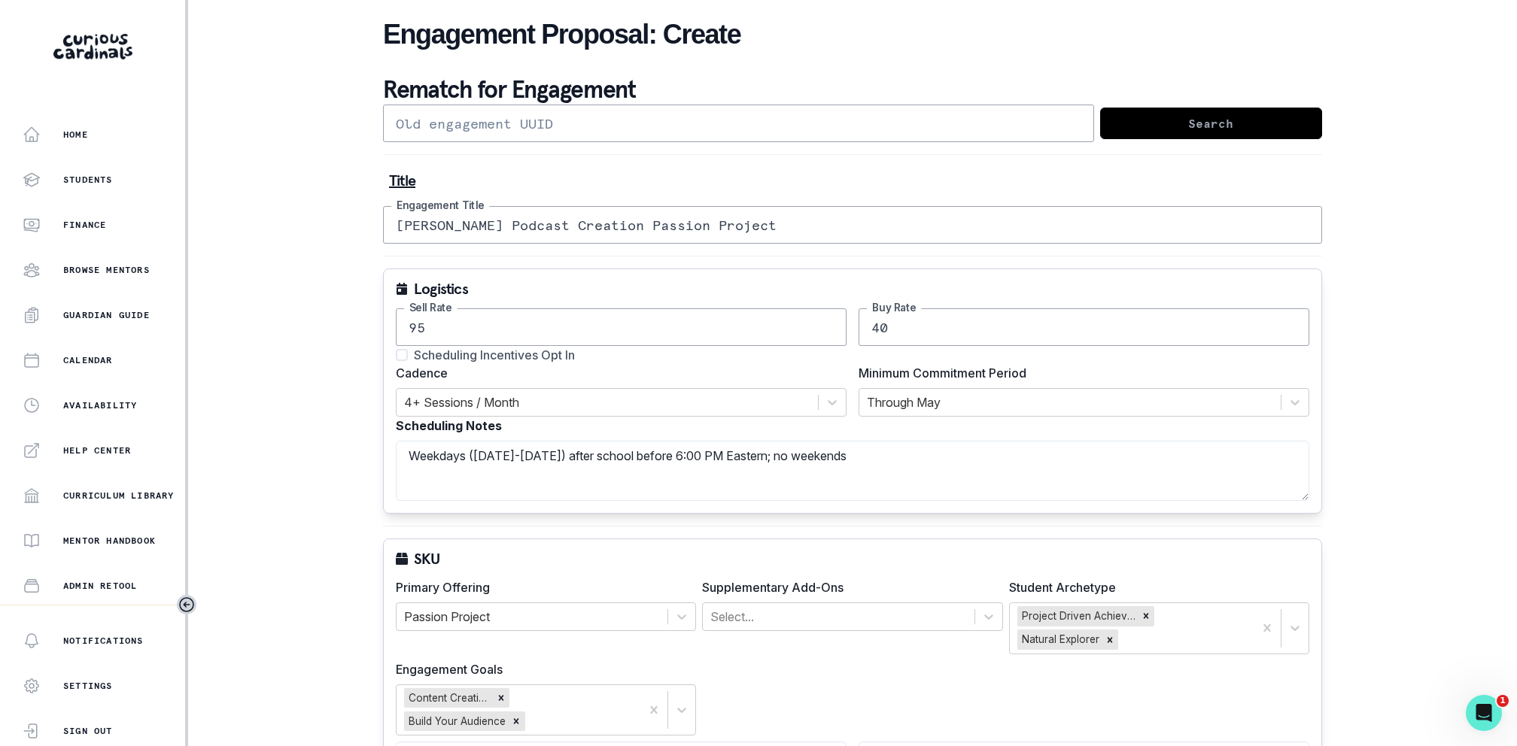
click at [508, 358] on span "Scheduling Incentives Opt In" at bounding box center [494, 355] width 161 height 18
click at [396, 356] on input "Scheduling Incentives Opt In" at bounding box center [395, 355] width 1 height 1
checkbox input "true"
click at [994, 392] on div at bounding box center [1070, 402] width 406 height 21
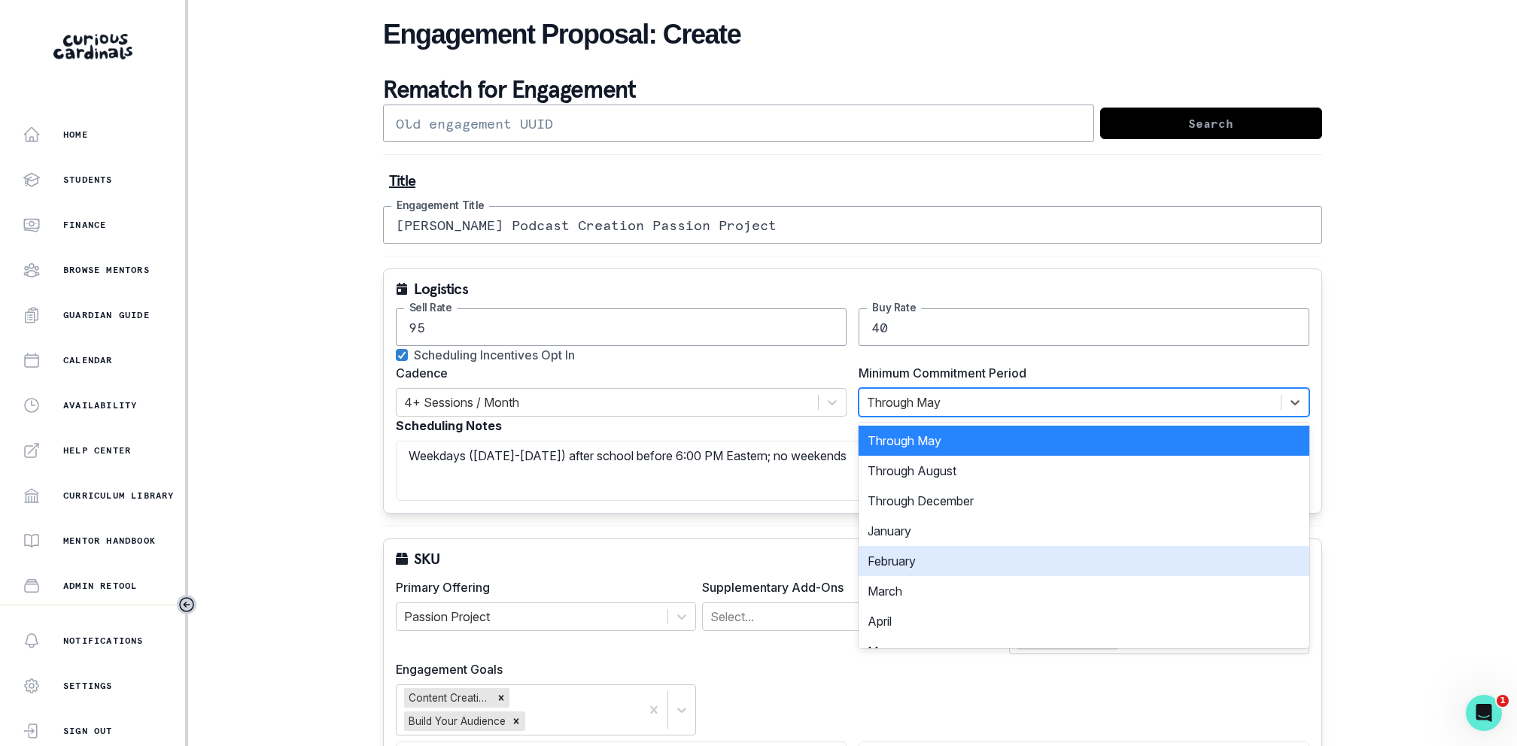
click at [937, 553] on div "February" at bounding box center [1083, 561] width 451 height 30
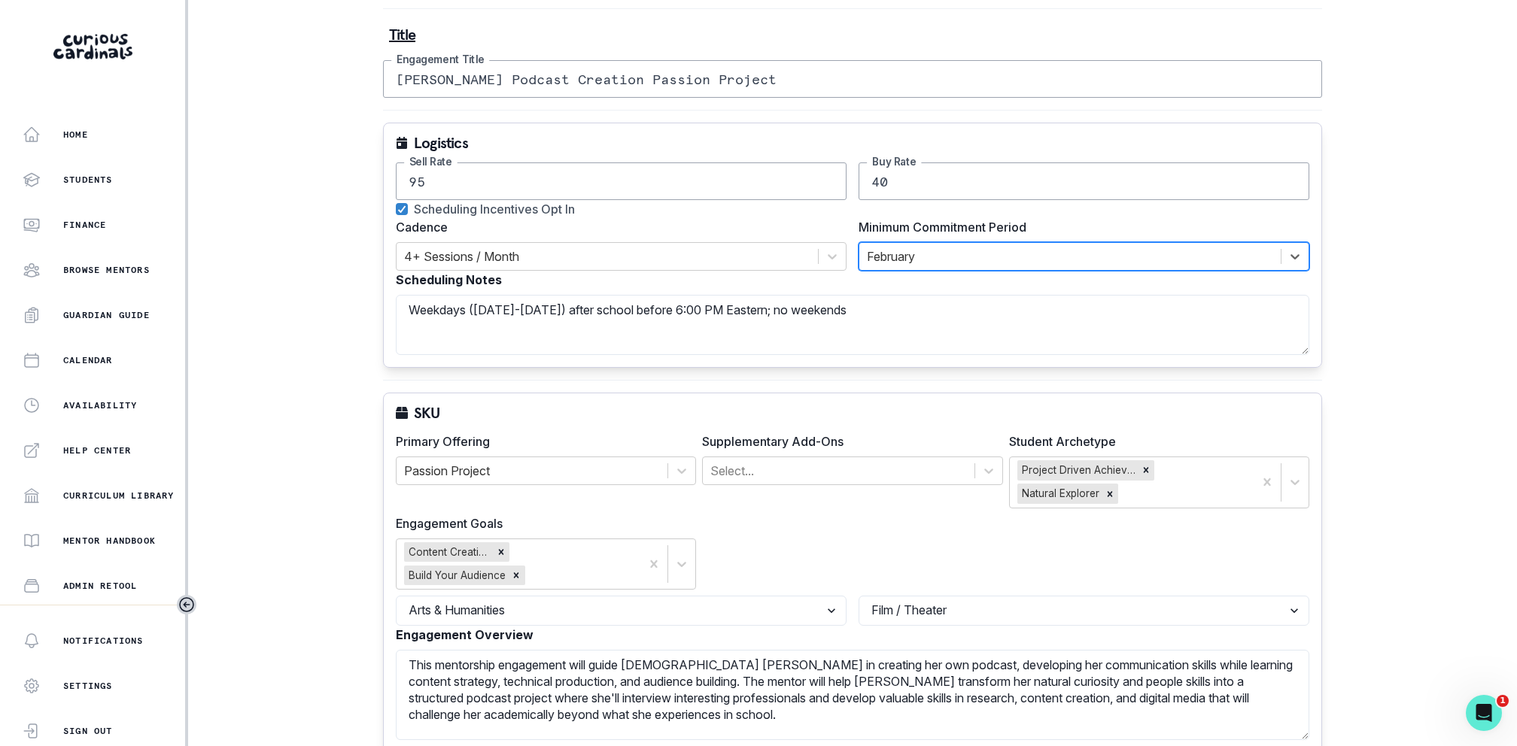
click at [910, 426] on div "SKU Primary Offering Passion Project Supplementary Add-Ons Select... Student Ar…" at bounding box center [852, 573] width 939 height 360
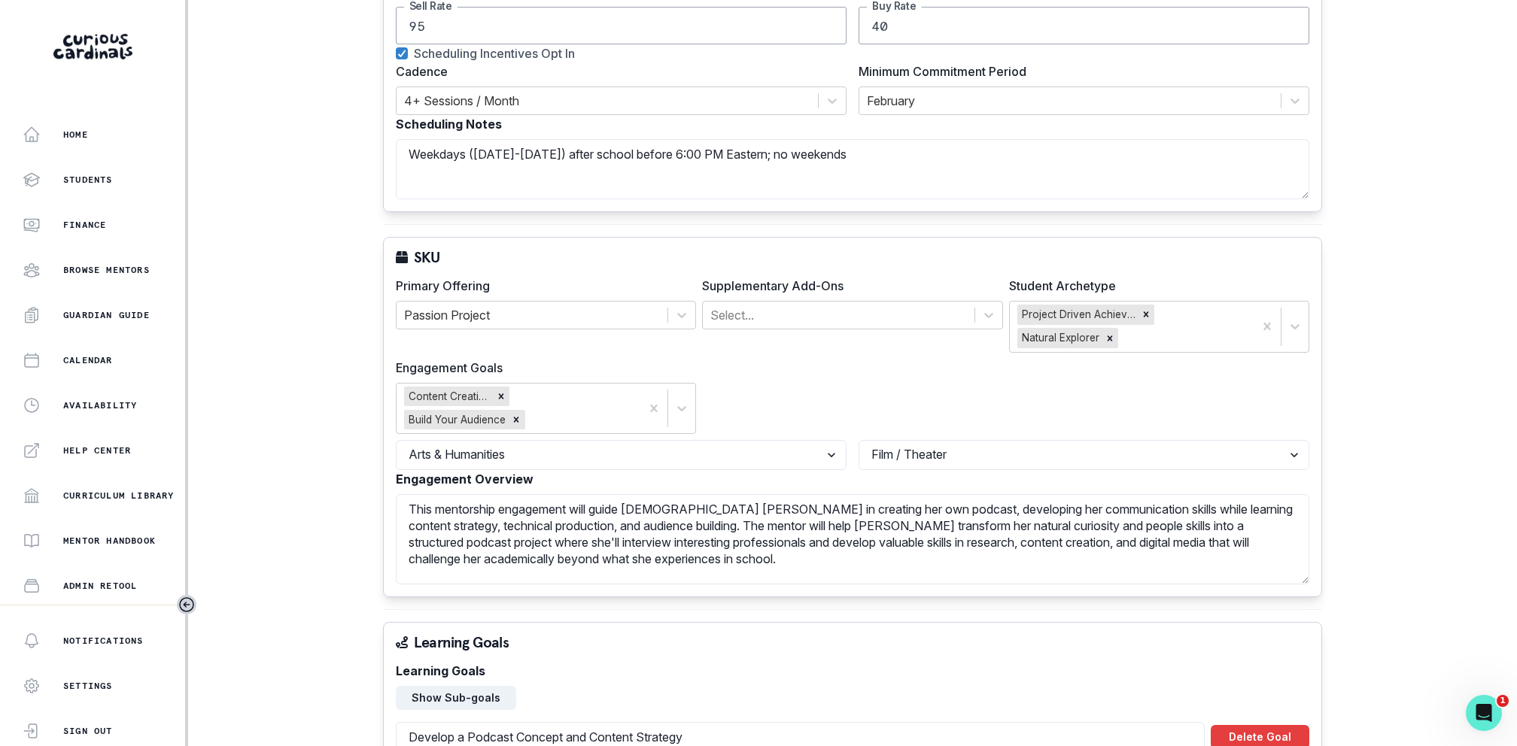
scroll to position [355, 0]
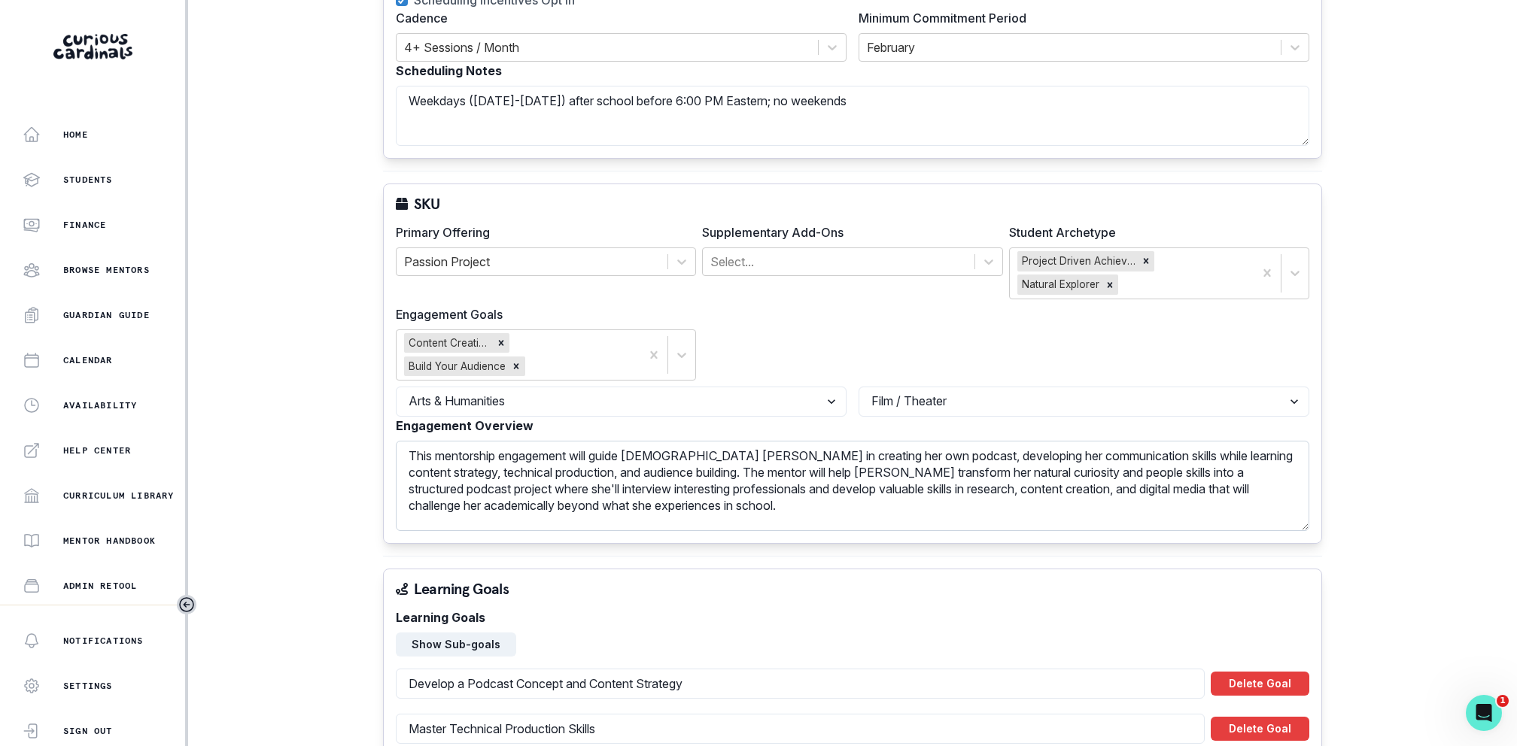
click at [727, 454] on textarea "This mentorship engagement will guide [DEMOGRAPHIC_DATA] [PERSON_NAME] in creat…" at bounding box center [852, 486] width 913 height 90
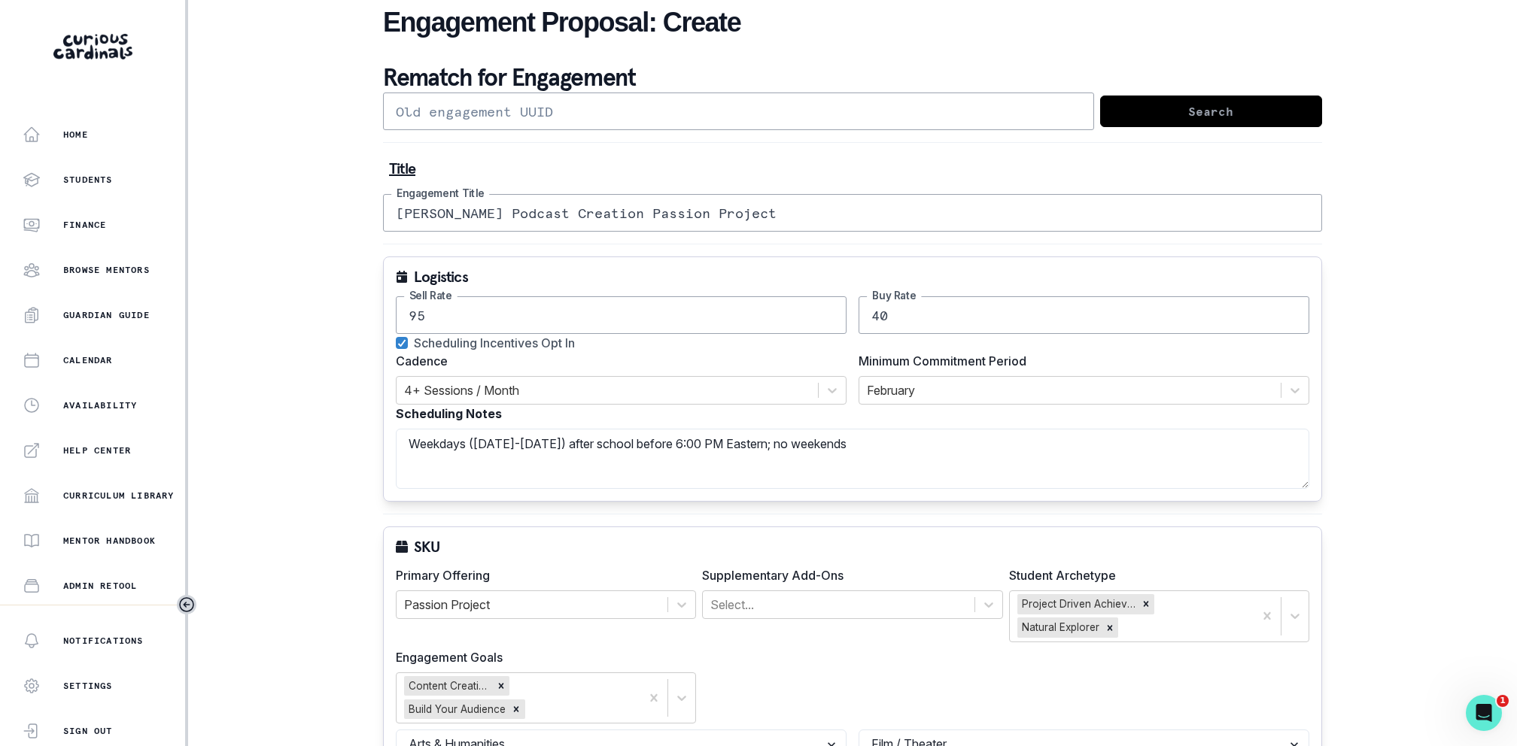
scroll to position [0, 0]
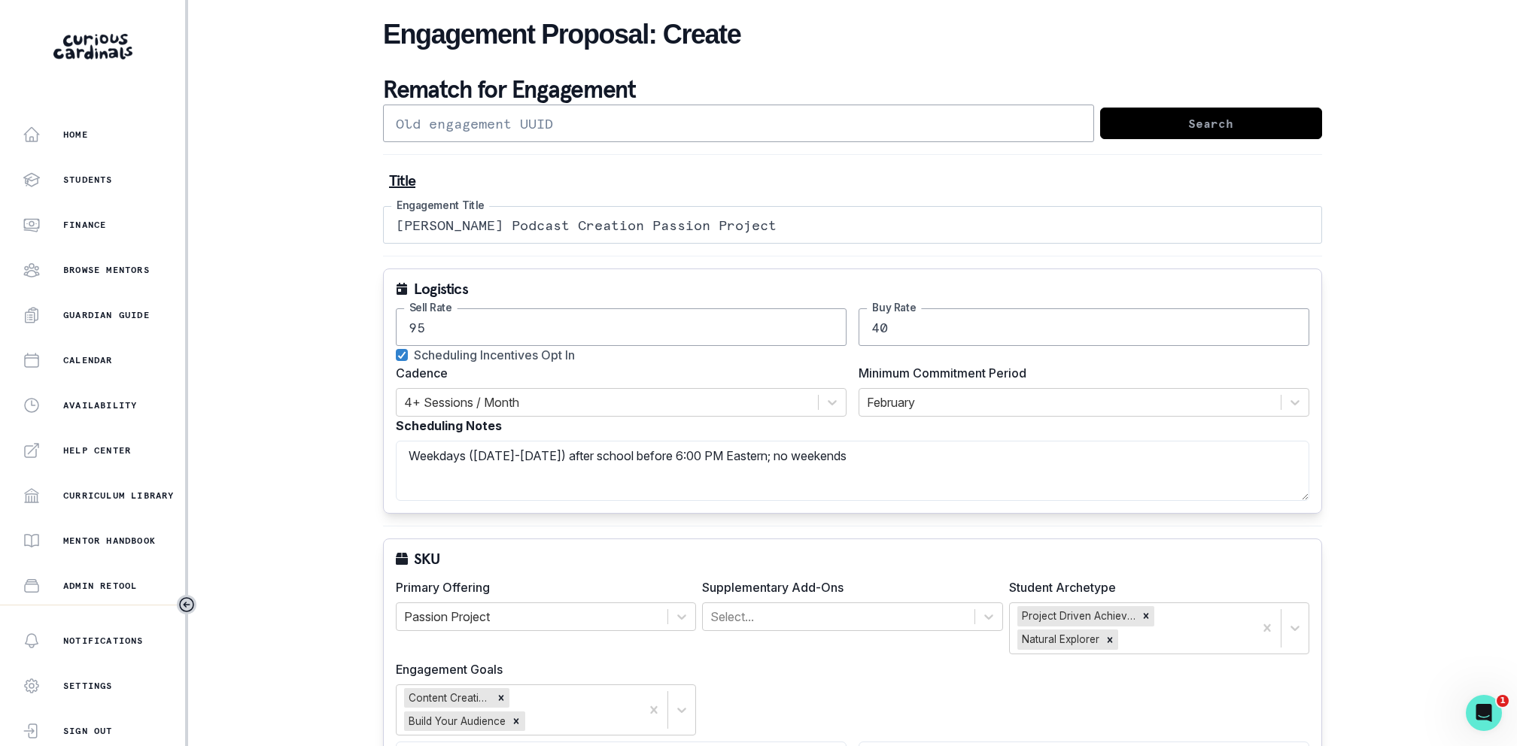
type textarea "This mentorship engagement will guide [DEMOGRAPHIC_DATA] [PERSON_NAME] in creat…"
click at [435, 223] on input "[PERSON_NAME] Podcast Creation Passion Project" at bounding box center [852, 225] width 939 height 38
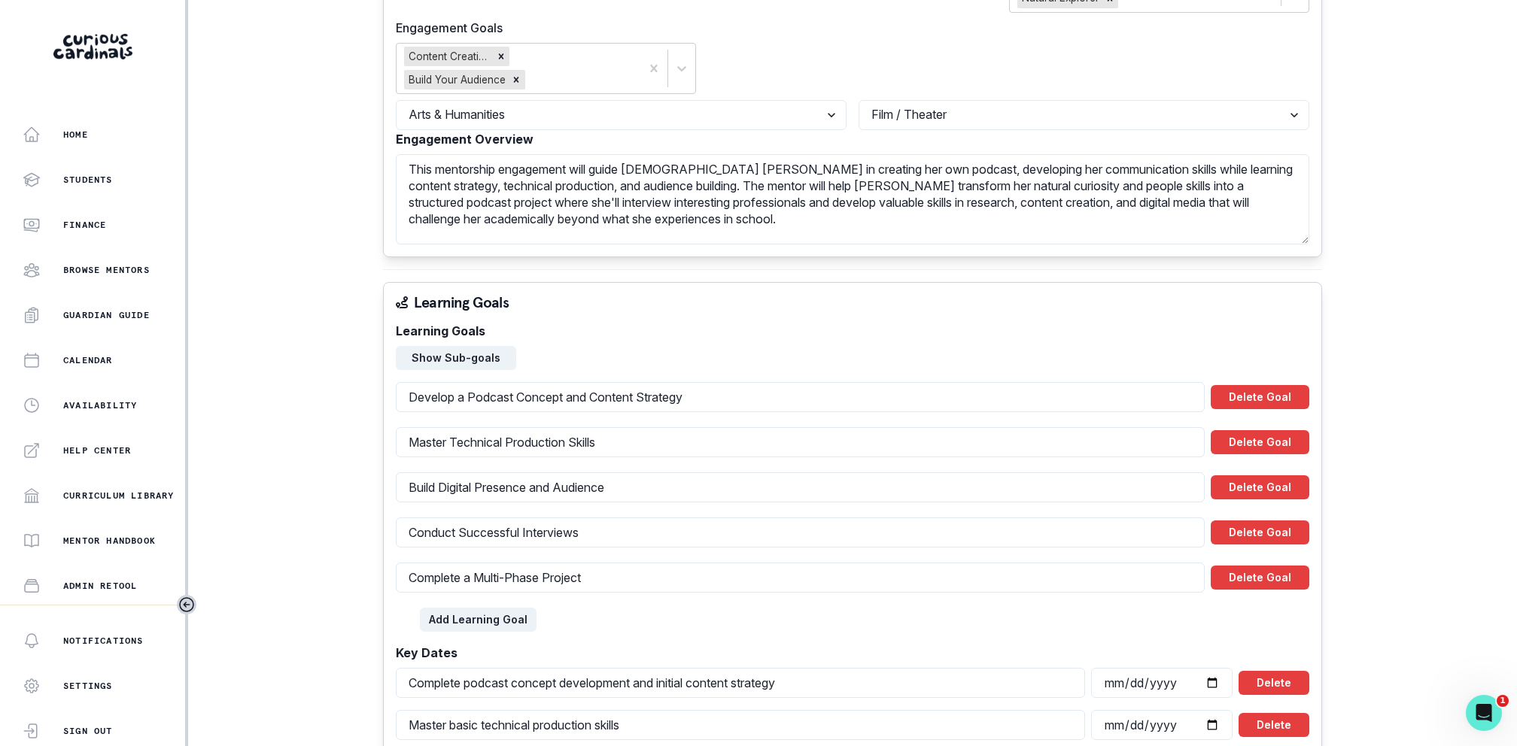
scroll to position [245, 0]
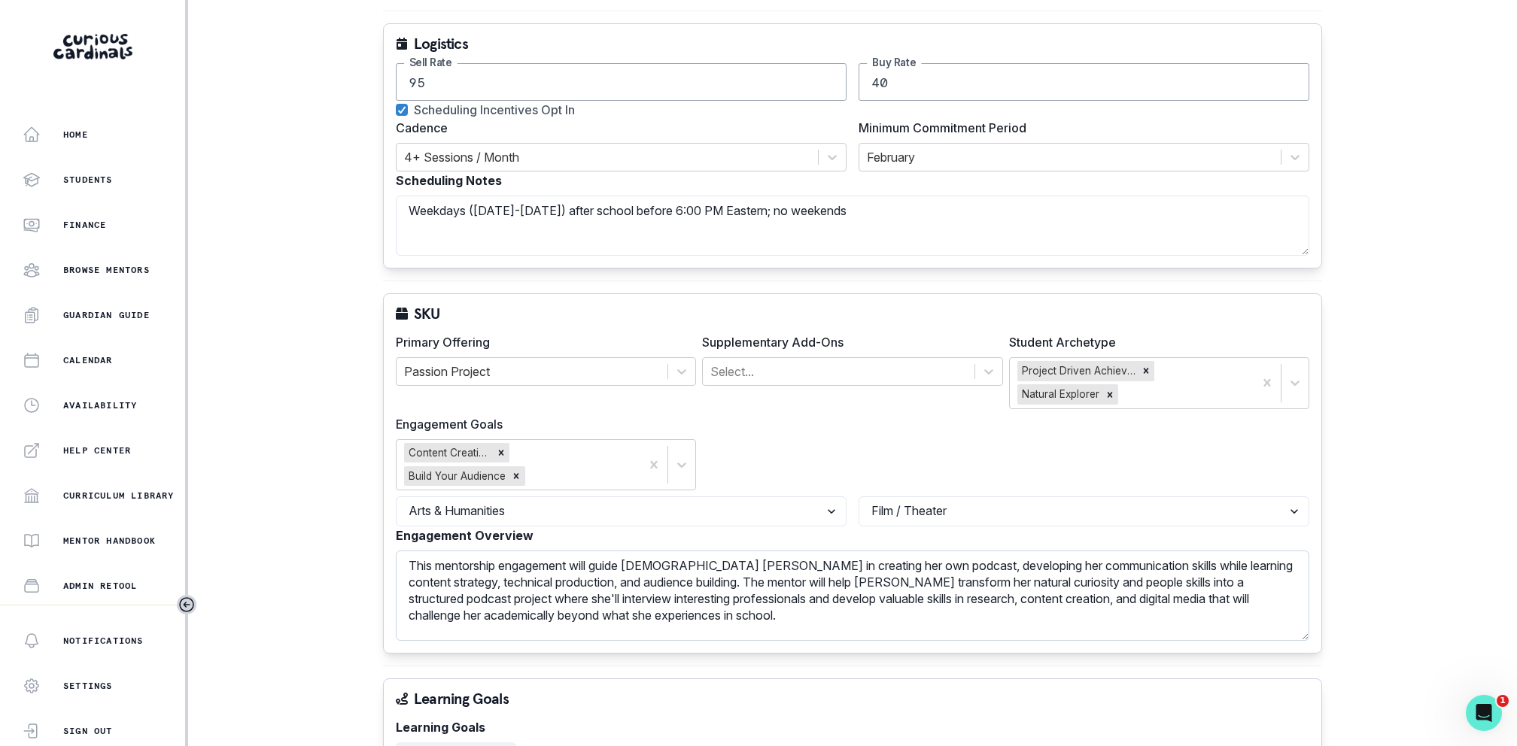
type input "[PERSON_NAME] Podcast Creation Passion Project"
click at [714, 557] on textarea "This mentorship engagement will guide [DEMOGRAPHIC_DATA] [PERSON_NAME] in creat…" at bounding box center [852, 596] width 913 height 90
click at [794, 579] on textarea "This mentorship engagement will guide [DEMOGRAPHIC_DATA] [PERSON_NAME] in creat…" at bounding box center [852, 596] width 913 height 90
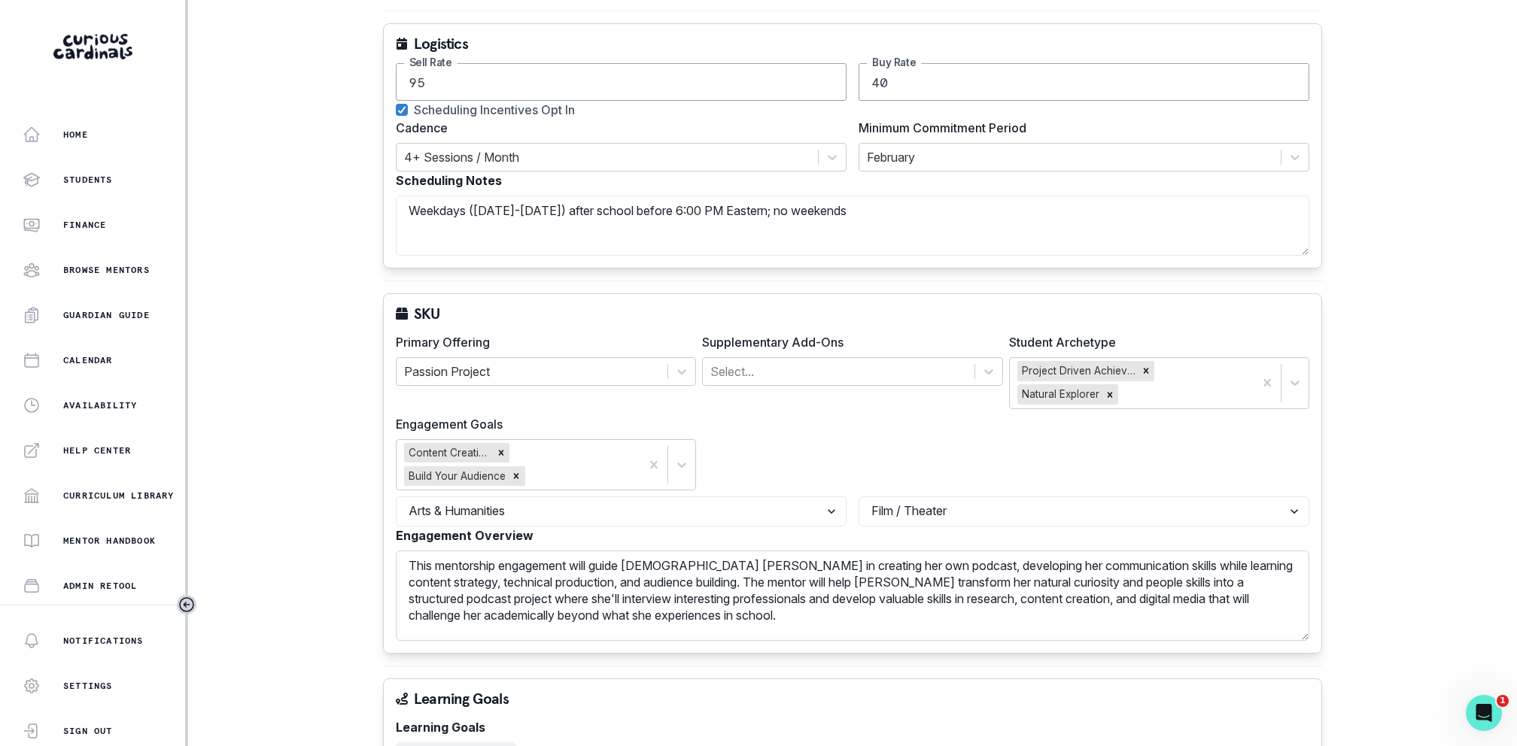
paste textarea "e"
click at [794, 621] on textarea "This mentorship engagement will guide [DEMOGRAPHIC_DATA] [PERSON_NAME] in creat…" at bounding box center [852, 596] width 913 height 90
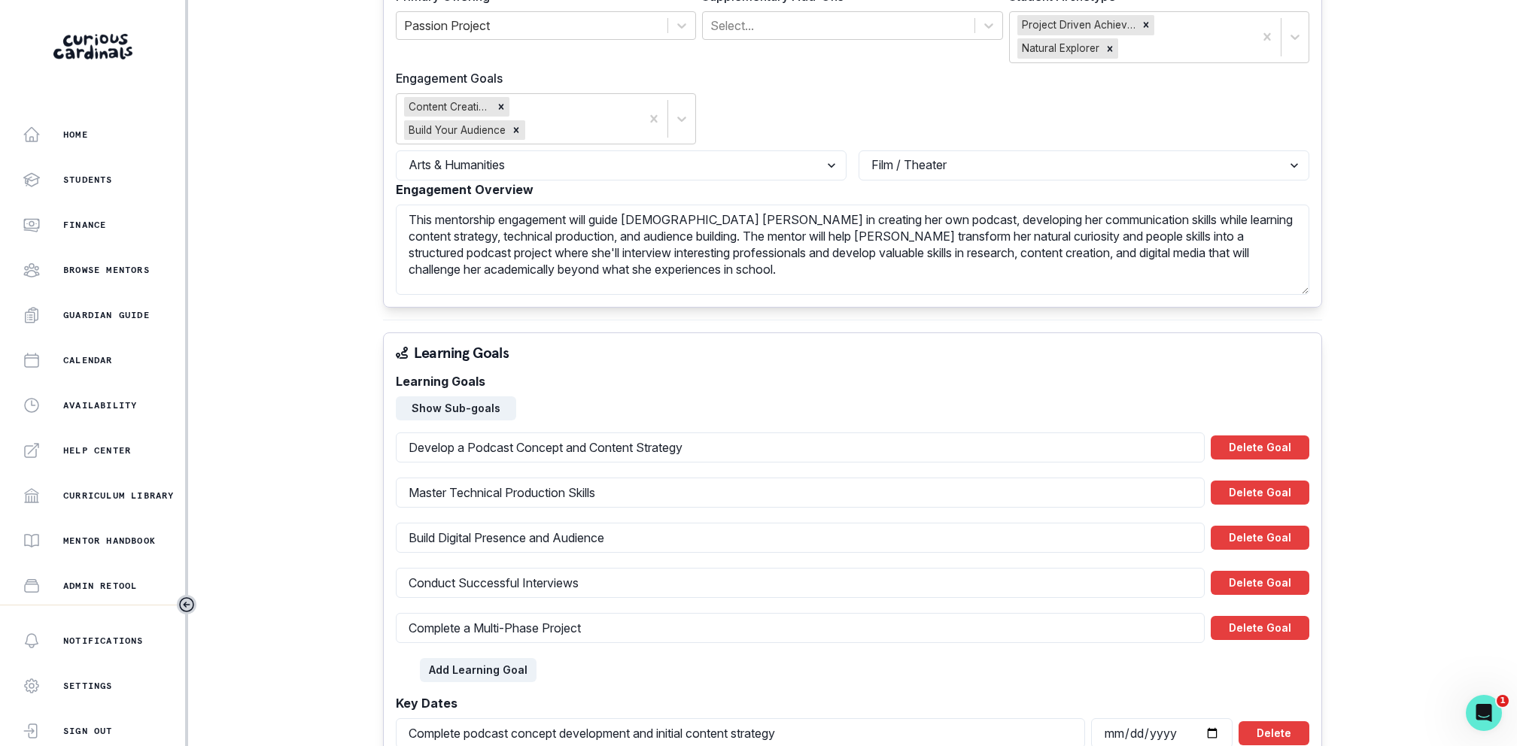
type textarea "This mentorship engagement will guide [DEMOGRAPHIC_DATA] [PERSON_NAME] in creat…"
click at [807, 317] on div "Title [PERSON_NAME] Podcast Creation Passion Project Engagement Title Logistics…" at bounding box center [852, 603] width 939 height 2054
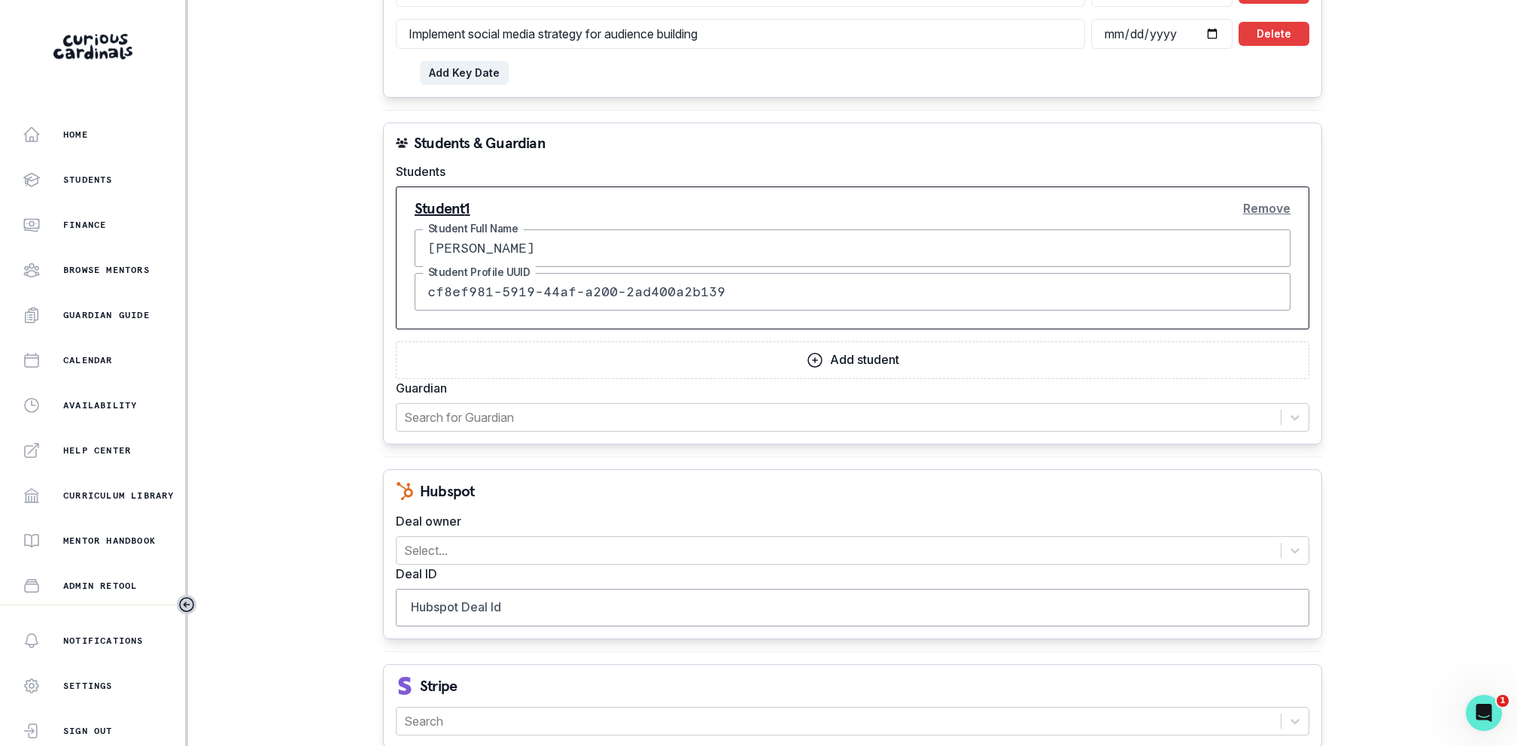
scroll to position [1527, 0]
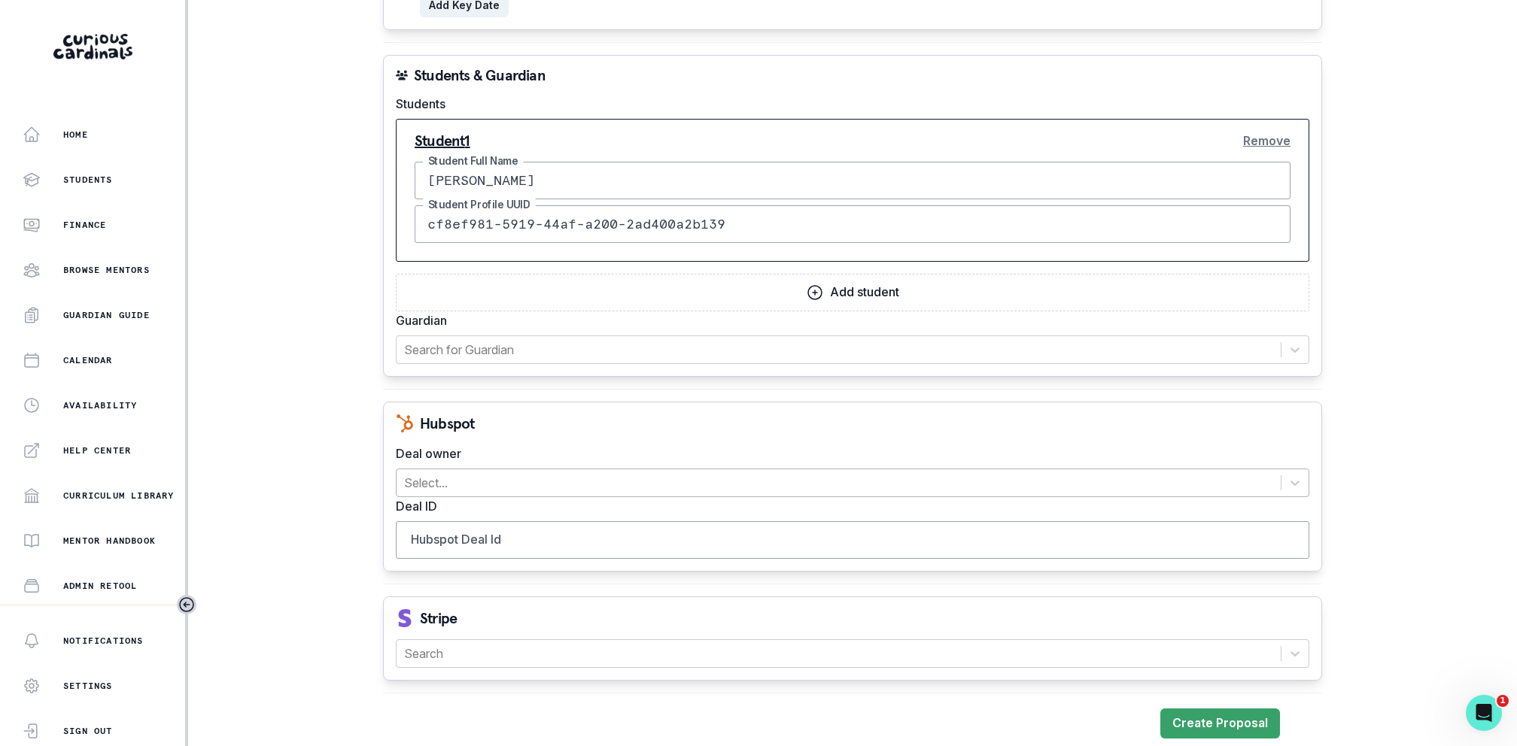
click at [740, 472] on div at bounding box center [838, 482] width 869 height 21
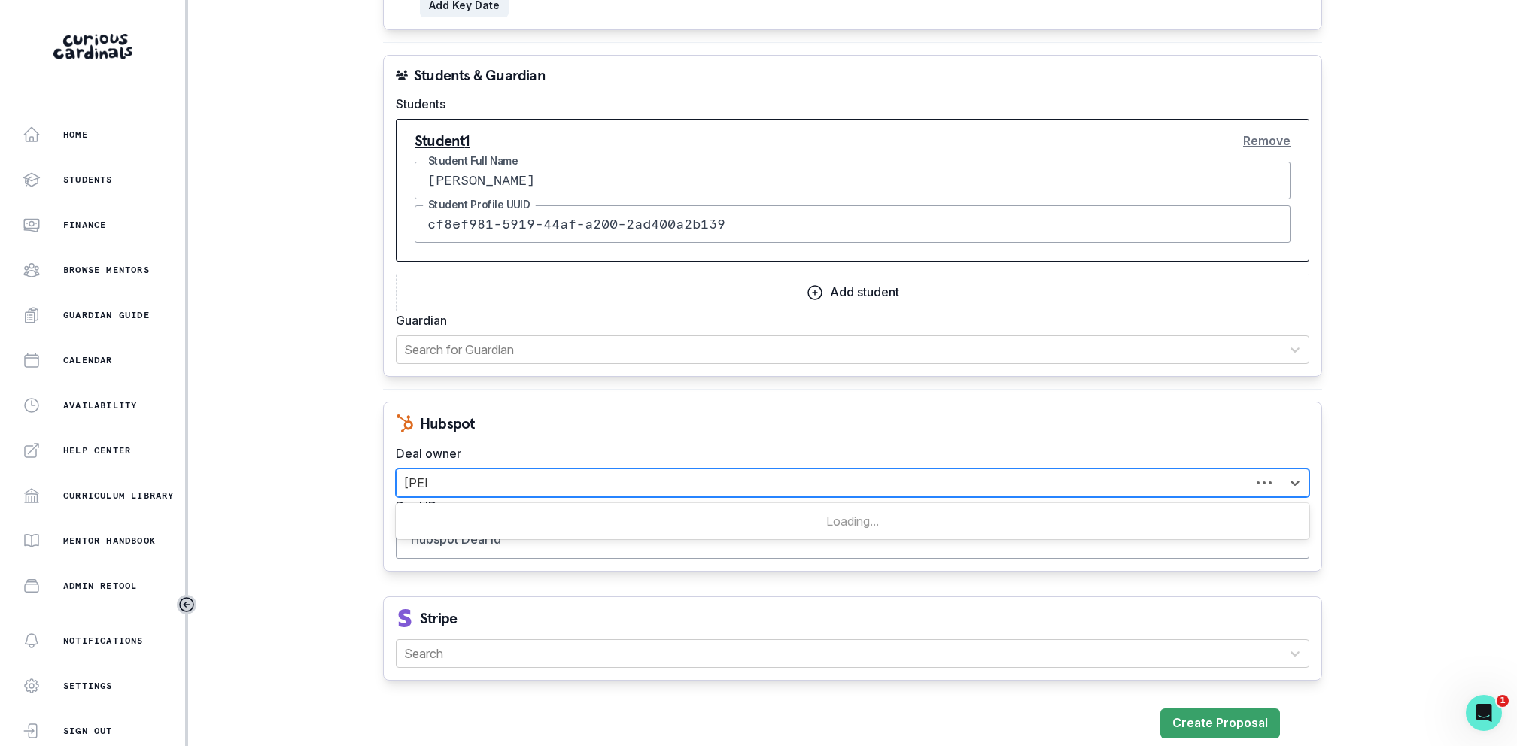
type input "[PERSON_NAME]"
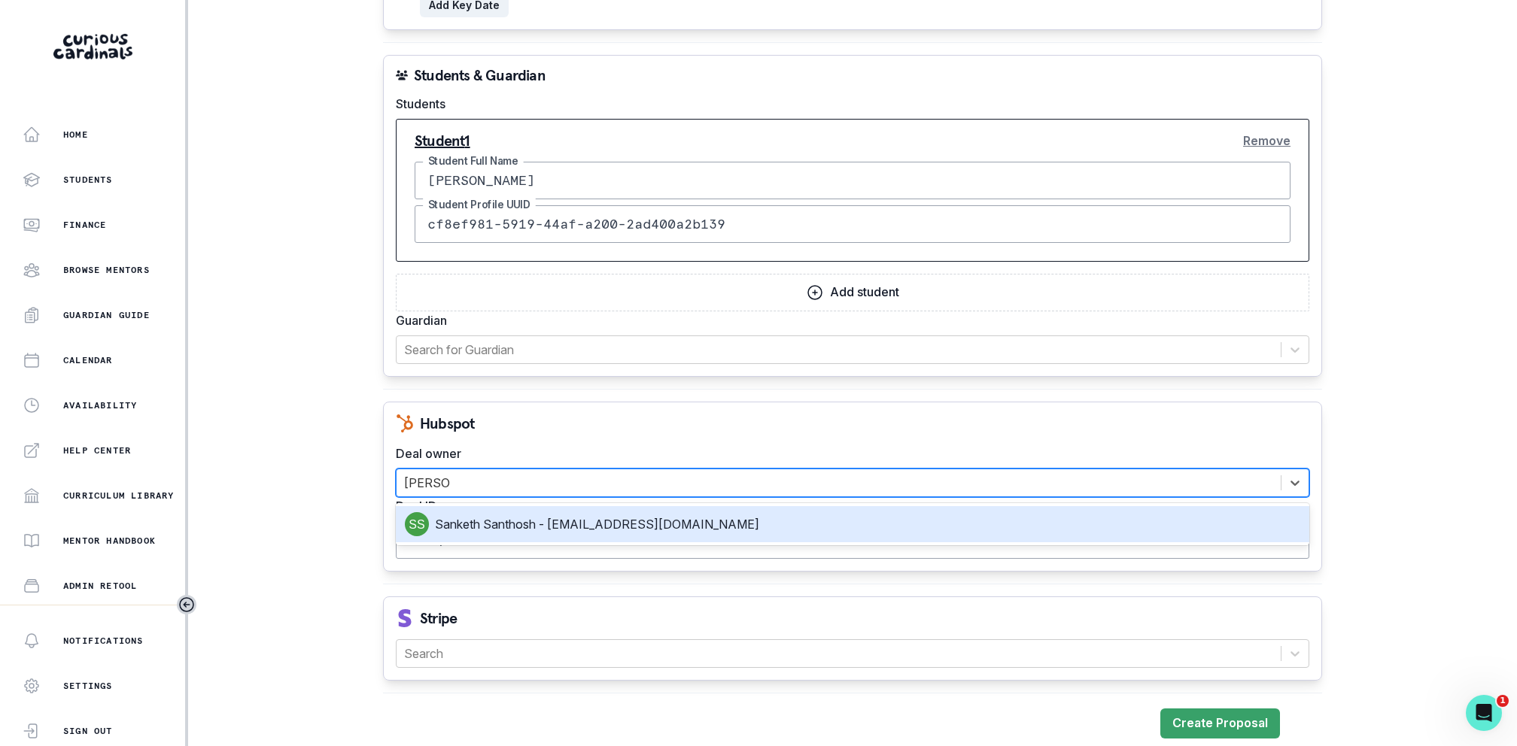
click at [700, 506] on div "Sanketh Santhosh - [EMAIL_ADDRESS][DOMAIN_NAME]" at bounding box center [852, 524] width 913 height 36
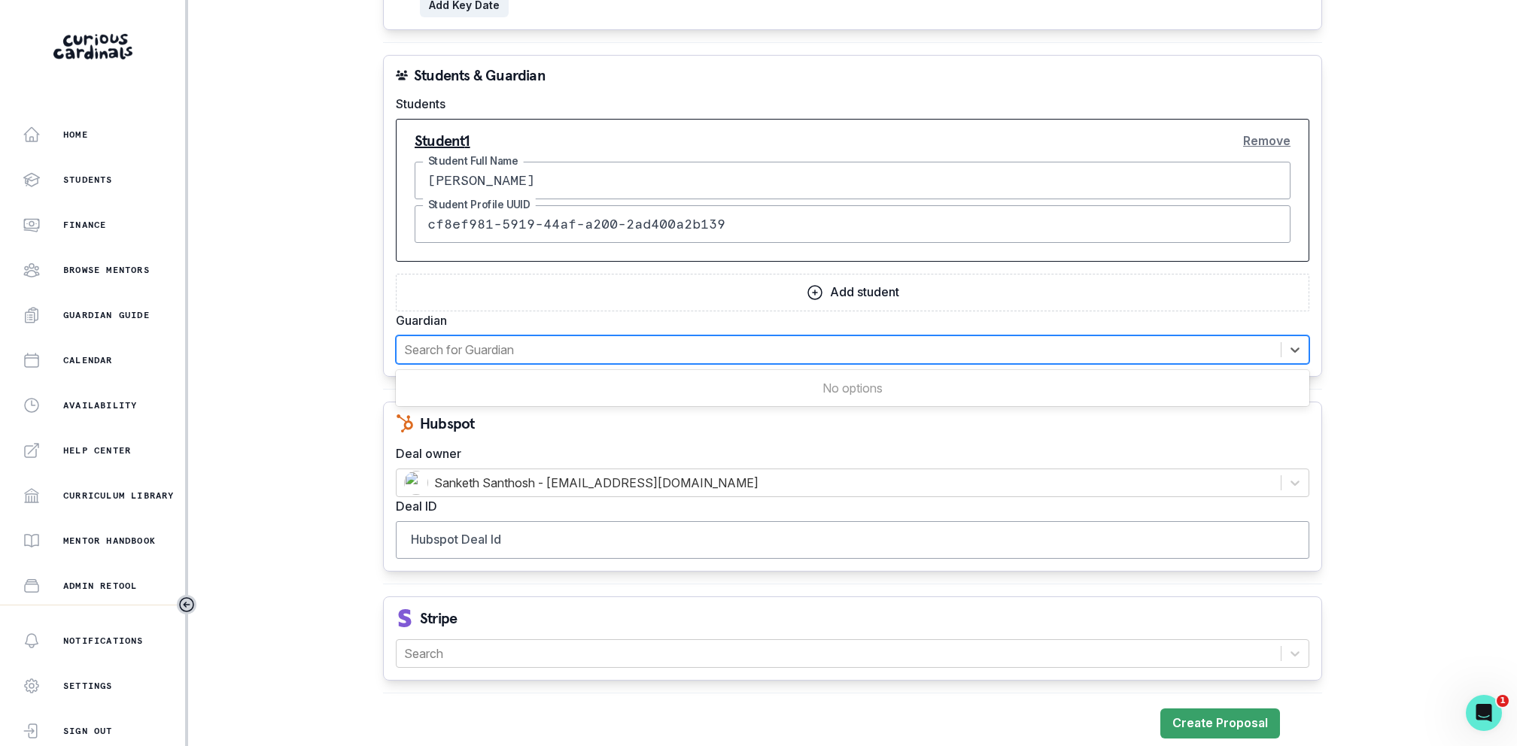
click at [624, 339] on div at bounding box center [838, 349] width 869 height 21
type input "[PERSON_NAME]"
click at [563, 534] on input "Hubspot Deal Id" at bounding box center [852, 540] width 913 height 38
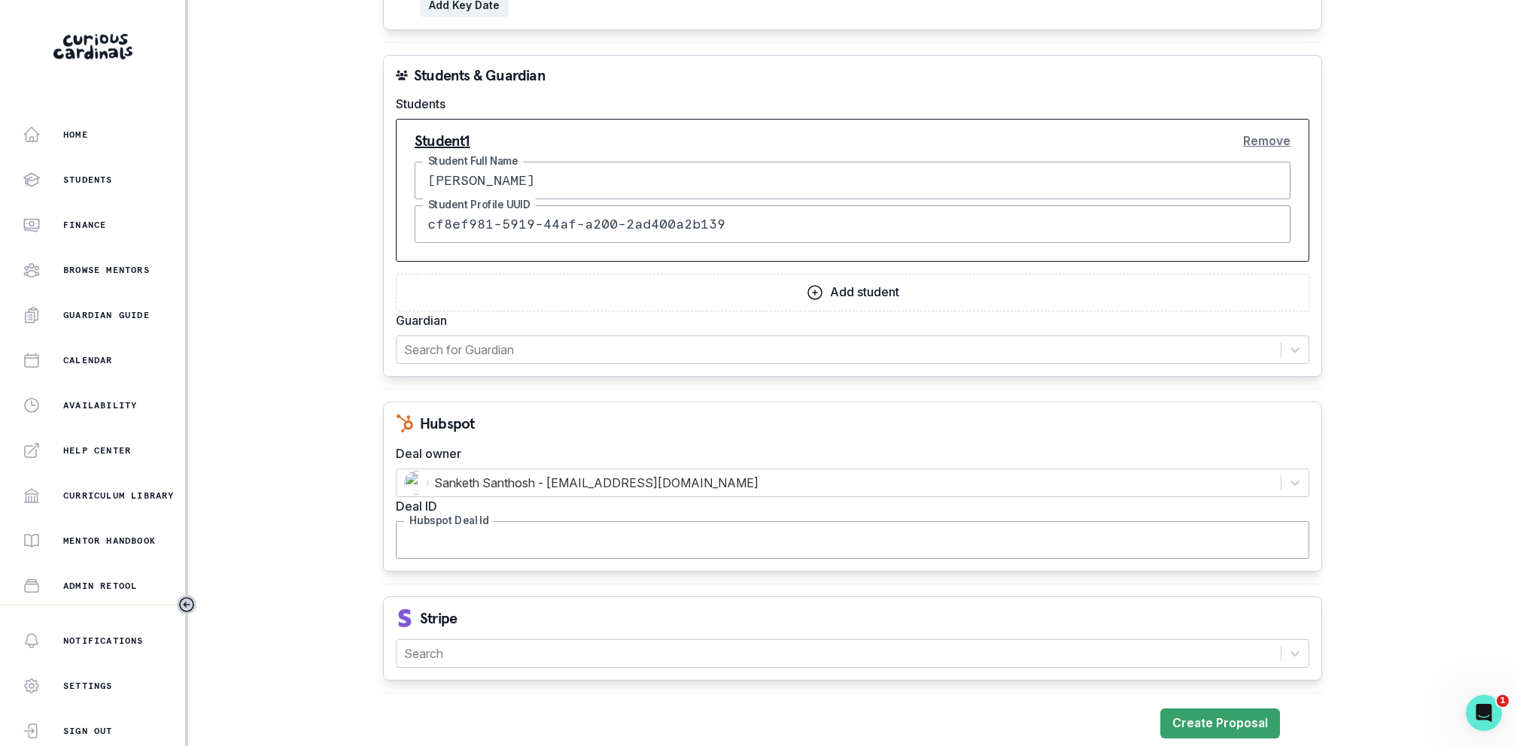
paste input "42497123210"
type input "42497123210"
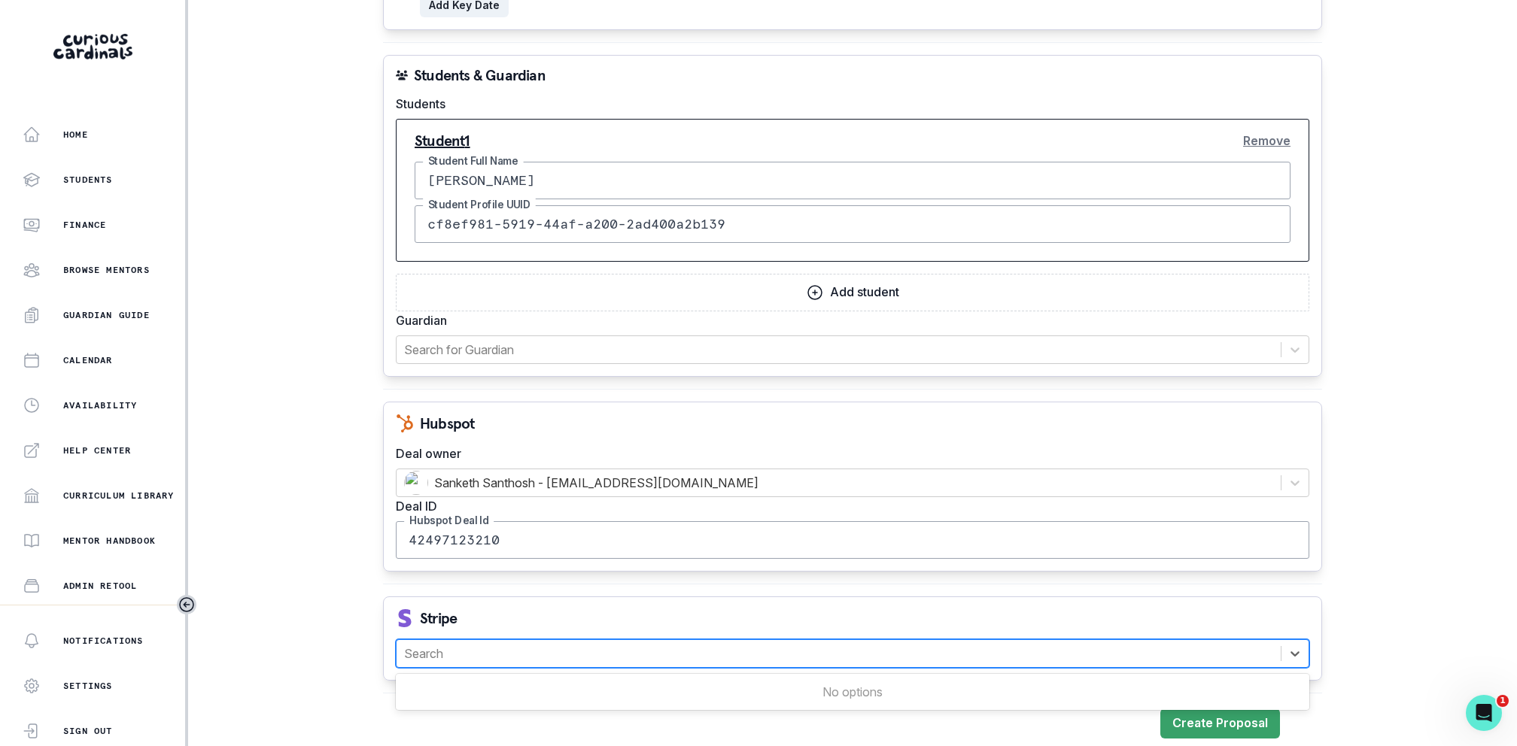
click at [487, 621] on div at bounding box center [838, 653] width 869 height 21
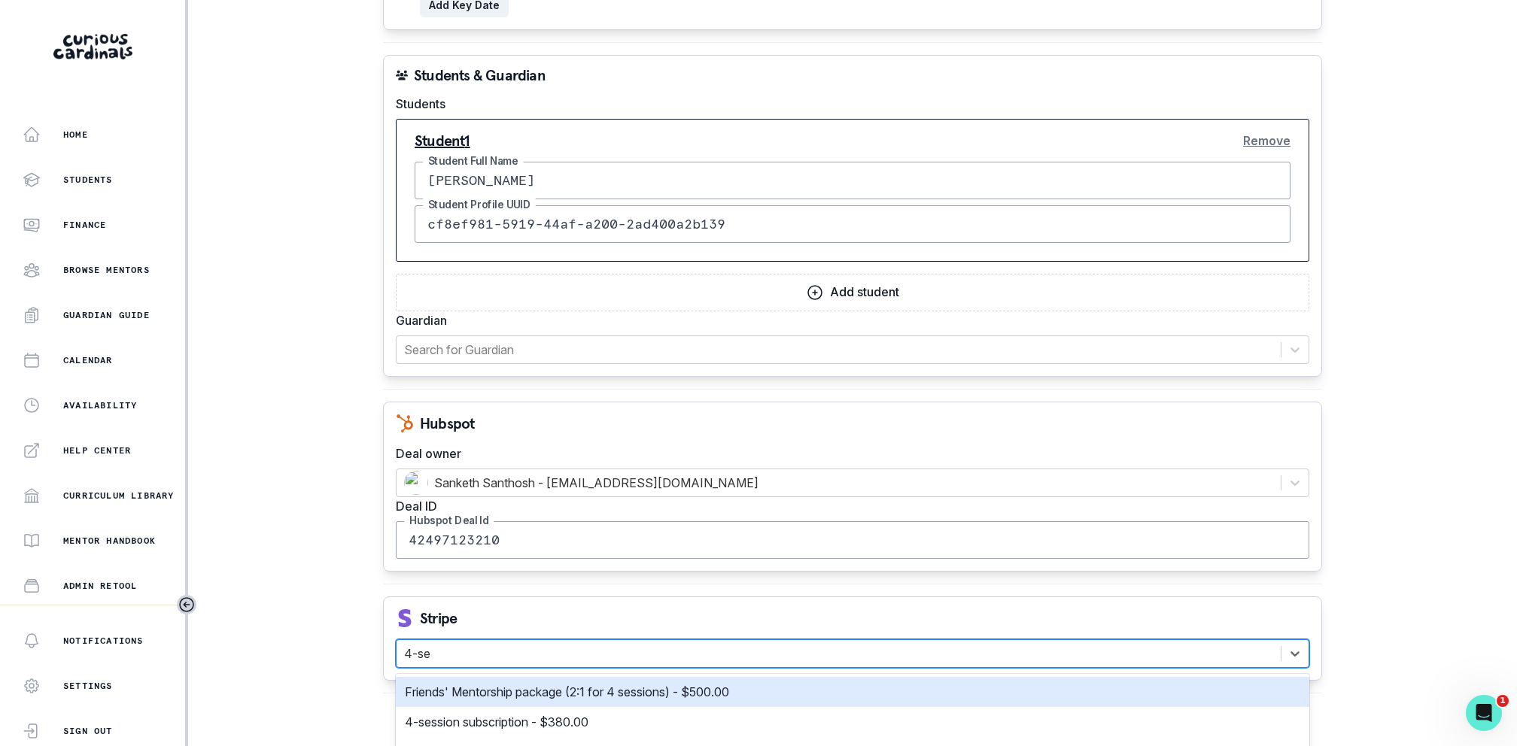
type input "4-ses"
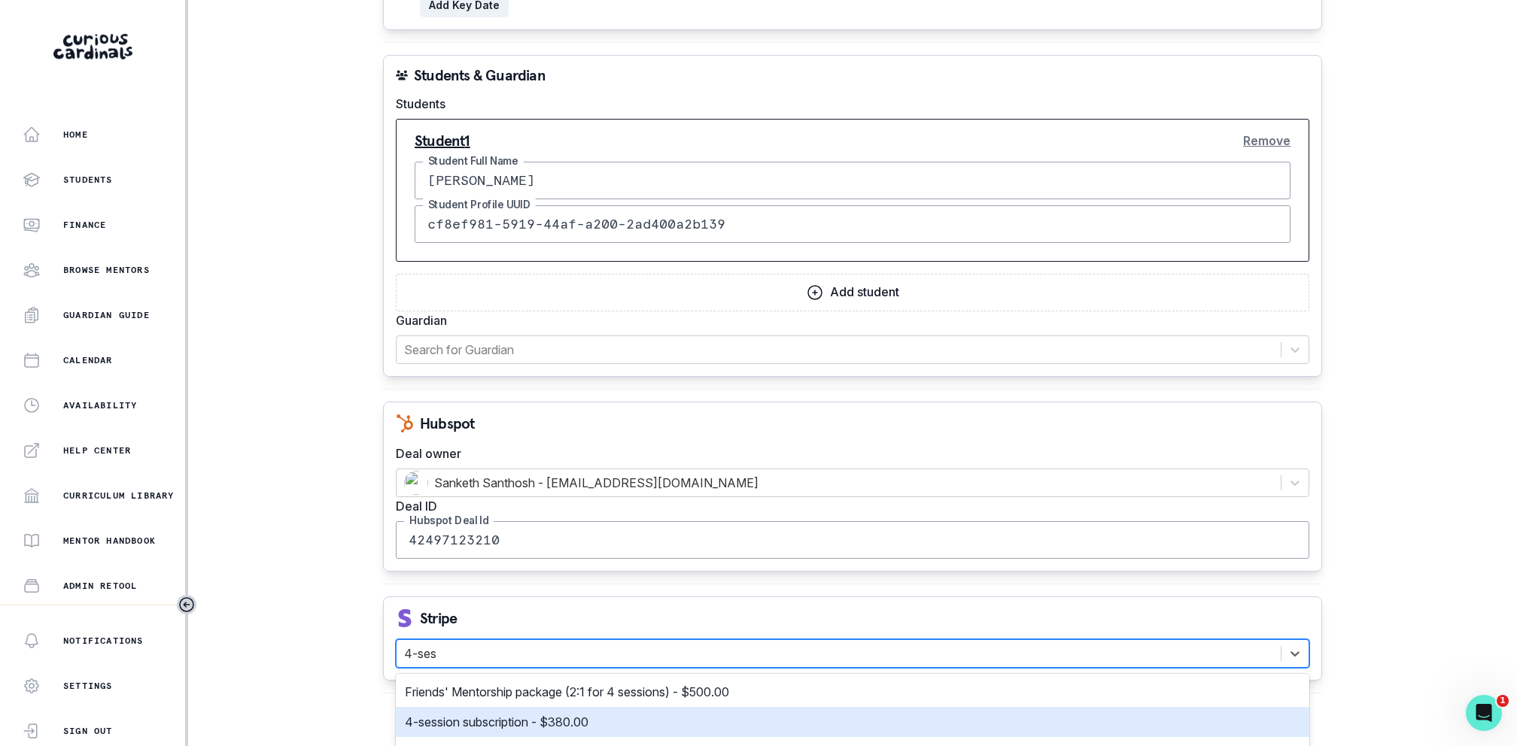
click at [485, 621] on p "4-session subscription - $380.00" at bounding box center [497, 722] width 184 height 18
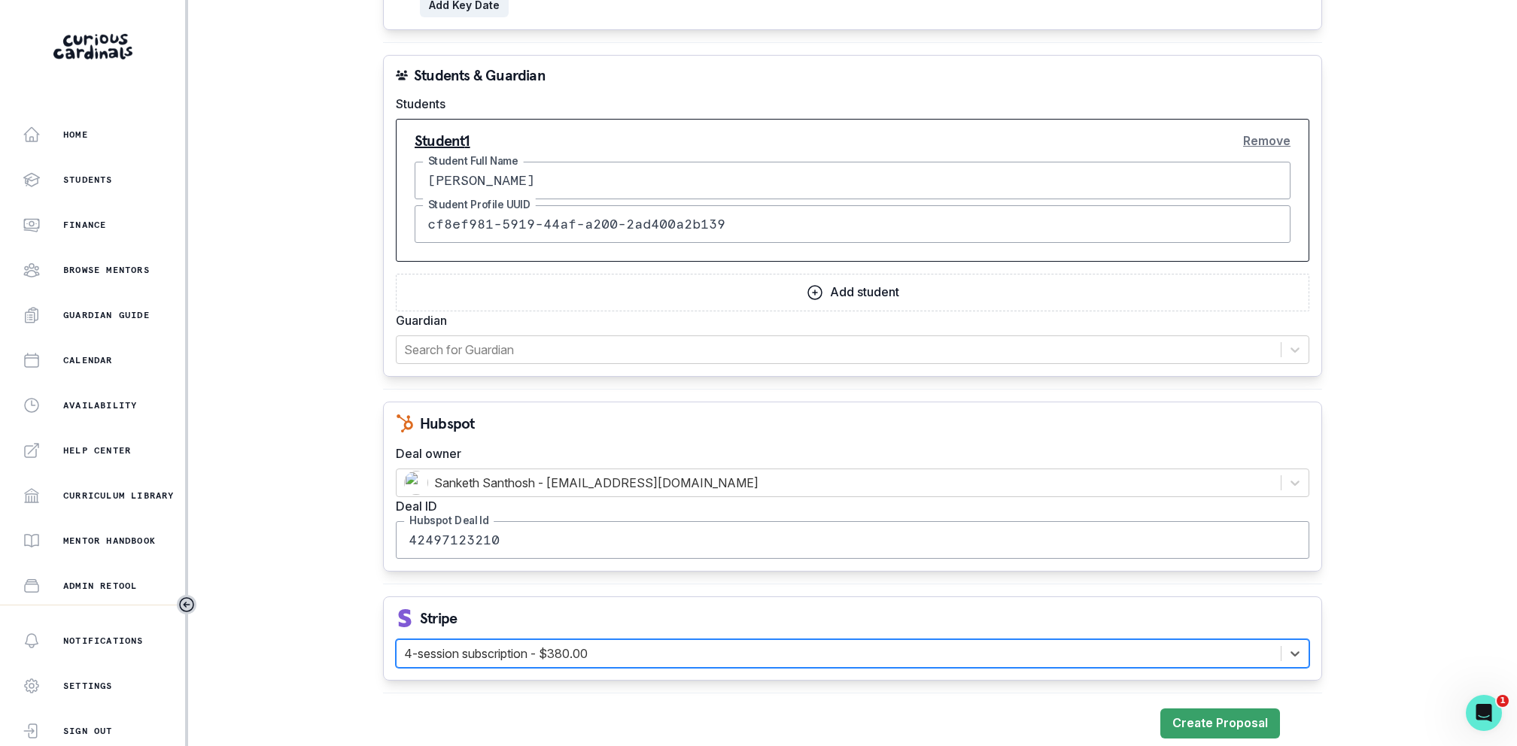
click at [659, 597] on div "Stripe option [object Object], selected. Select is focused ,type to refine list…" at bounding box center [852, 639] width 939 height 84
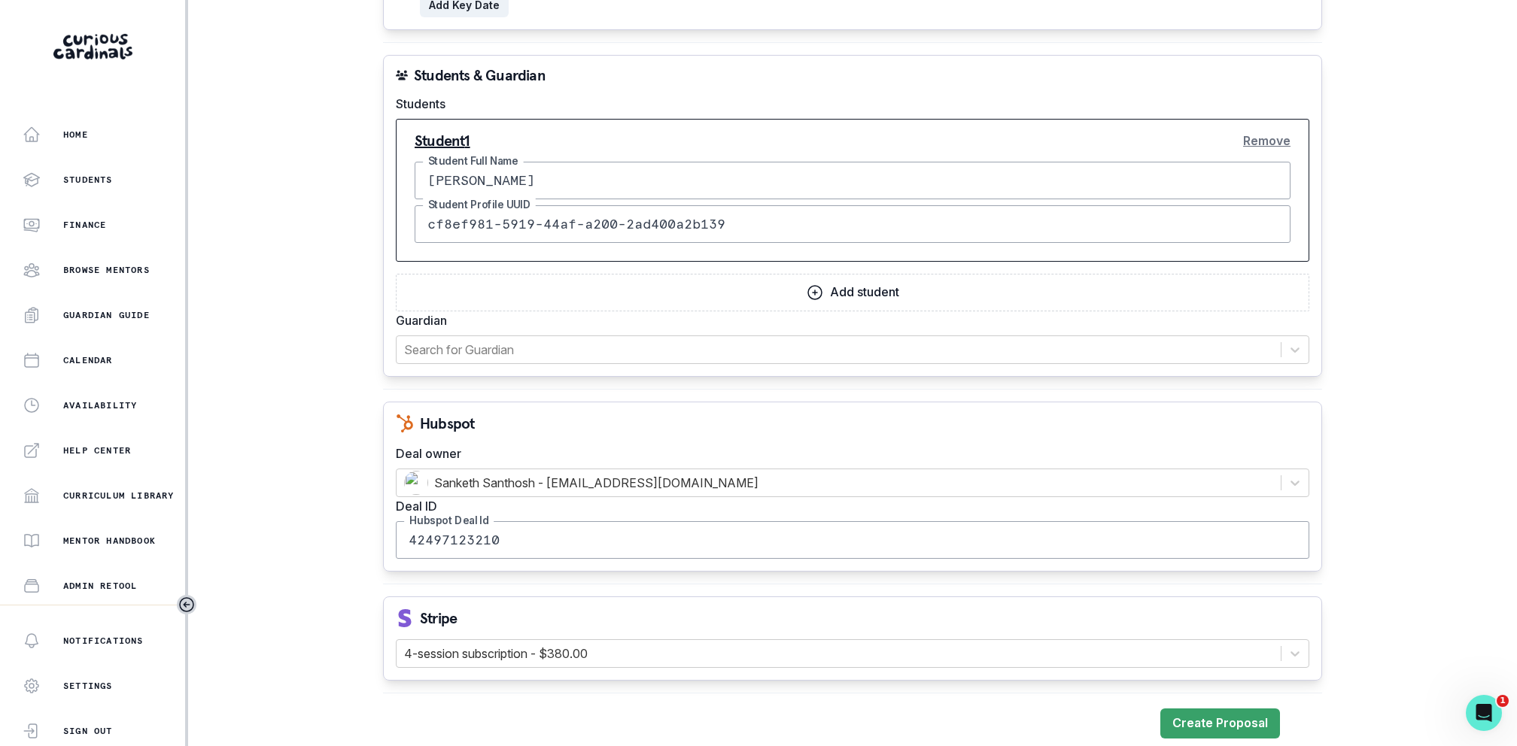
click at [1184, 621] on button "Create Proposal" at bounding box center [1220, 724] width 120 height 30
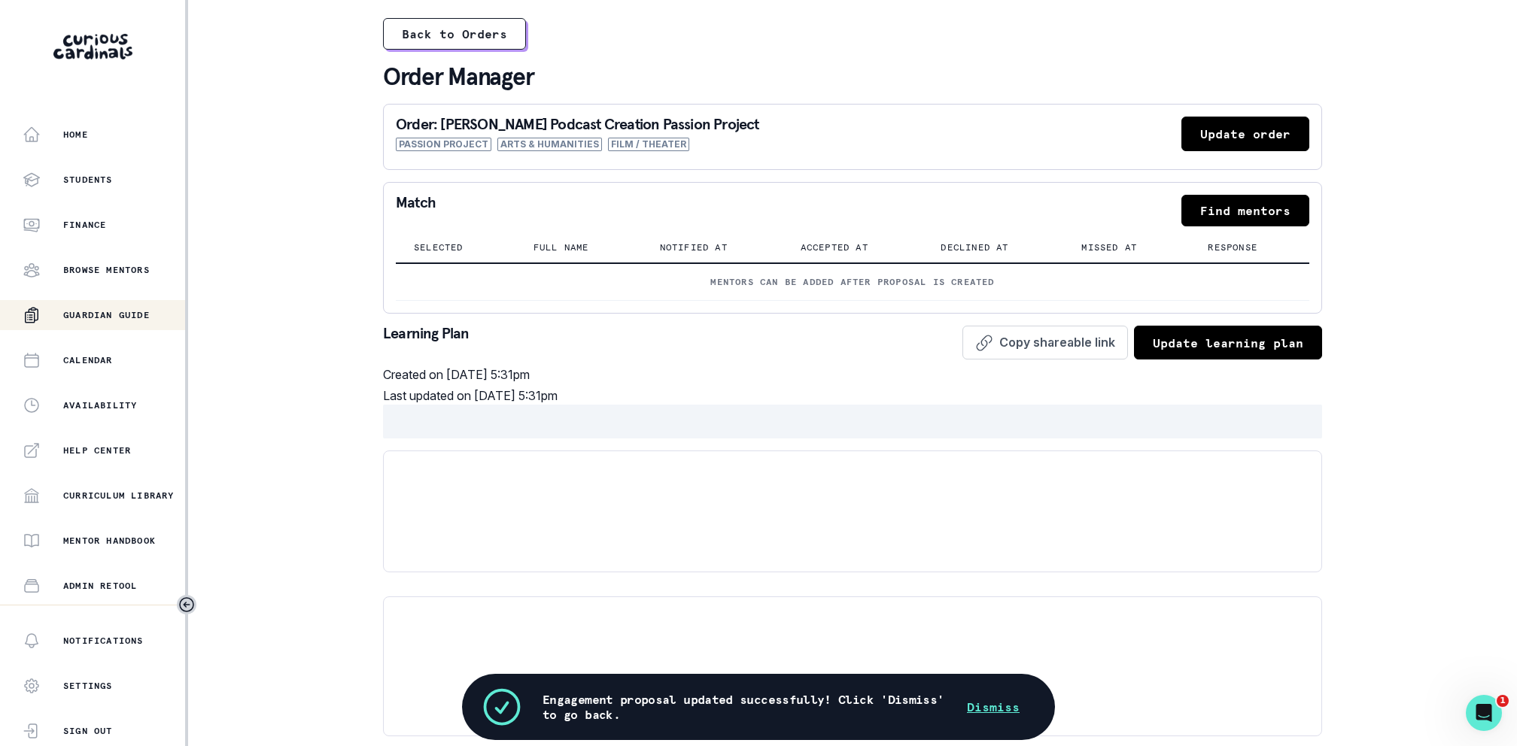
scroll to position [176, 0]
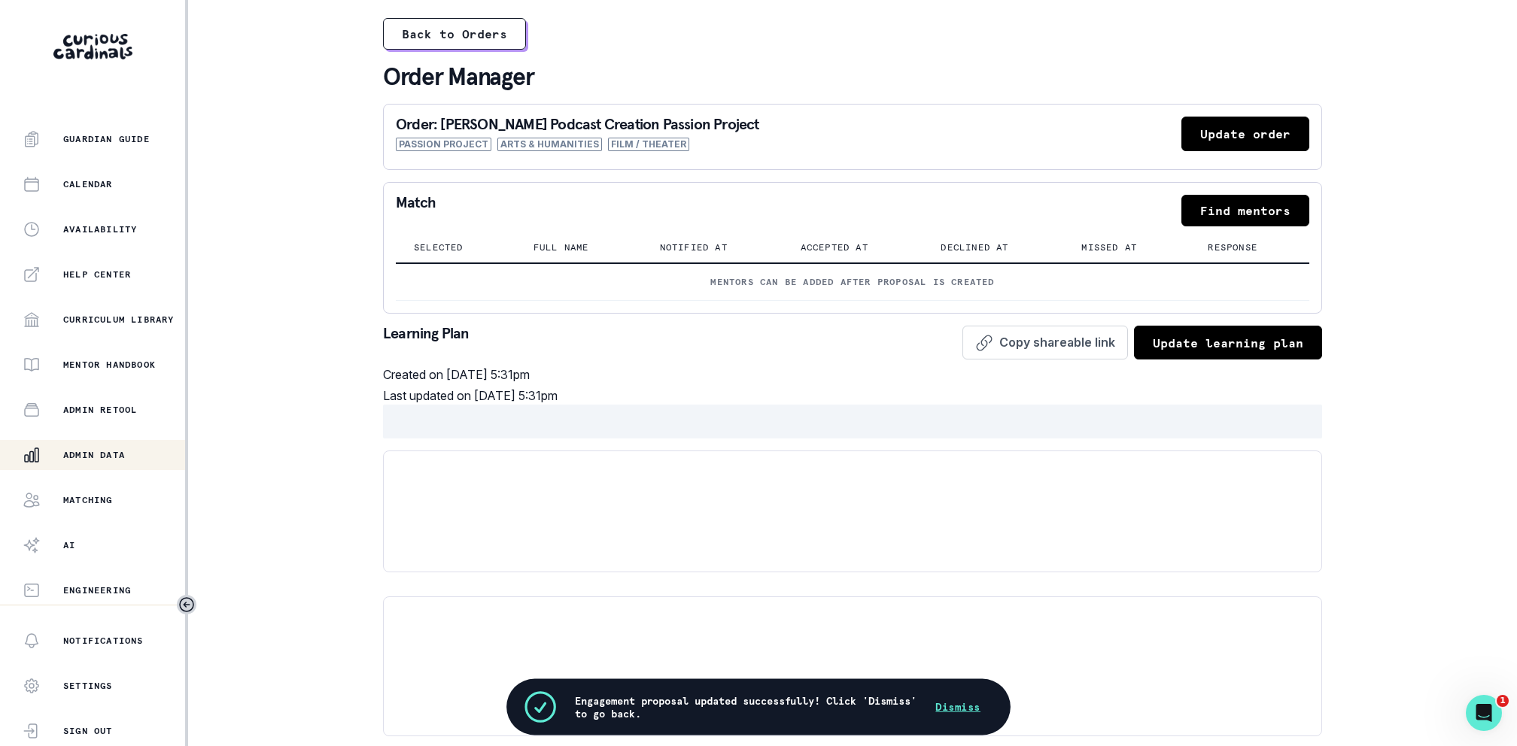
click at [60, 454] on div "Admin Data" at bounding box center [104, 455] width 163 height 18
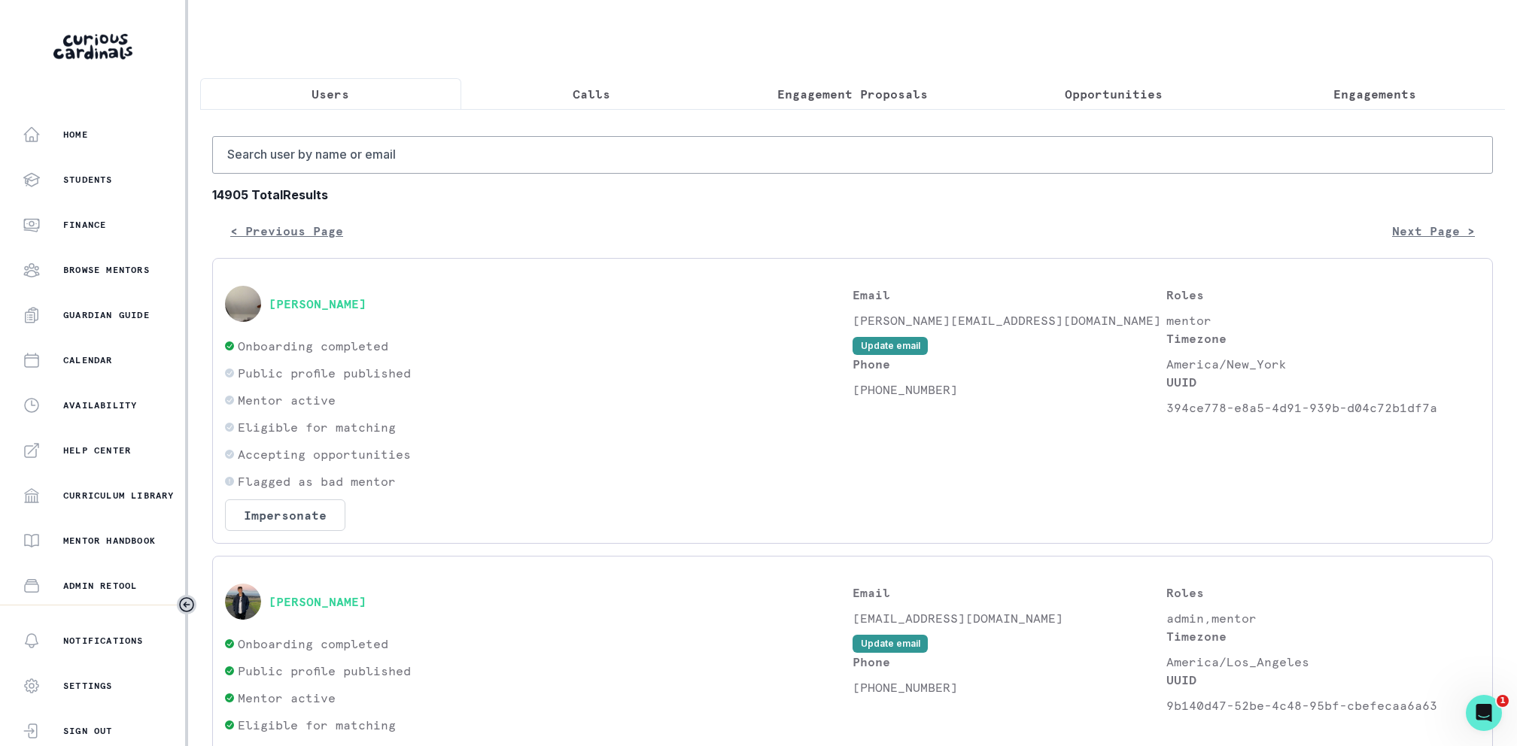
click at [597, 103] on button "Calls" at bounding box center [591, 94] width 261 height 32
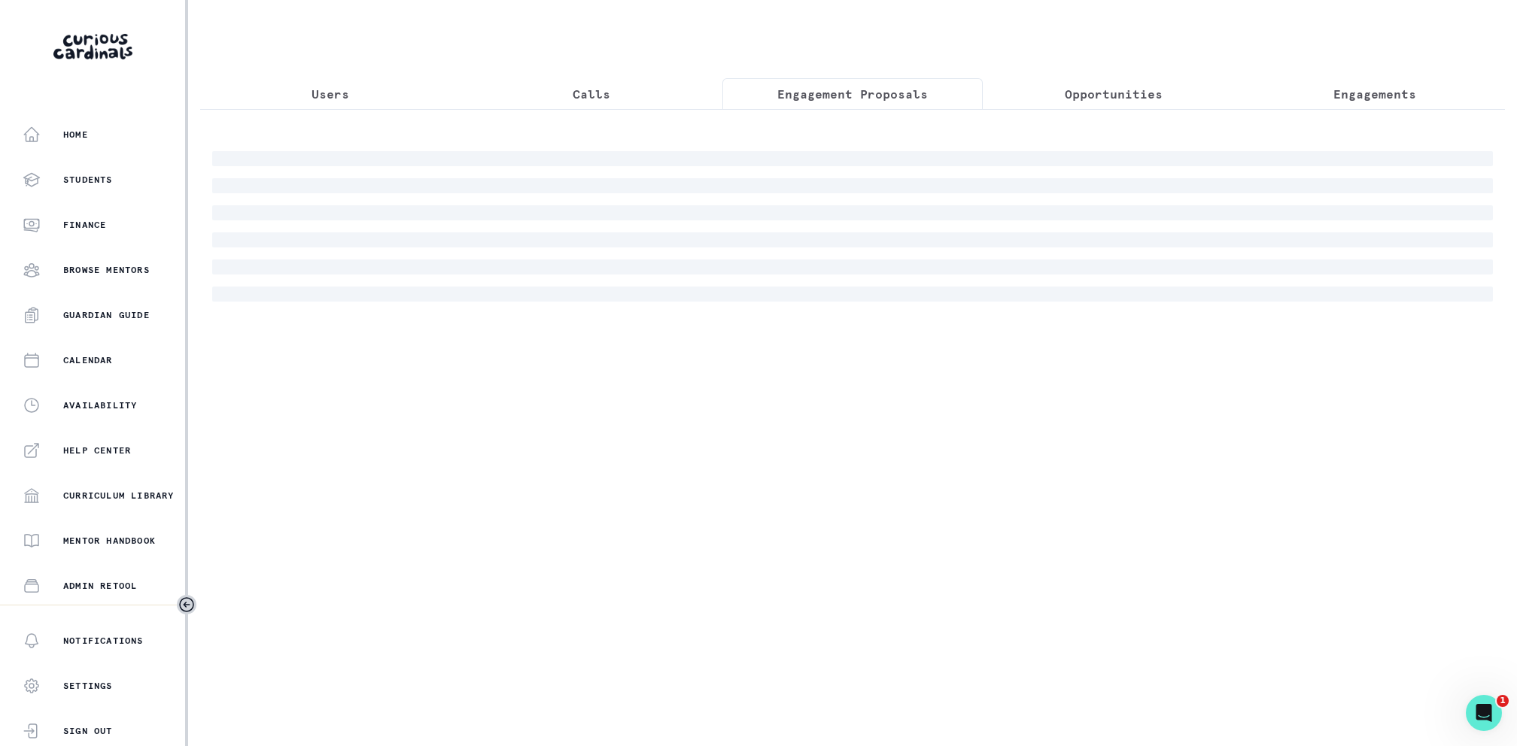
click at [845, 98] on p "Engagement Proposals" at bounding box center [852, 94] width 150 height 18
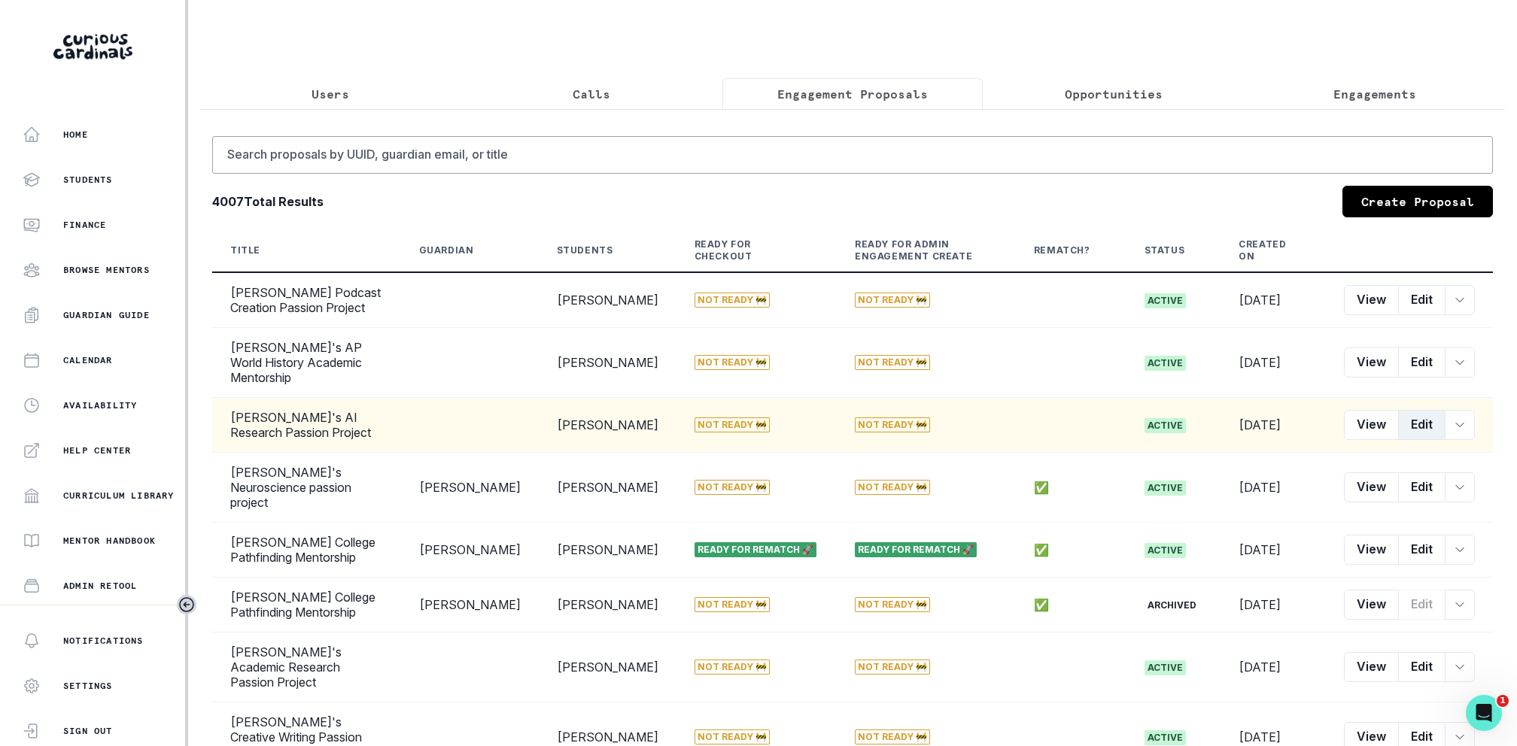
click at [1263, 410] on button "Edit" at bounding box center [1421, 425] width 47 height 30
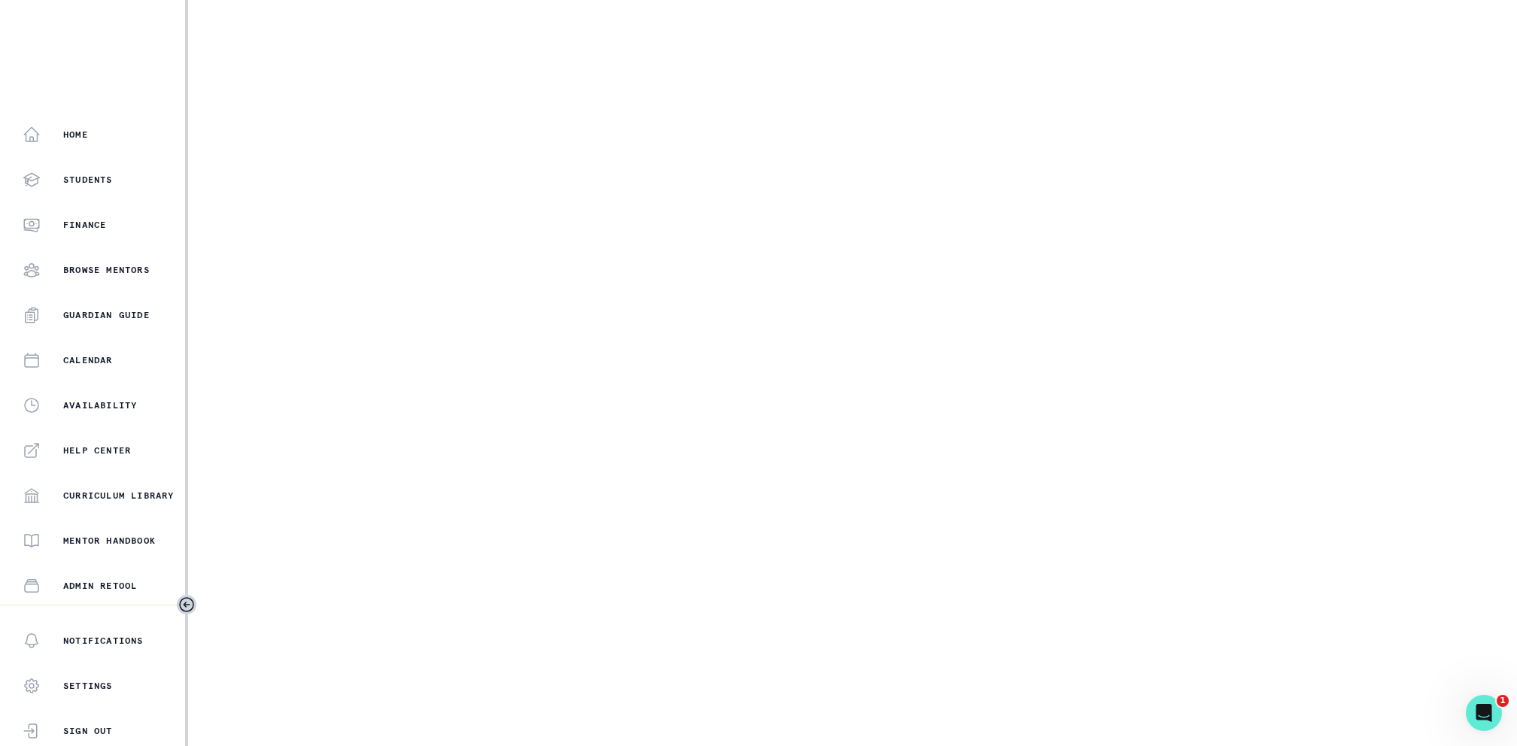
select select "2e0e0867-17d0-41a8-92b9-7b446b3bc83e"
select select "1f768ce5-94ec-405c-a41f-9a186f037998"
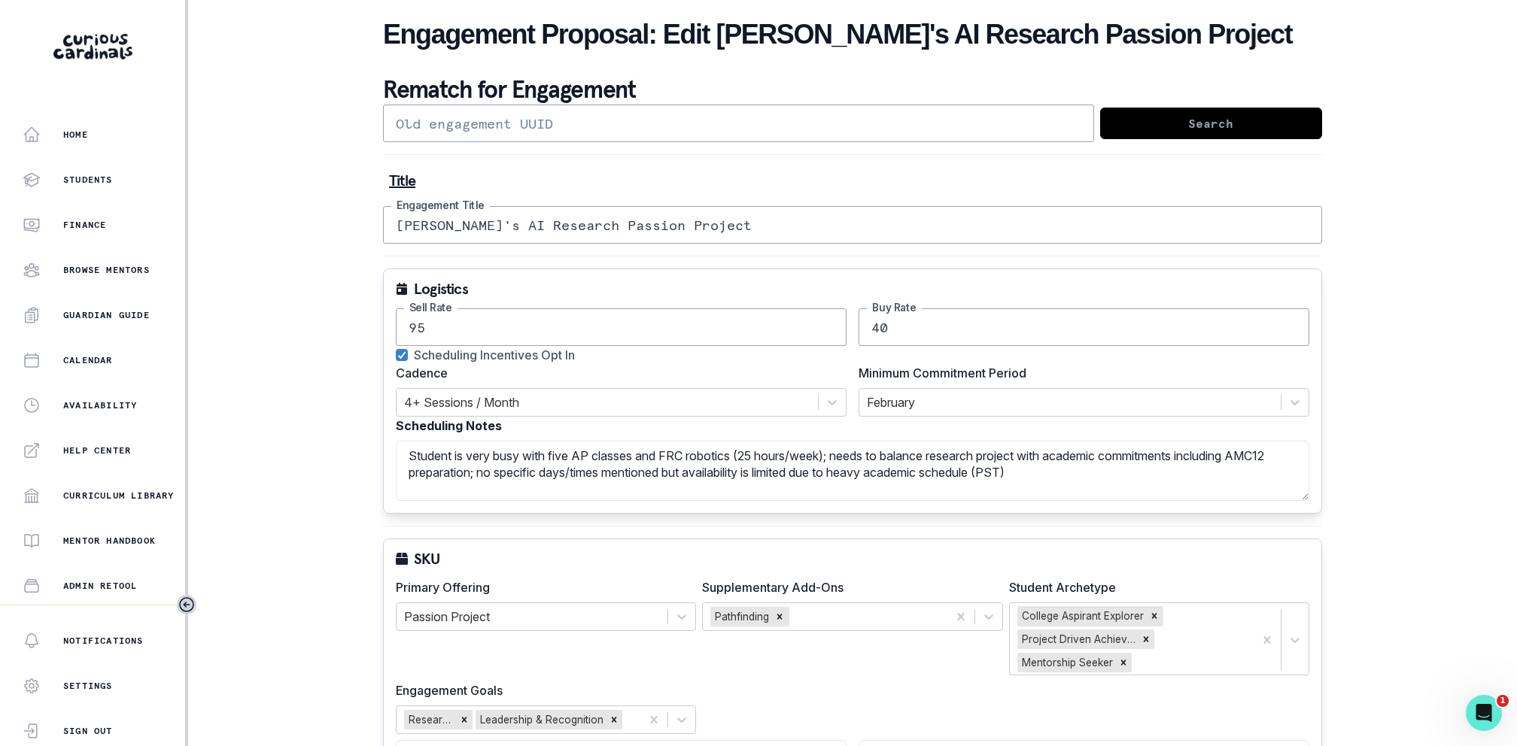
scroll to position [1603, 0]
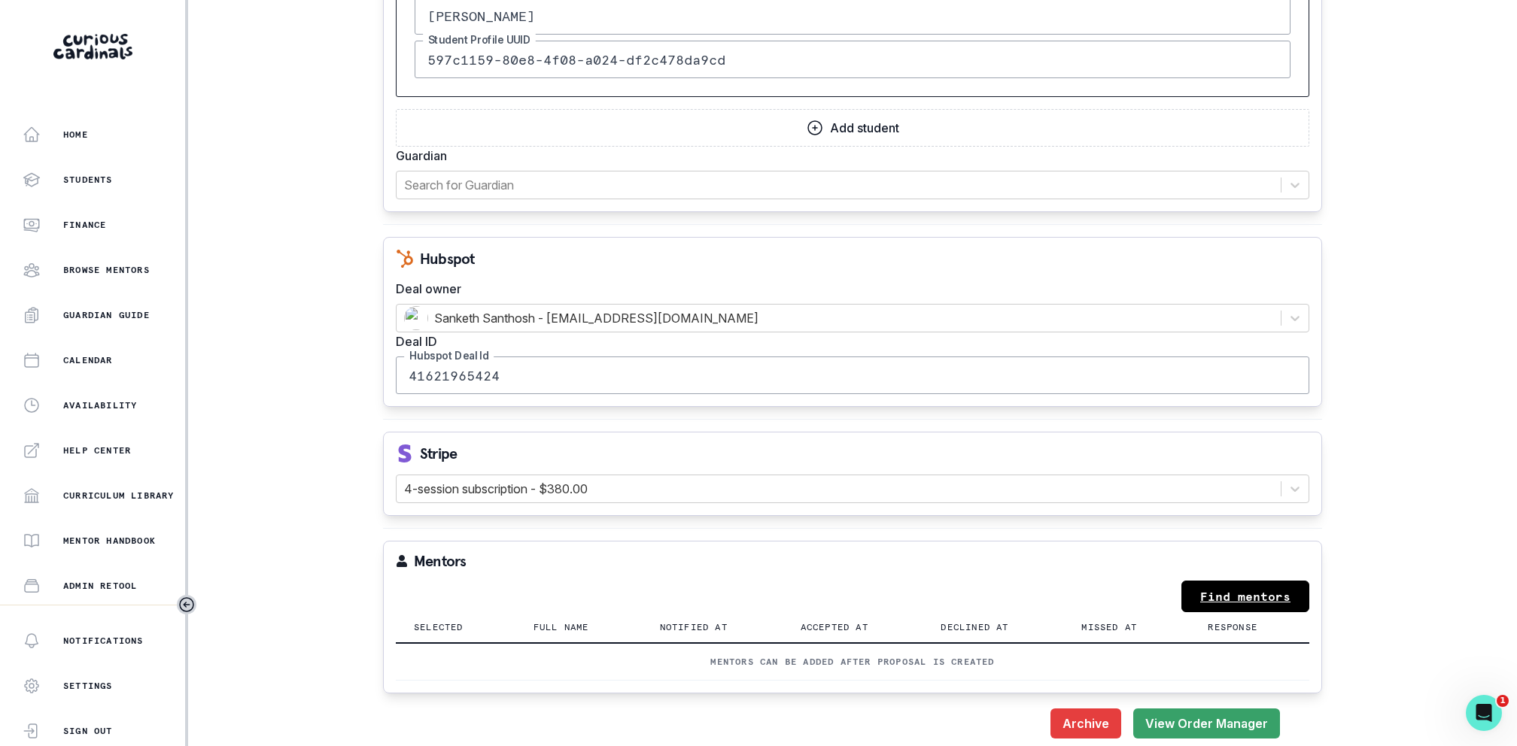
click at [1207, 588] on link "Find mentors" at bounding box center [1245, 597] width 128 height 32
